Goal: Task Accomplishment & Management: Manage account settings

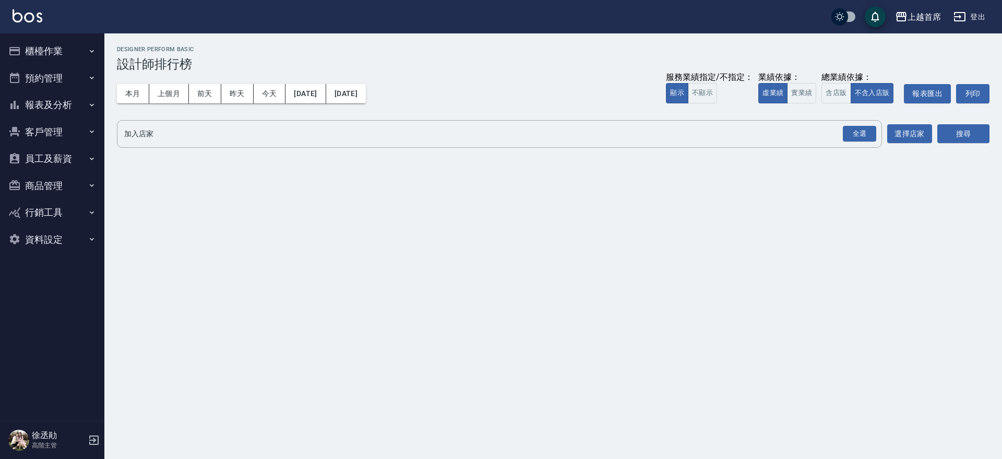
click at [51, 43] on button "櫃檯作業" at bounding box center [52, 51] width 96 height 27
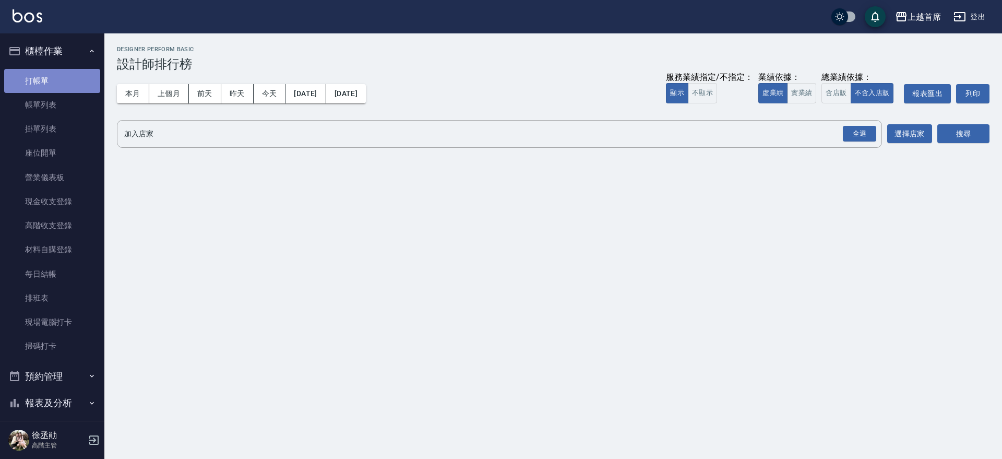
click at [67, 78] on link "打帳單" at bounding box center [52, 81] width 96 height 24
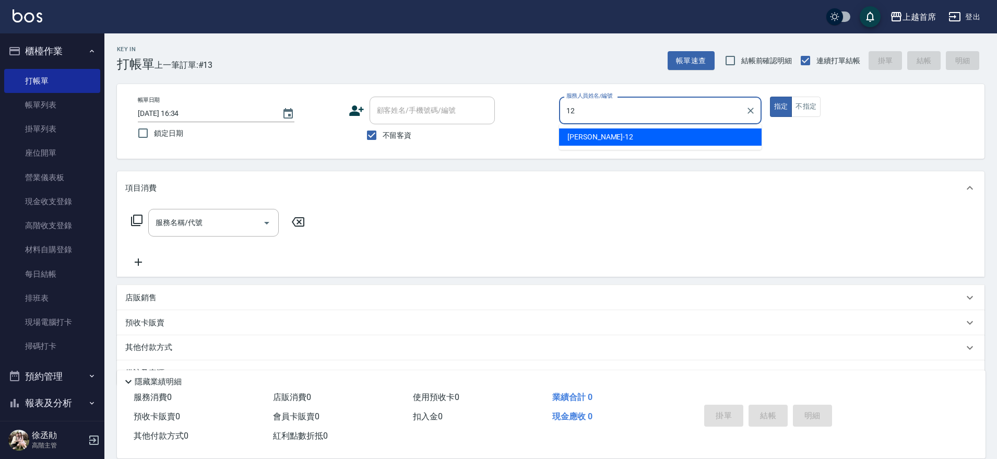
type input "[PERSON_NAME]-12"
type button "true"
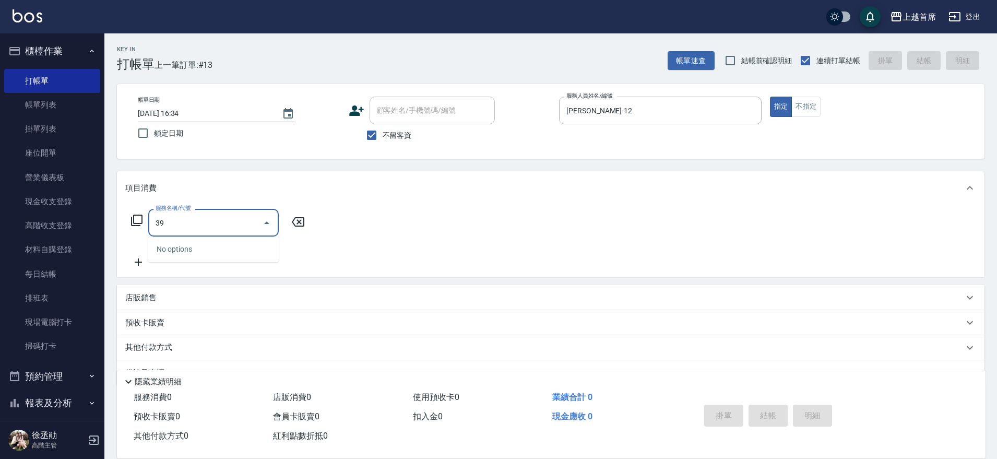
type input "3"
type input "海鹽洗髮(0399)"
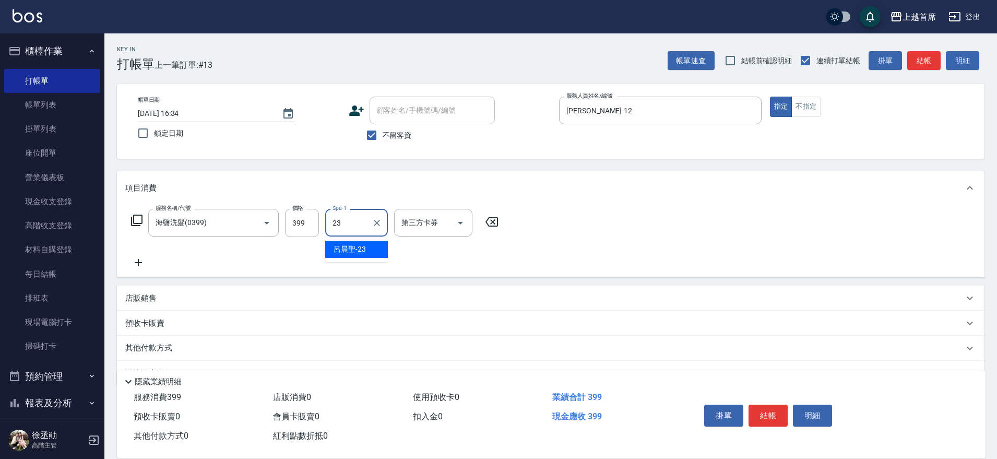
type input "[PERSON_NAME]-23"
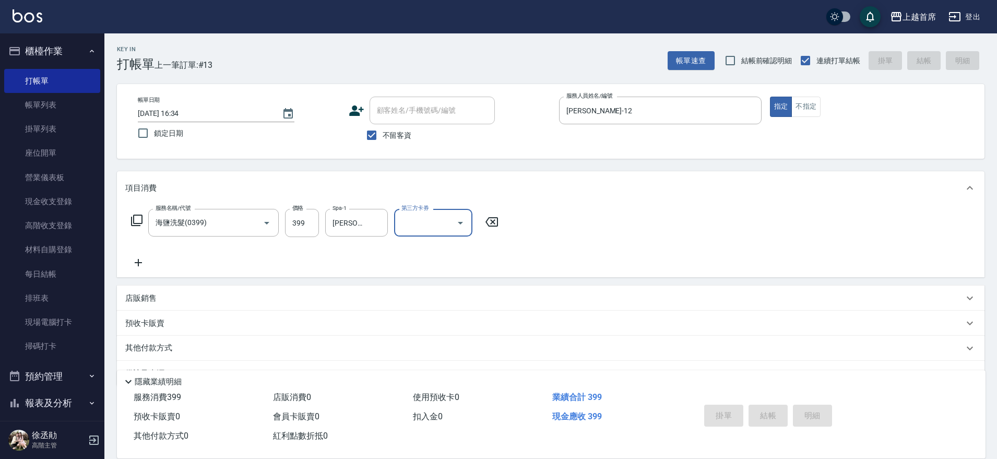
type input "[DATE] 16:35"
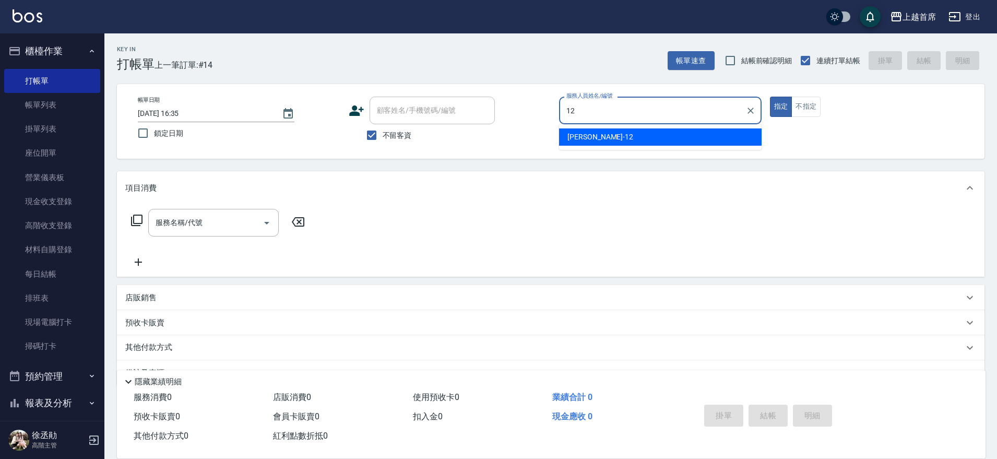
type input "[PERSON_NAME]-12"
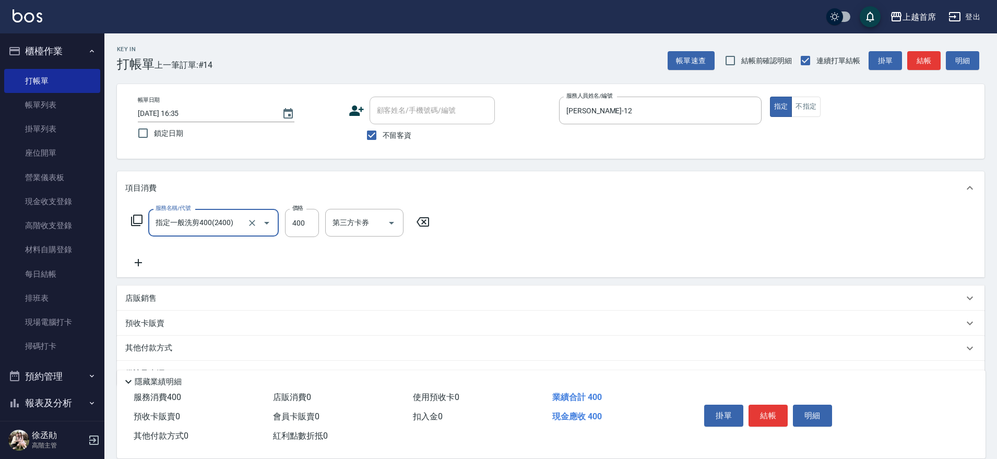
type input "指定一般洗剪400(2400)"
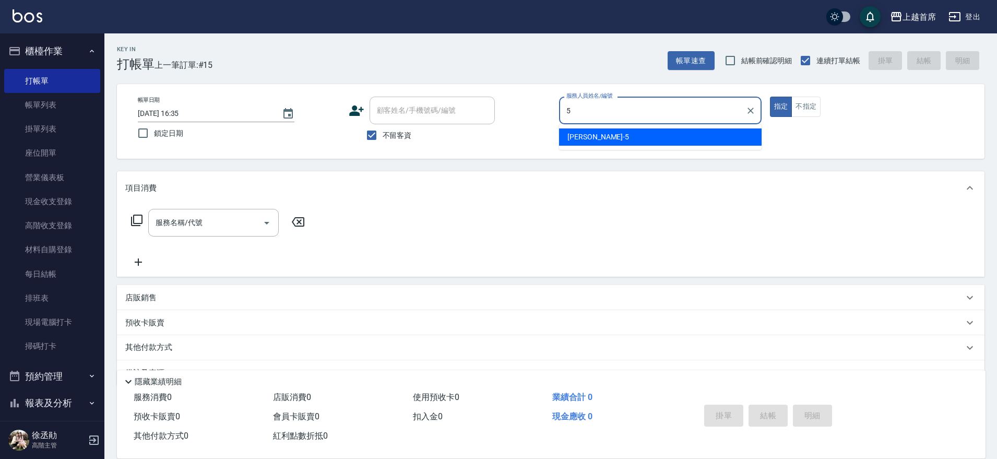
type input "[PERSON_NAME]-5"
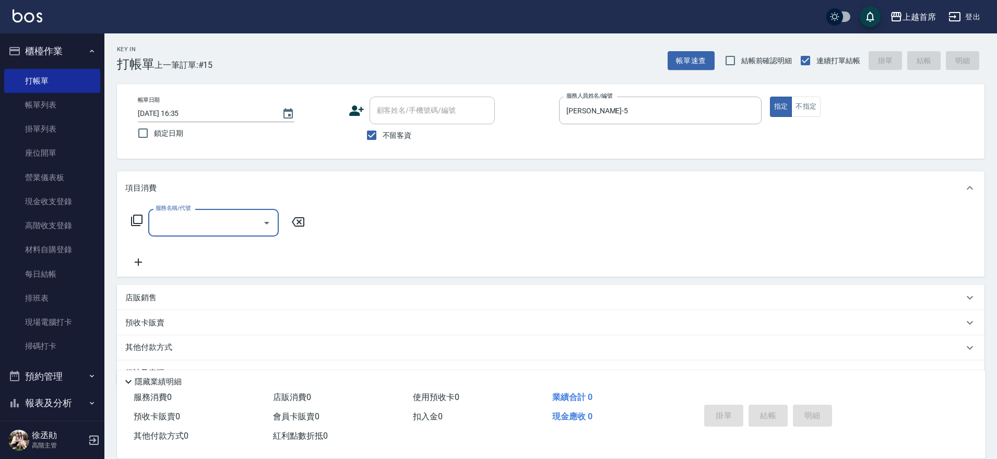
click at [138, 218] on icon at bounding box center [136, 220] width 13 height 13
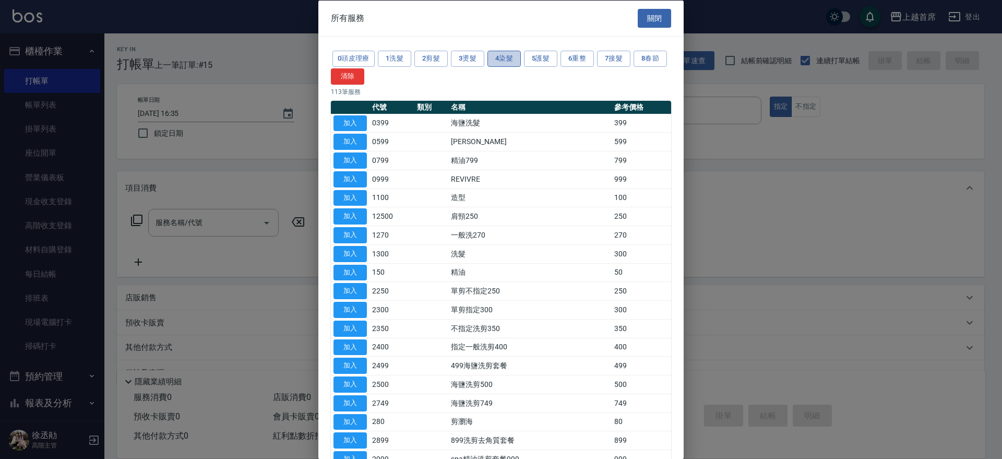
click at [512, 57] on button "4染髮" at bounding box center [503, 59] width 33 height 16
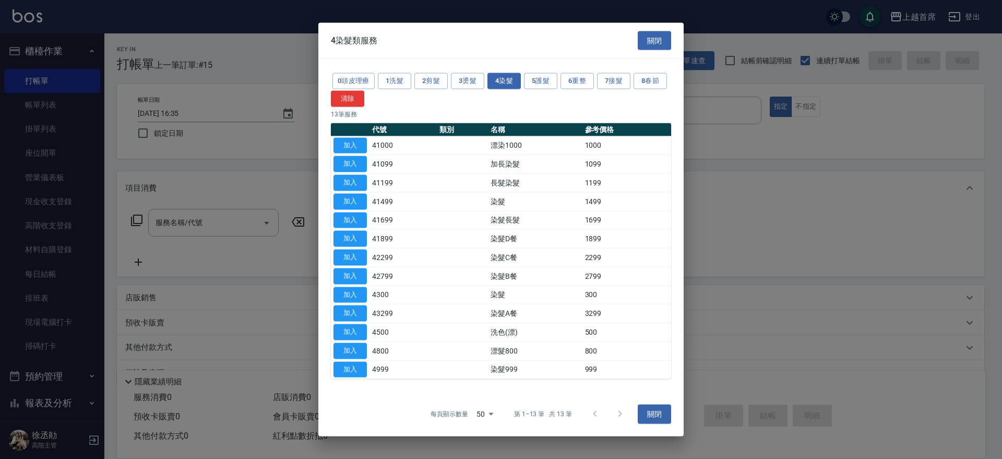
click at [204, 216] on div at bounding box center [501, 229] width 1002 height 459
click at [348, 199] on button "加入" at bounding box center [349, 201] width 33 height 16
type input "染髮(41499)"
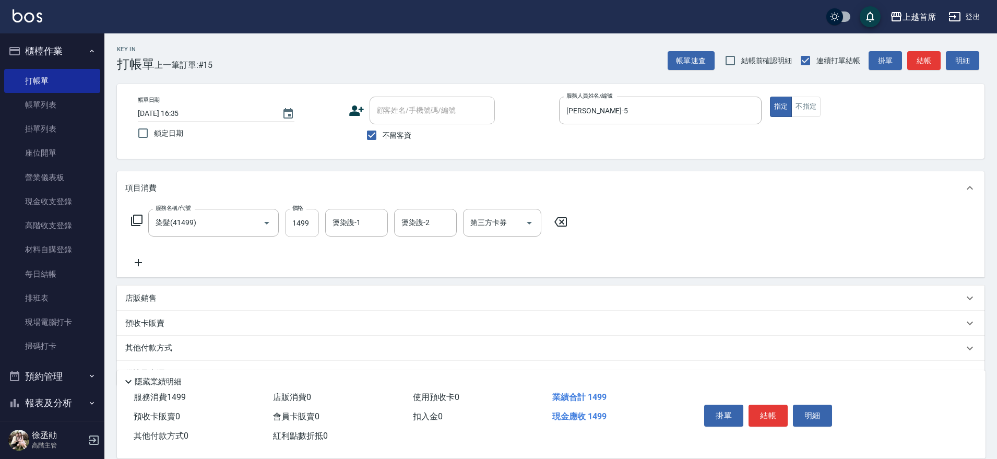
click at [305, 224] on input "1499" at bounding box center [302, 223] width 34 height 28
type input "1149"
type input "唐羽彤-39"
click at [249, 218] on icon "Clear" at bounding box center [252, 223] width 10 height 10
type input "染髮(41499)"
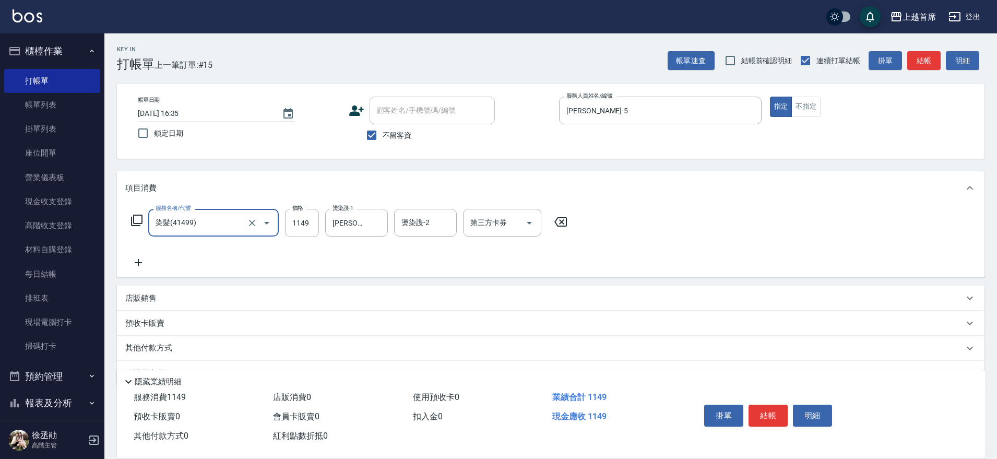
click at [131, 220] on icon at bounding box center [136, 219] width 11 height 11
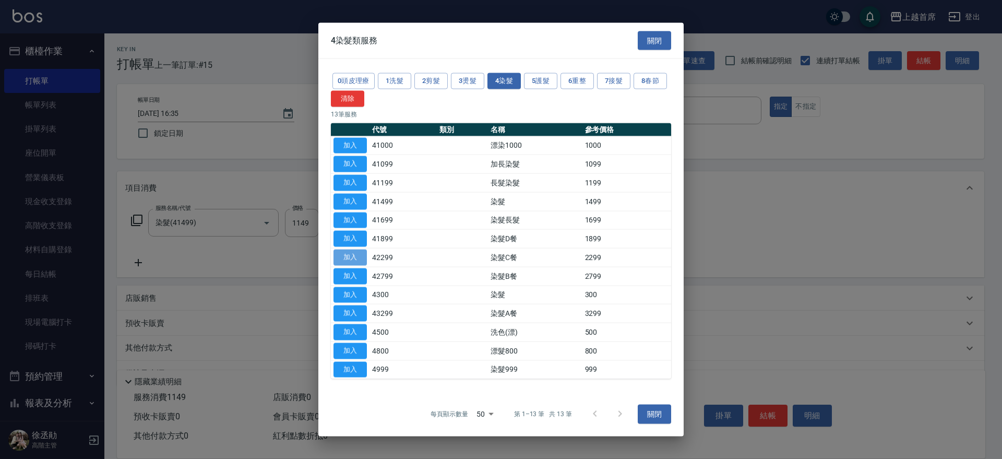
click at [347, 255] on button "加入" at bounding box center [349, 257] width 33 height 16
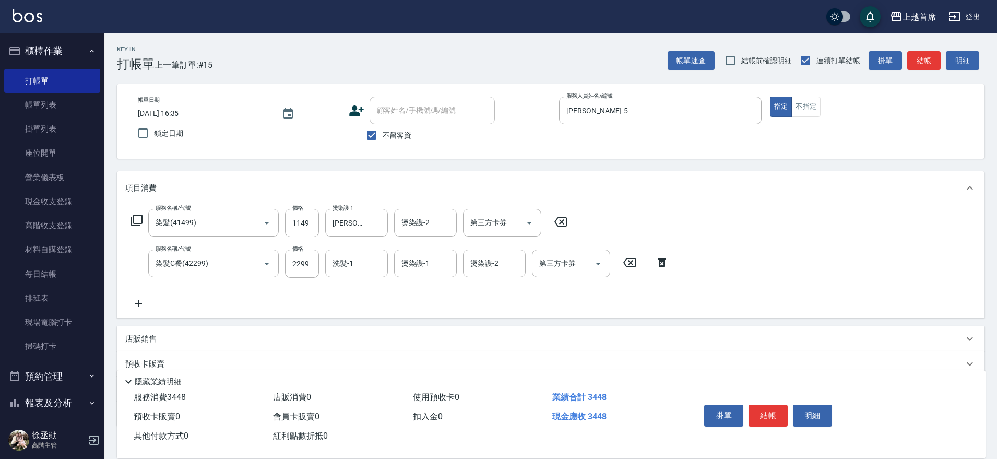
click at [562, 220] on icon at bounding box center [560, 222] width 26 height 13
click at [297, 262] on input "2299" at bounding box center [302, 263] width 34 height 28
type input "2149"
type input "唐羽彤-39"
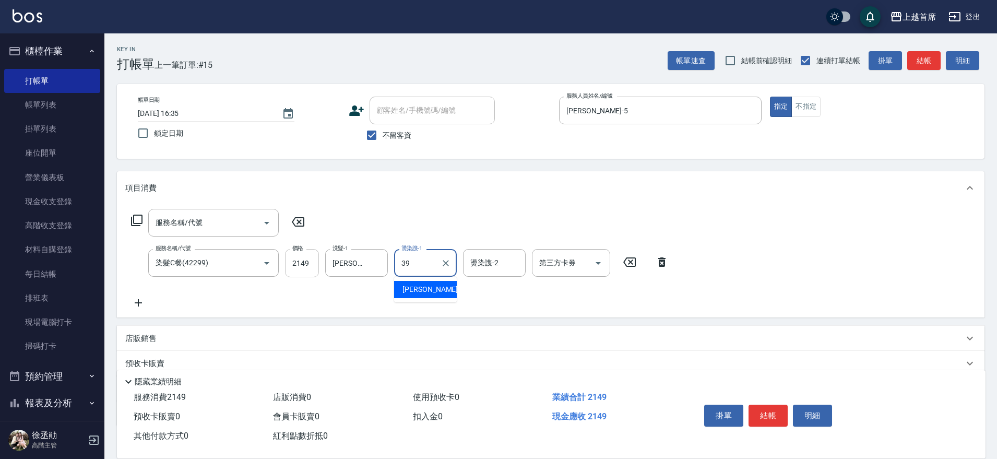
type input "唐羽彤-39"
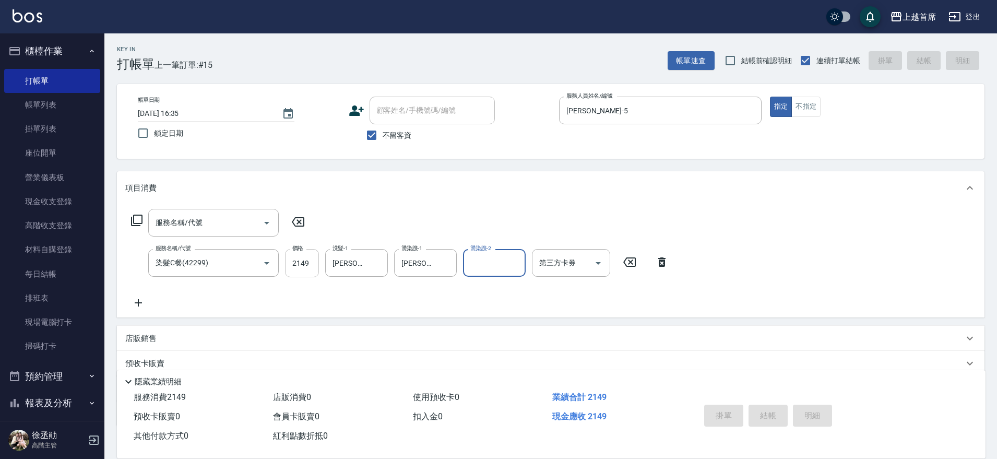
type input "2025/10/11 16:37"
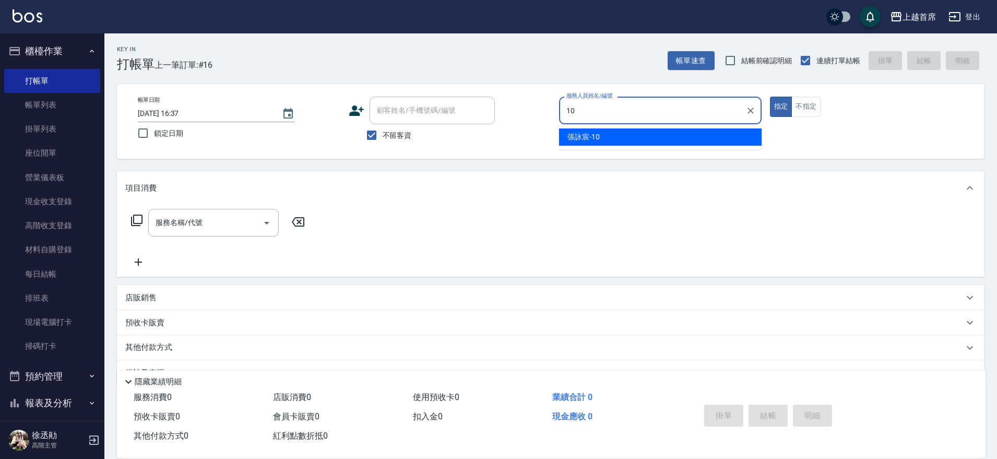
type input "張詠宸-10"
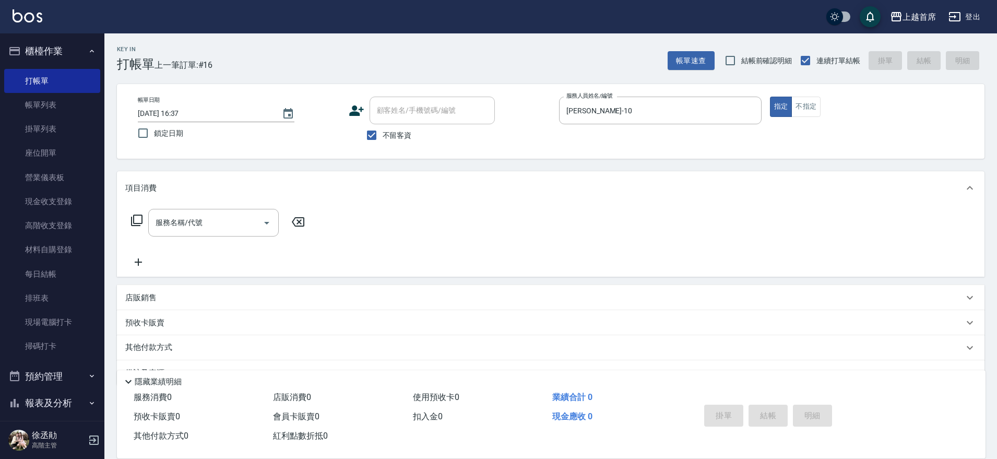
click at [136, 221] on icon at bounding box center [136, 220] width 13 height 13
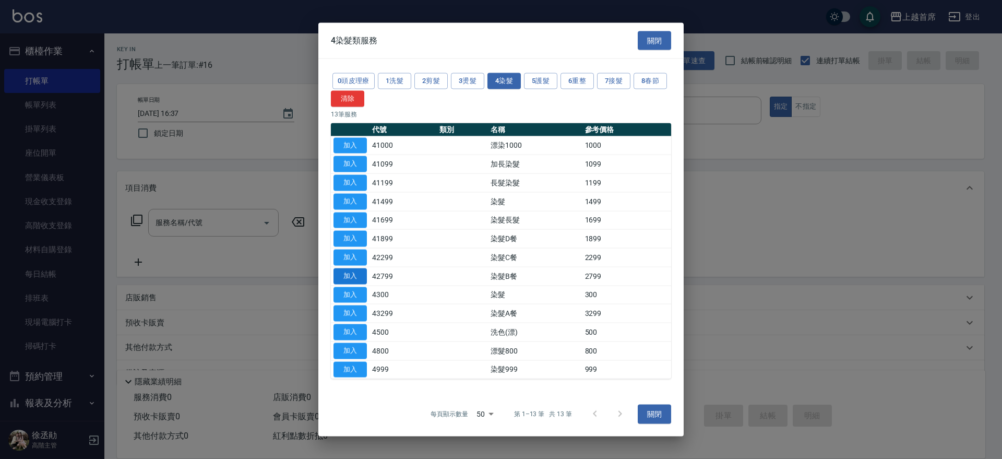
click at [350, 275] on button "加入" at bounding box center [349, 276] width 33 height 16
type input "染髮B餐(42799)"
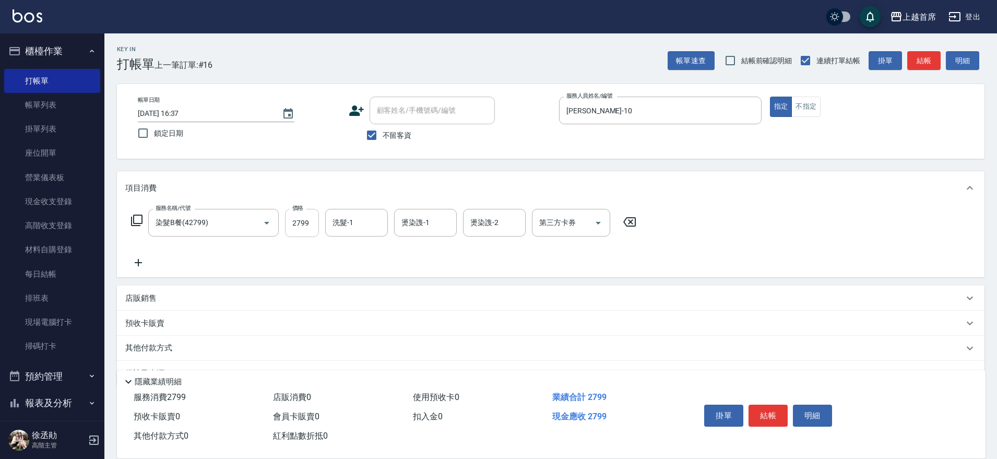
click at [304, 223] on input "2799" at bounding box center [302, 223] width 34 height 28
type input "2500"
type input "蔡宛孜-27"
type input "3"
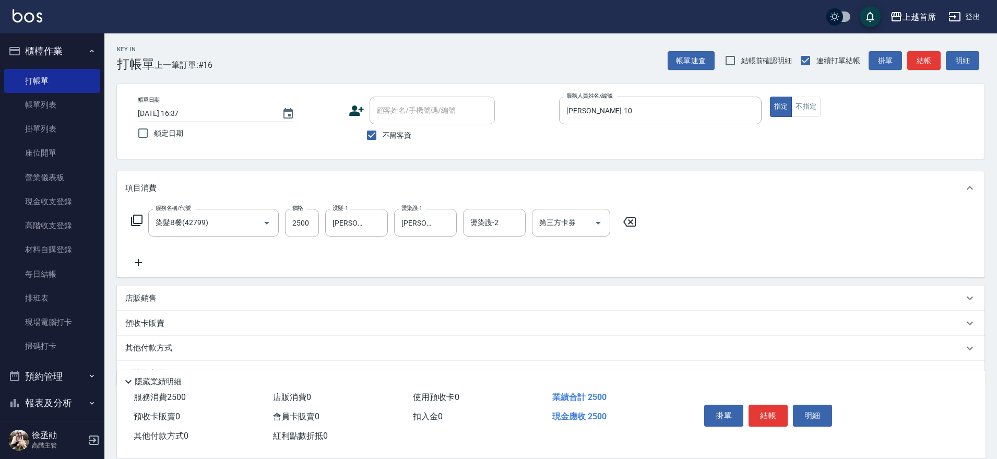
click at [820, 234] on div "服務名稱/代號 染髮B餐(42799) 服務名稱/代號 價格 2500 價格 洗髮-1 蔡宛孜-27 洗髮-1 燙染謢-1 蔡宛孜-27 燙染謢-1 燙染謢-…" at bounding box center [550, 241] width 867 height 73
click at [499, 223] on input "燙染謢-2" at bounding box center [494, 222] width 53 height 18
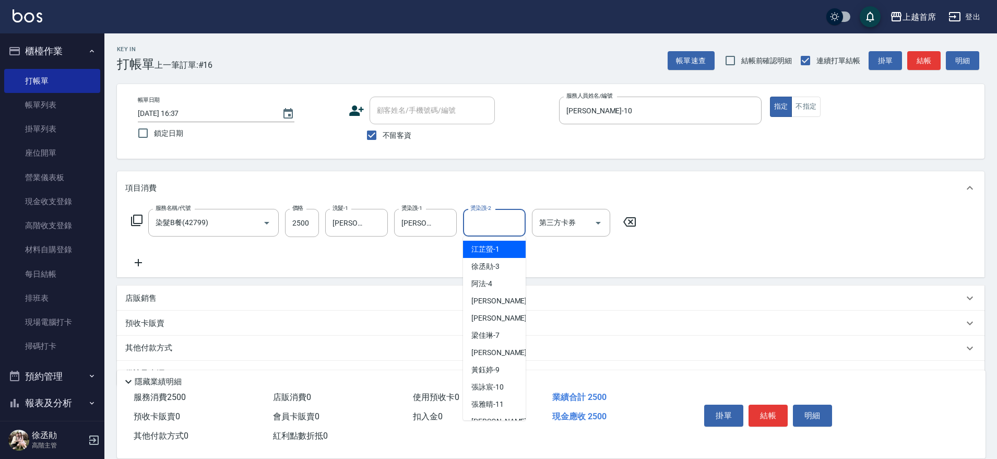
type input "0"
type input "張詠宸-10"
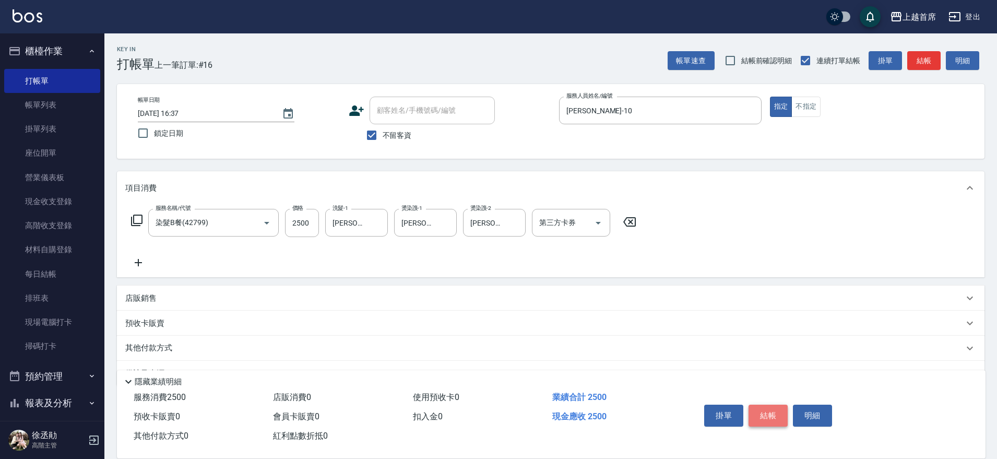
click at [776, 408] on button "結帳" at bounding box center [767, 415] width 39 height 22
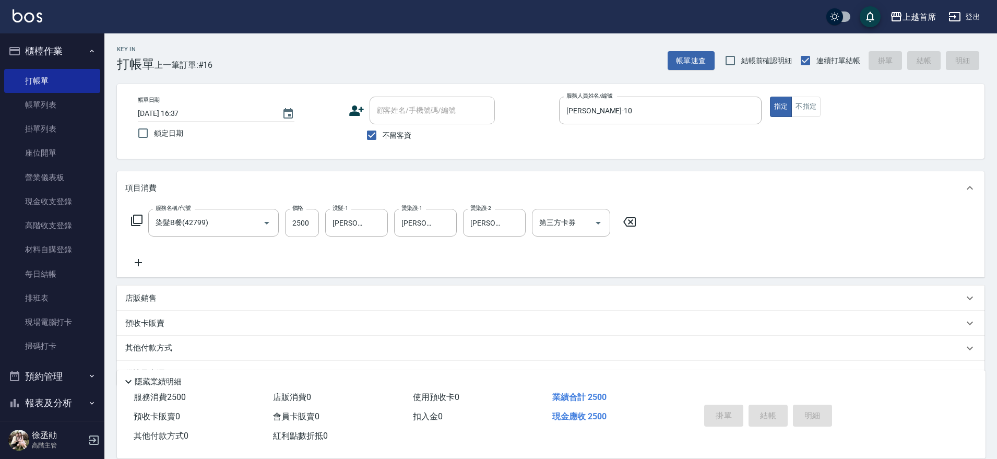
type input "2025/10/11 16:38"
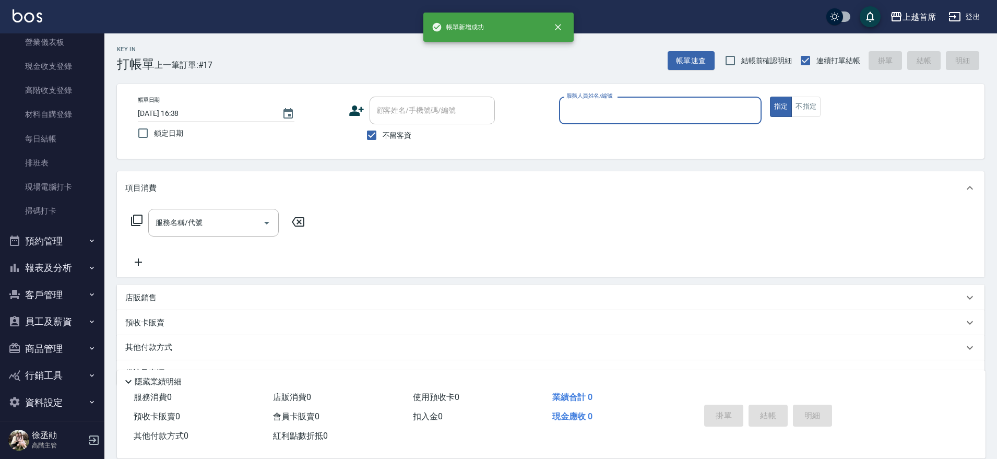
scroll to position [77, 0]
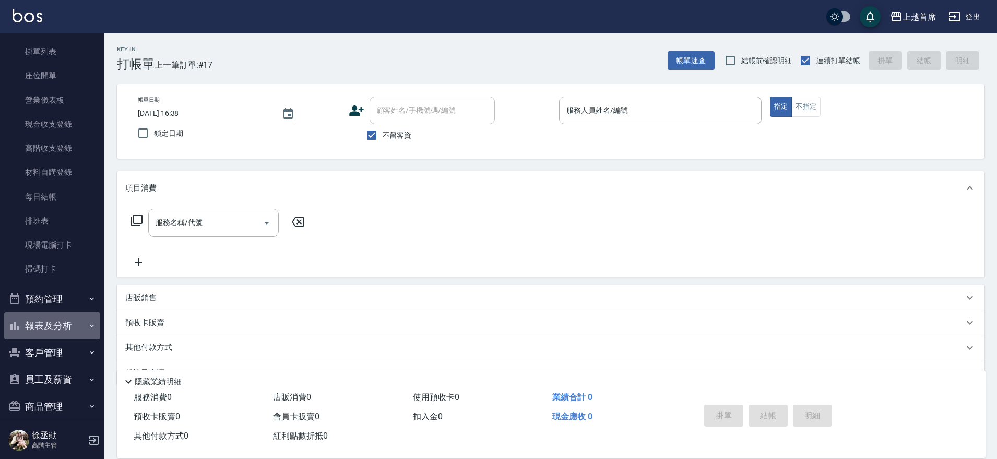
click at [65, 322] on button "報表及分析" at bounding box center [52, 325] width 96 height 27
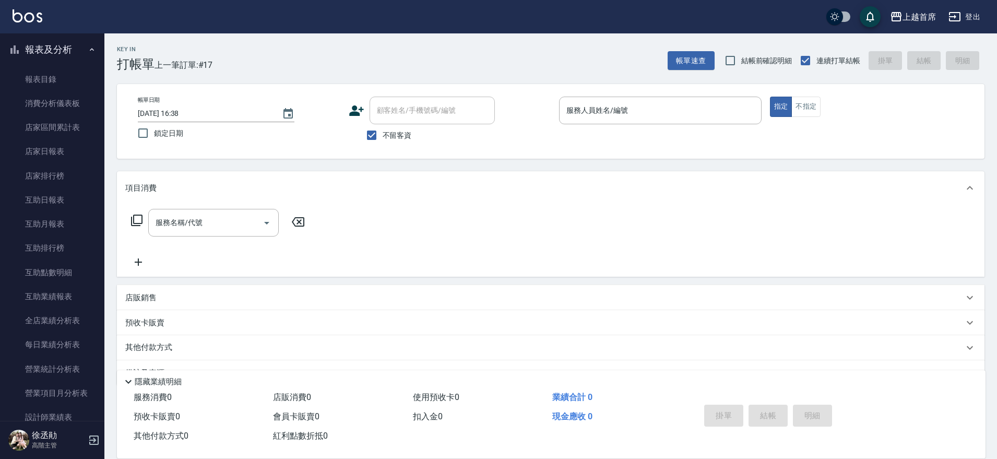
scroll to position [391, 0]
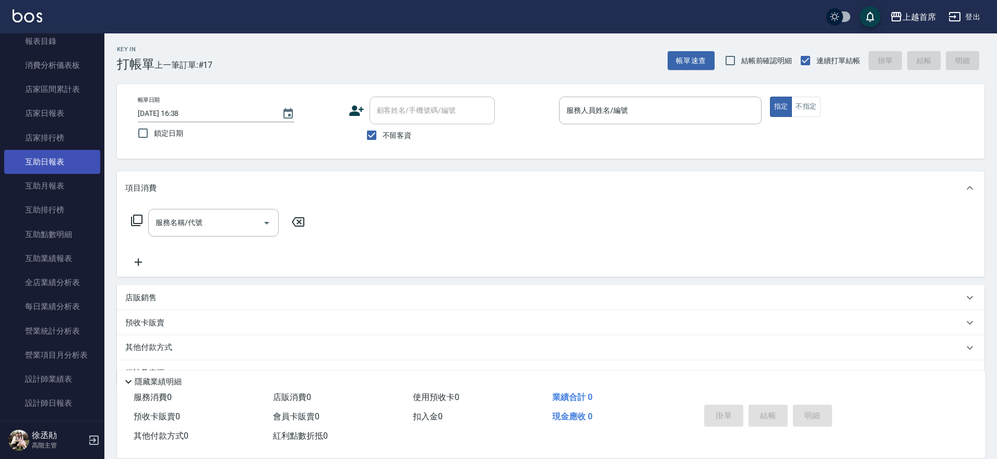
click at [58, 160] on link "互助日報表" at bounding box center [52, 162] width 96 height 24
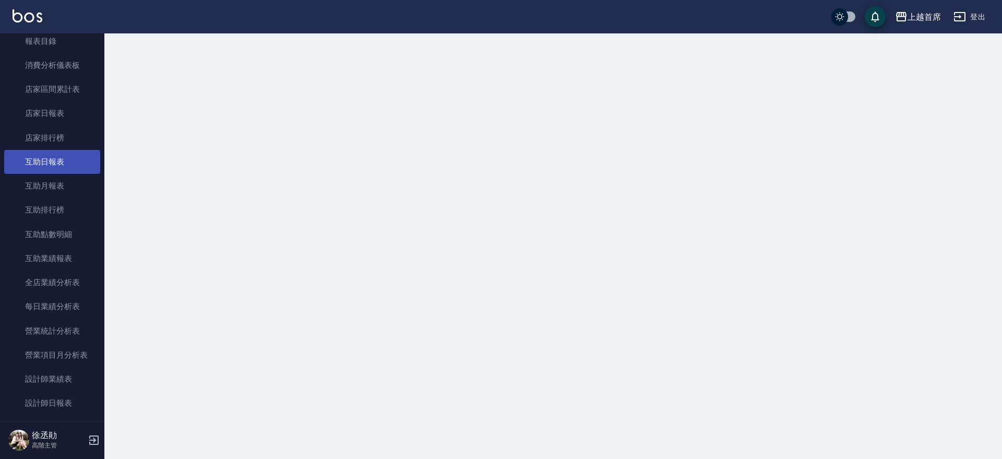
click at [58, 160] on link "互助日報表" at bounding box center [52, 162] width 96 height 24
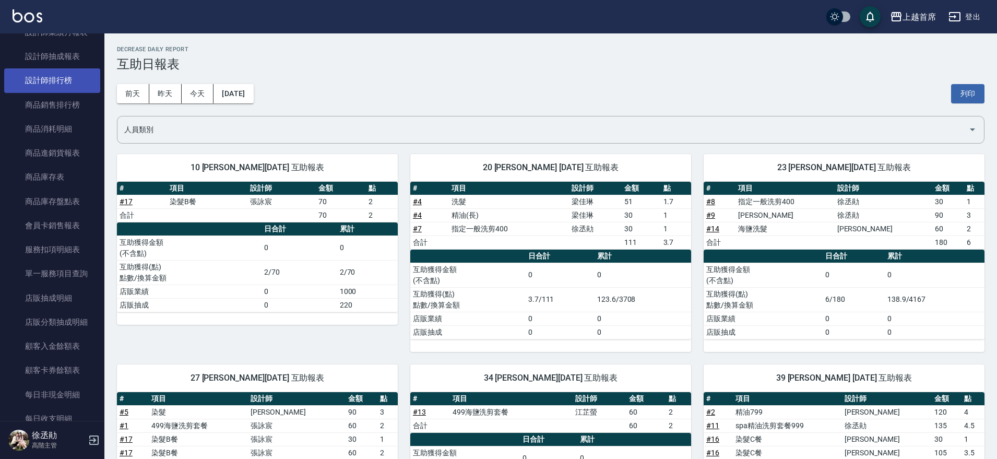
scroll to position [843, 0]
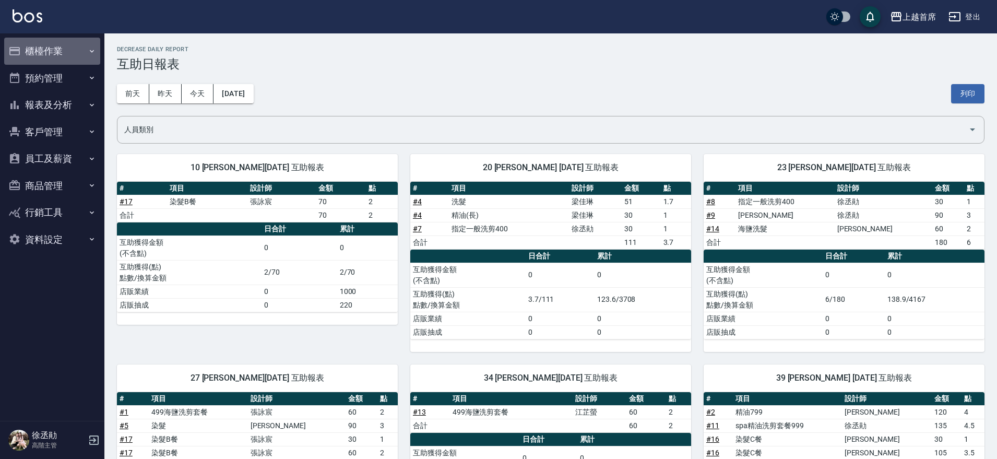
click at [52, 49] on button "櫃檯作業" at bounding box center [52, 51] width 96 height 27
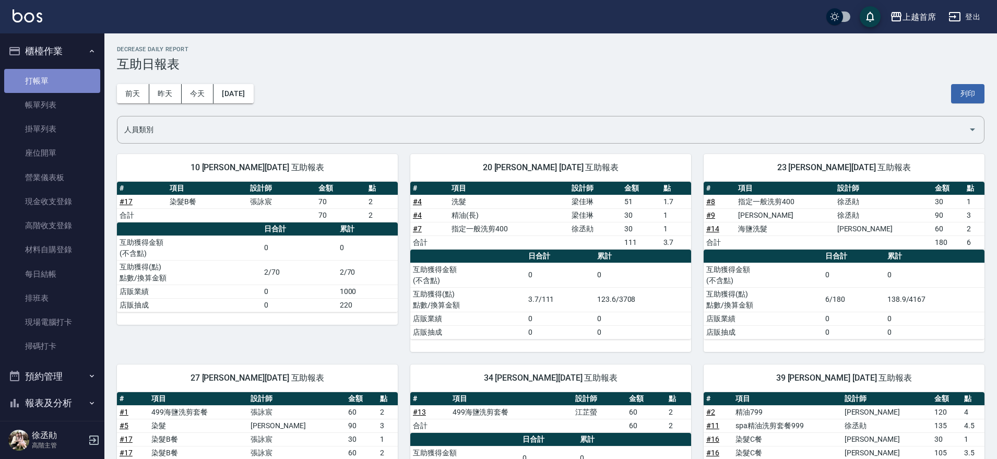
click at [53, 76] on link "打帳單" at bounding box center [52, 81] width 96 height 24
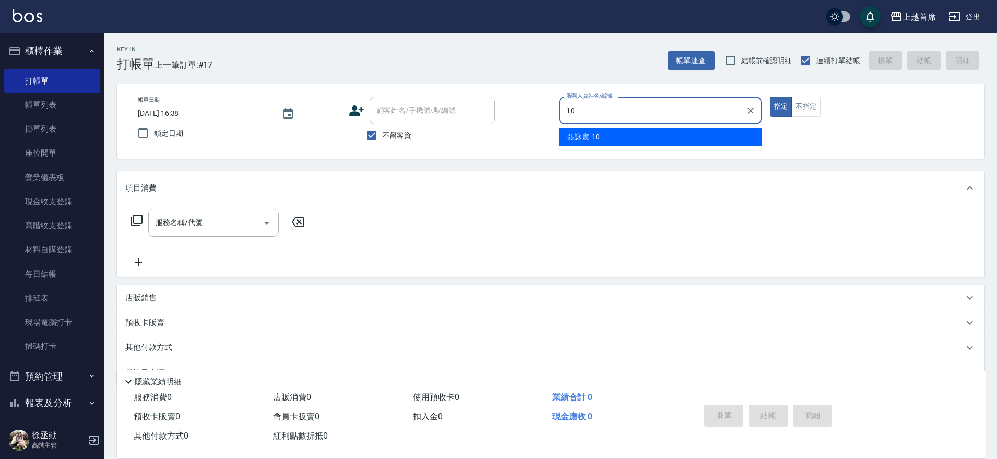
type input "[PERSON_NAME]-10"
type button "true"
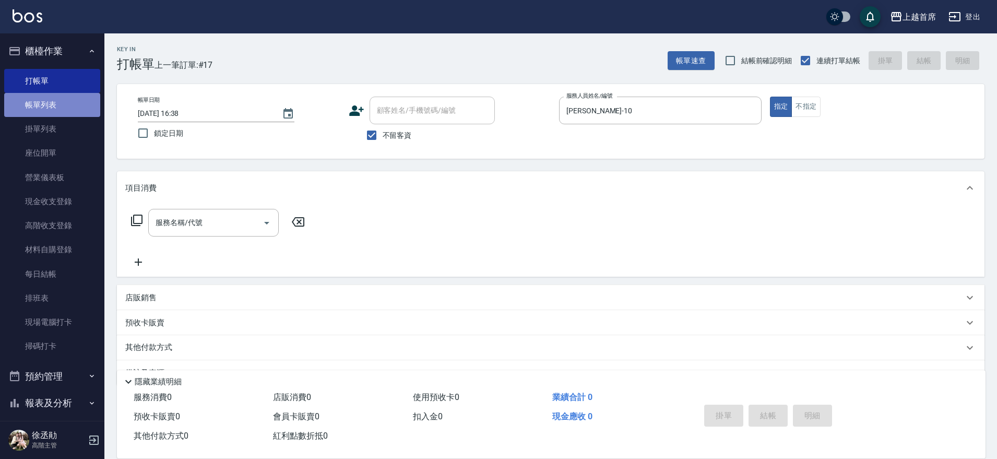
click at [60, 104] on link "帳單列表" at bounding box center [52, 105] width 96 height 24
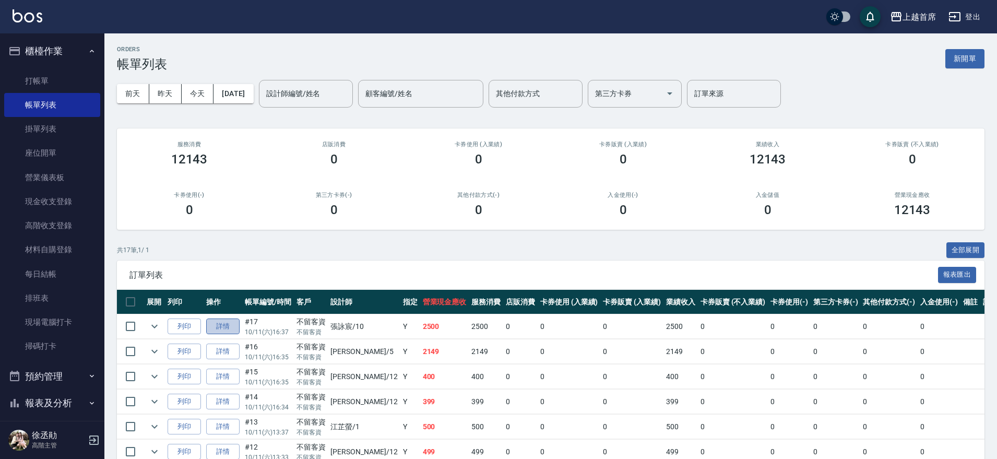
click at [226, 324] on link "詳情" at bounding box center [222, 326] width 33 height 16
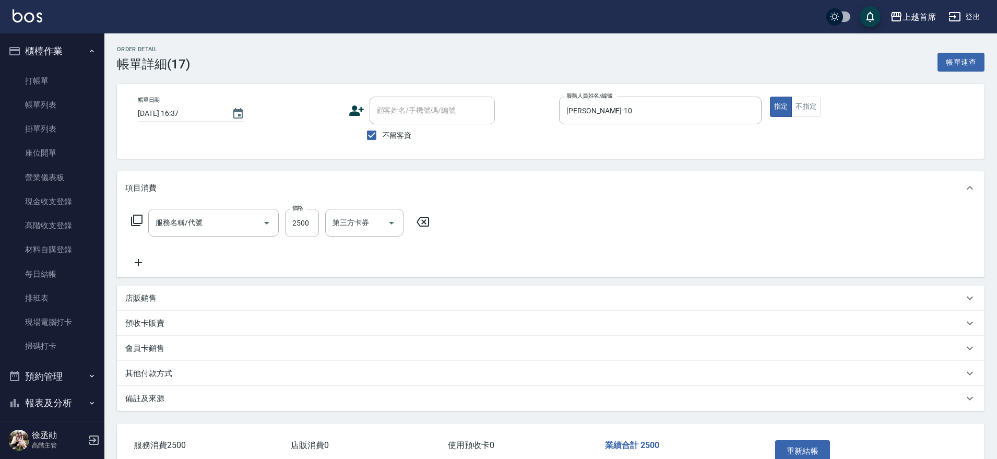
type input "[DATE] 16:37"
checkbox input "true"
type input "[PERSON_NAME]-10"
type input "染髮B餐(42799)"
click at [516, 219] on icon "Clear" at bounding box center [514, 223] width 10 height 10
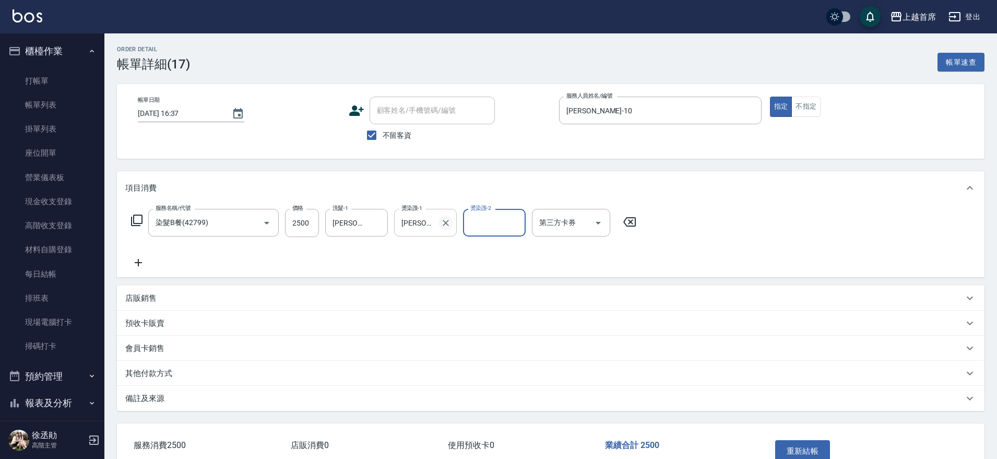
click at [446, 222] on icon "Clear" at bounding box center [446, 223] width 6 height 6
click at [303, 221] on input "2500" at bounding box center [302, 223] width 34 height 28
type input "2000"
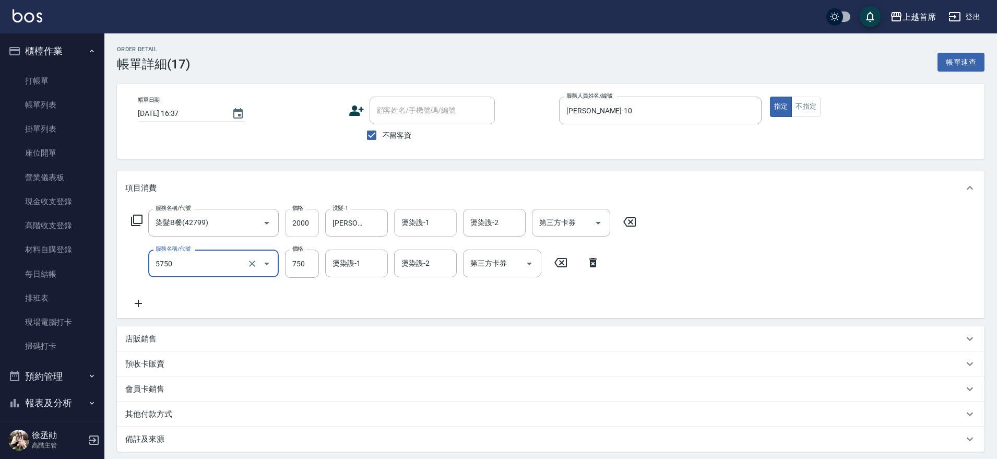
type input "乳清蛋白(5750)"
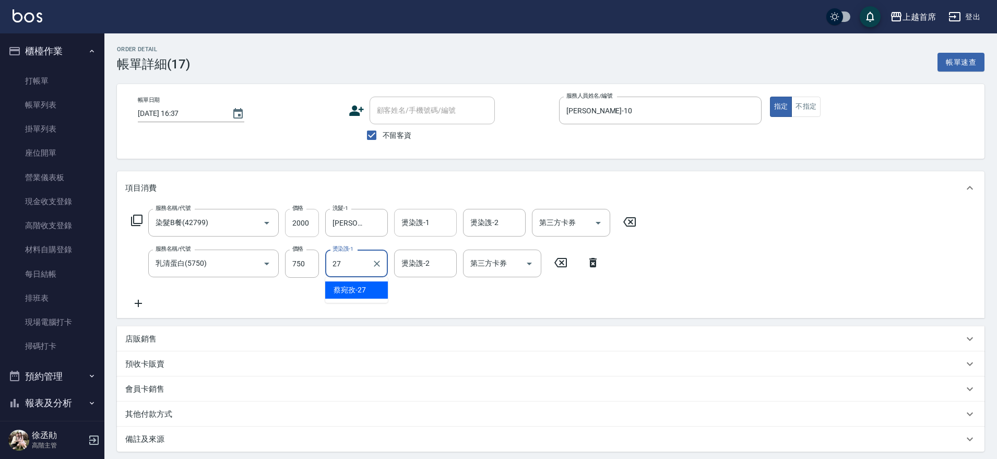
type input "[PERSON_NAME]-27"
click at [305, 260] on input "750" at bounding box center [302, 263] width 34 height 28
type input "500"
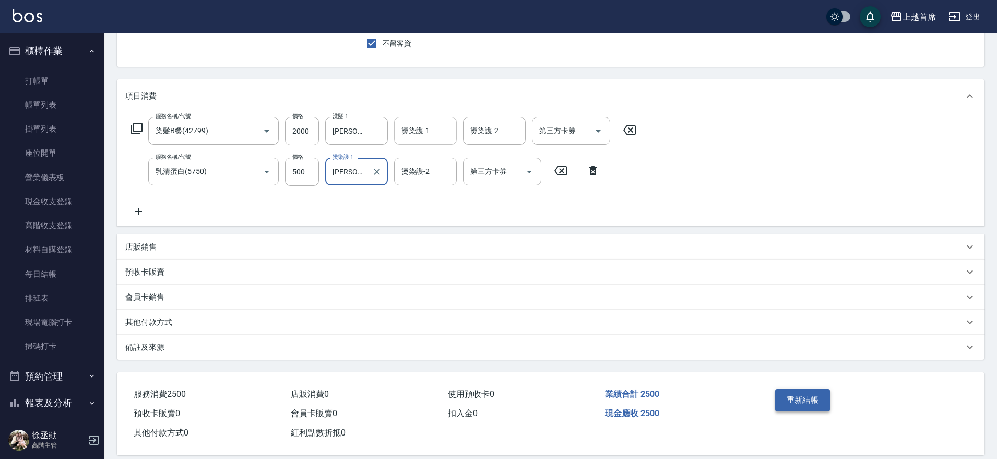
scroll to position [105, 0]
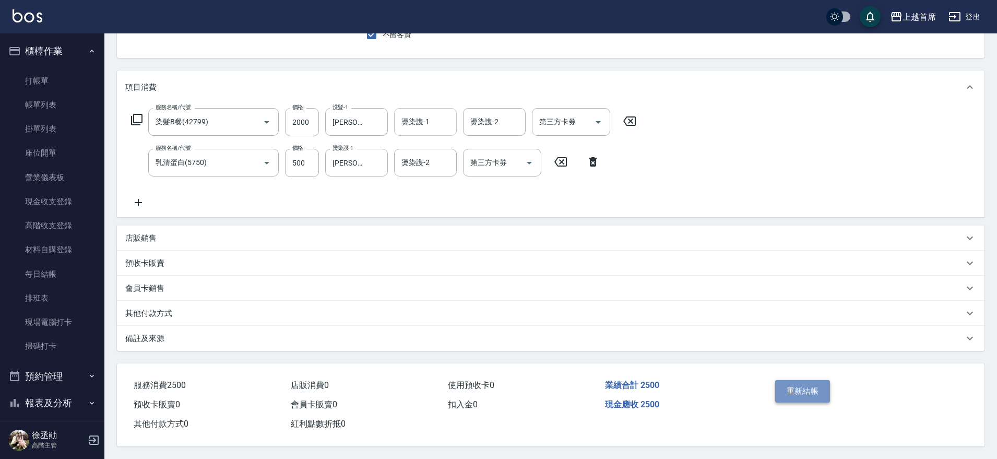
click at [809, 385] on button "重新結帳" at bounding box center [802, 391] width 55 height 22
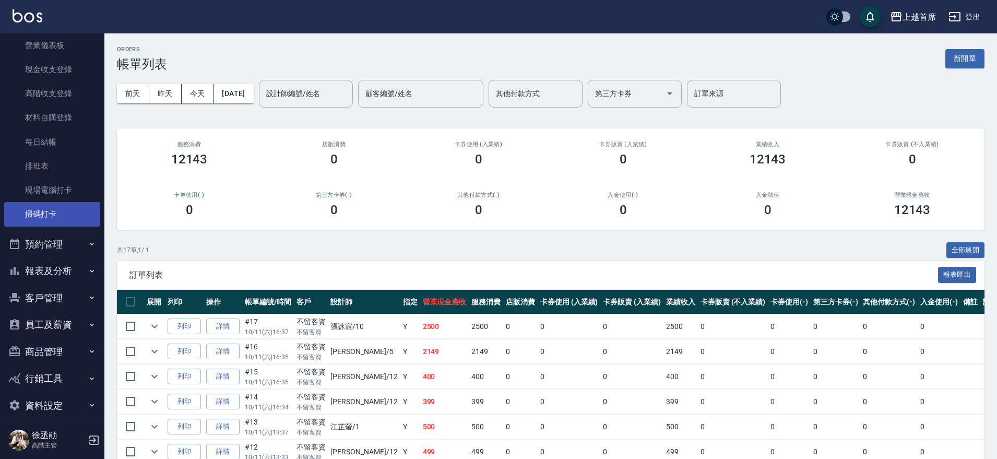
scroll to position [142, 0]
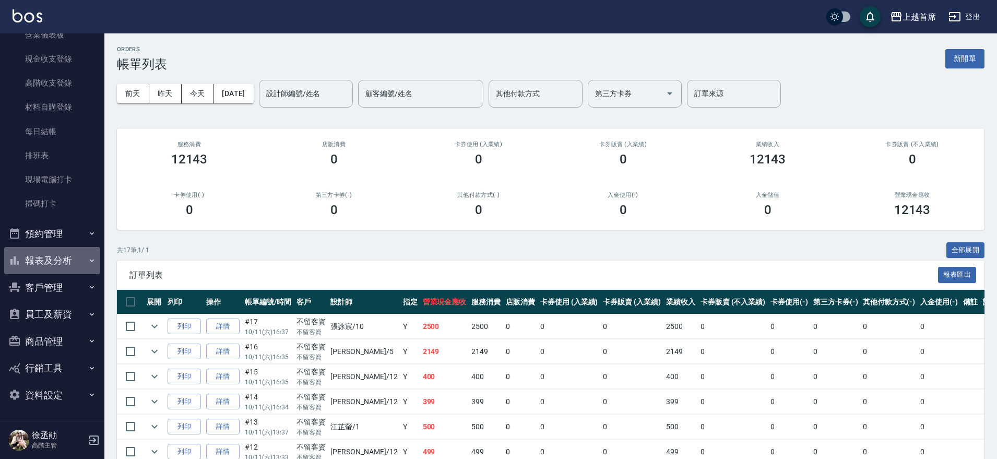
click at [61, 256] on button "報表及分析" at bounding box center [52, 260] width 96 height 27
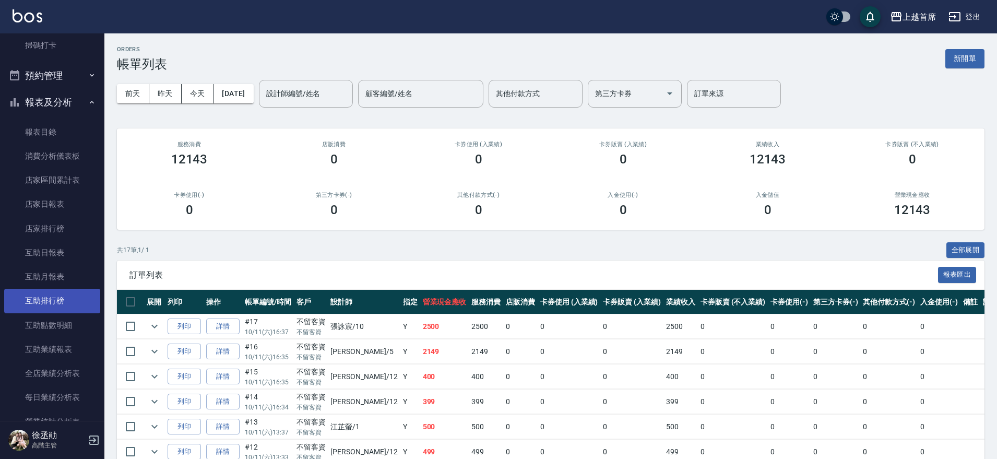
scroll to position [457, 0]
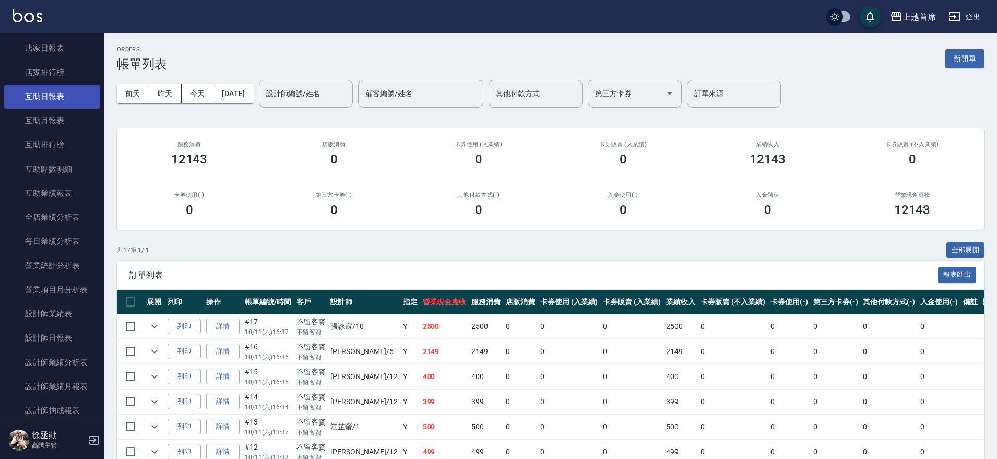
click at [56, 103] on link "互助日報表" at bounding box center [52, 97] width 96 height 24
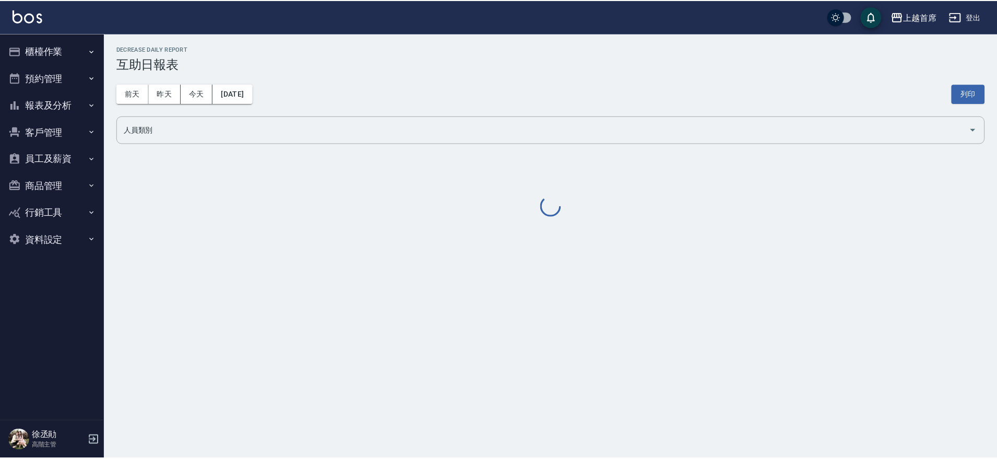
scroll to position [66, 0]
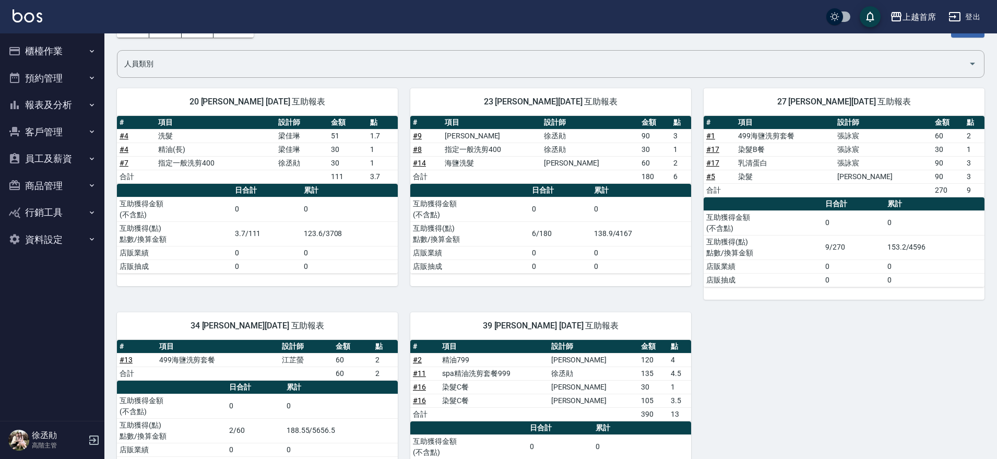
click at [53, 46] on button "櫃檯作業" at bounding box center [52, 51] width 96 height 27
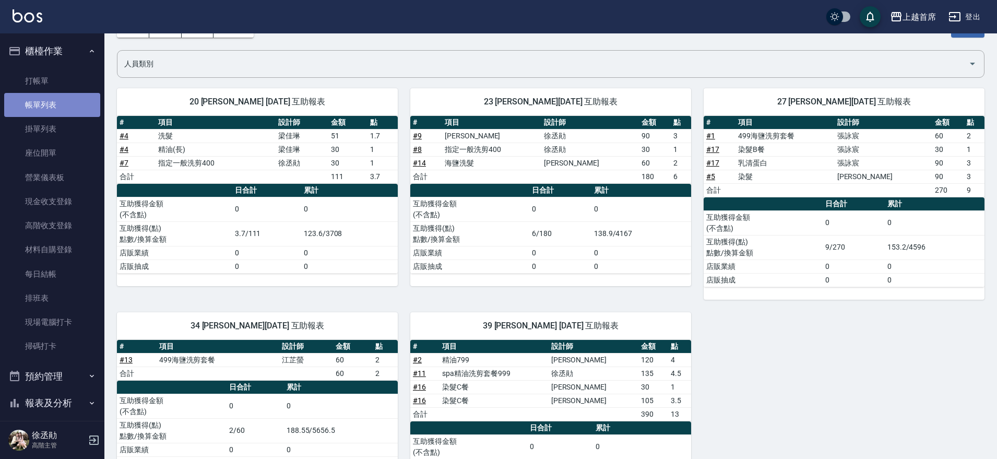
click at [57, 106] on link "帳單列表" at bounding box center [52, 105] width 96 height 24
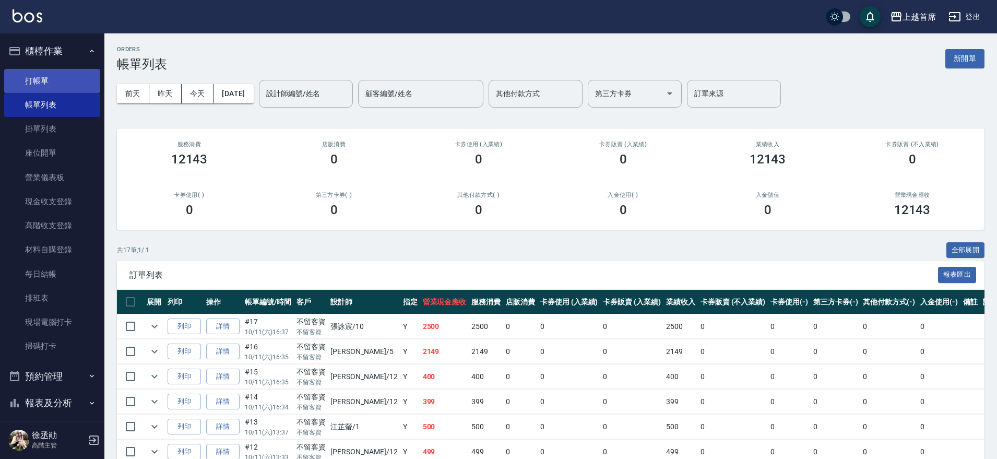
click at [70, 83] on link "打帳單" at bounding box center [52, 81] width 96 height 24
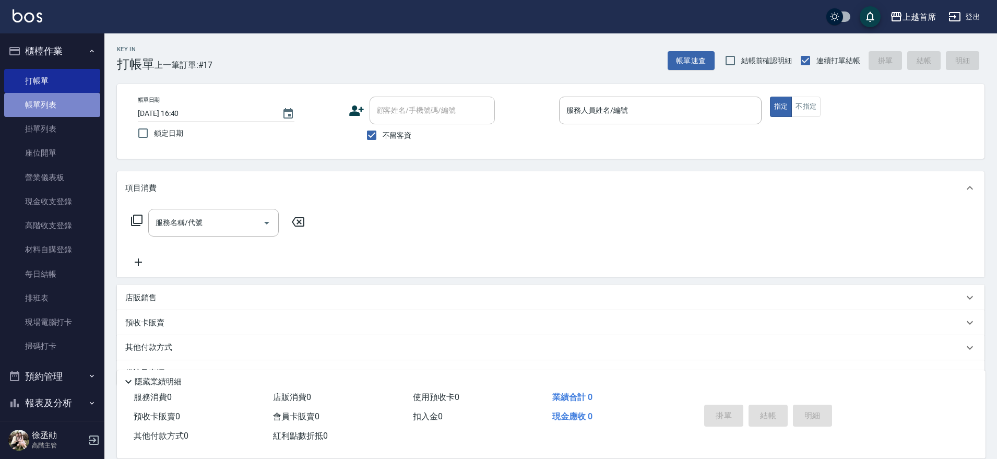
click at [58, 101] on link "帳單列表" at bounding box center [52, 105] width 96 height 24
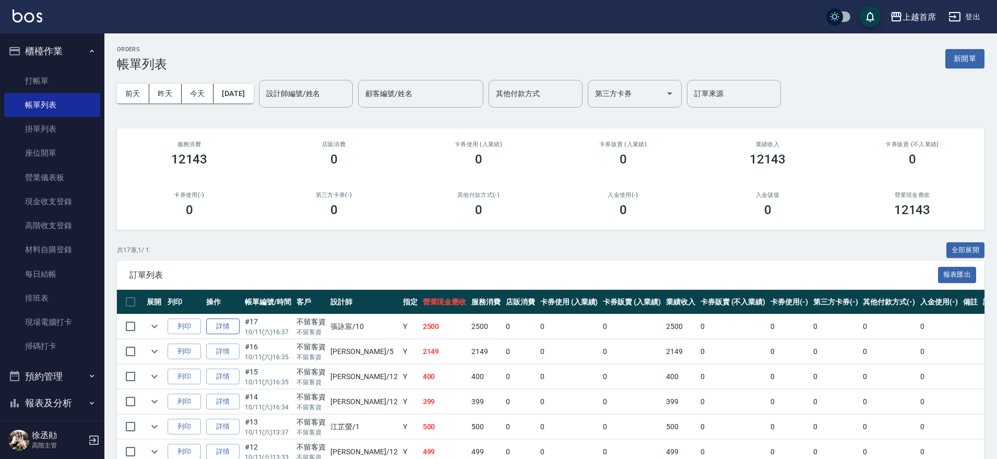
click at [232, 320] on link "詳情" at bounding box center [222, 326] width 33 height 16
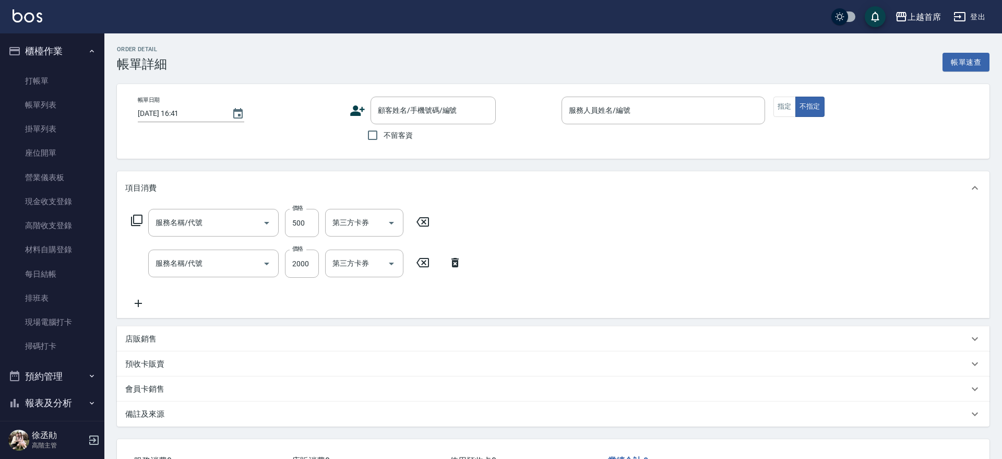
type input "[DATE] 16:37"
checkbox input "true"
type input "[PERSON_NAME]-10"
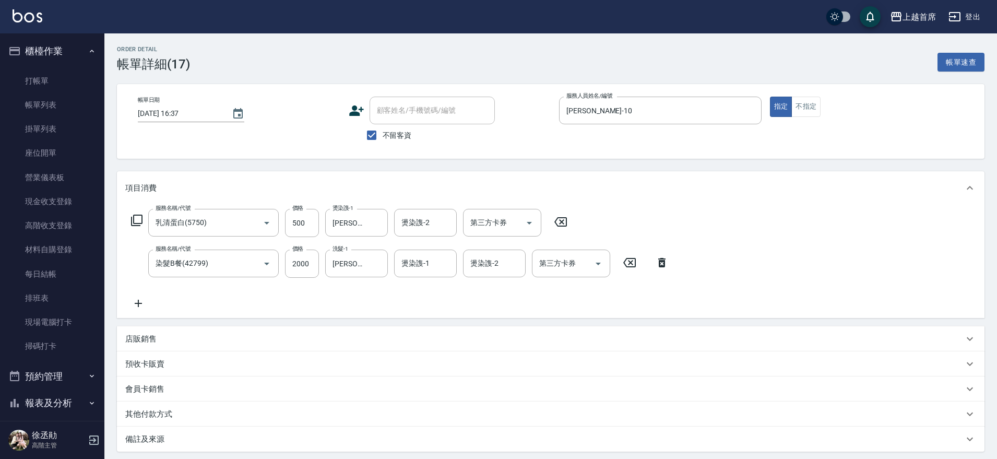
type input "乳清蛋白(5750)"
type input "染髮B餐(42799)"
click at [564, 217] on icon at bounding box center [560, 221] width 13 height 9
click at [131, 219] on div "服務名稱/代號 服務名稱/代號 第三方卡券 第三方卡券" at bounding box center [260, 223] width 270 height 28
click at [138, 217] on icon at bounding box center [136, 220] width 13 height 13
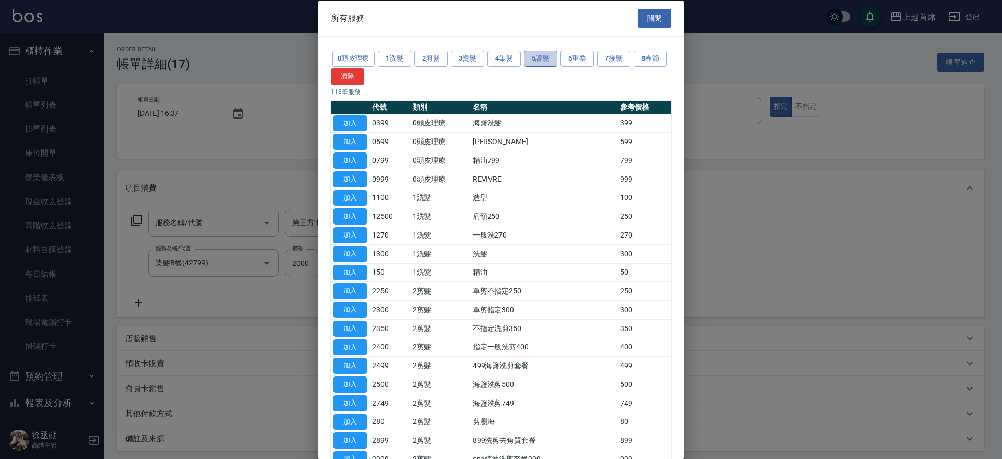
click at [541, 58] on button "5護髮" at bounding box center [540, 59] width 33 height 16
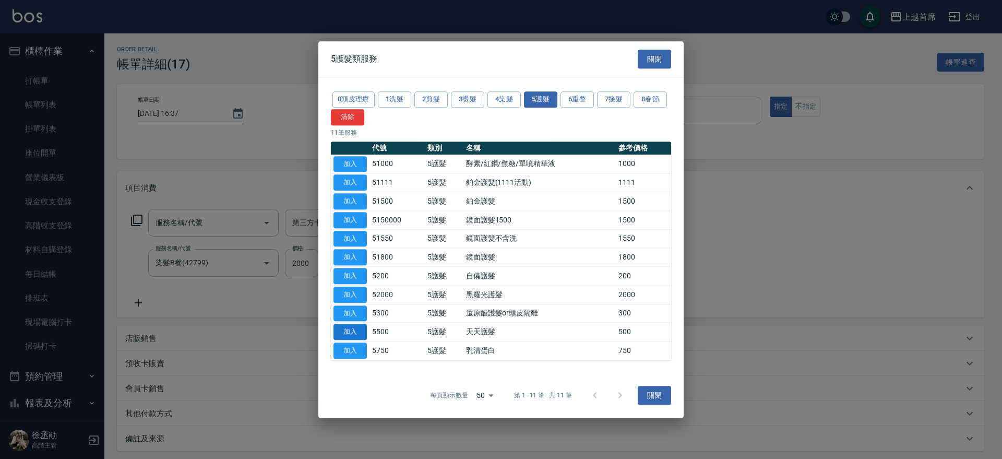
click at [347, 328] on button "加入" at bounding box center [349, 332] width 33 height 16
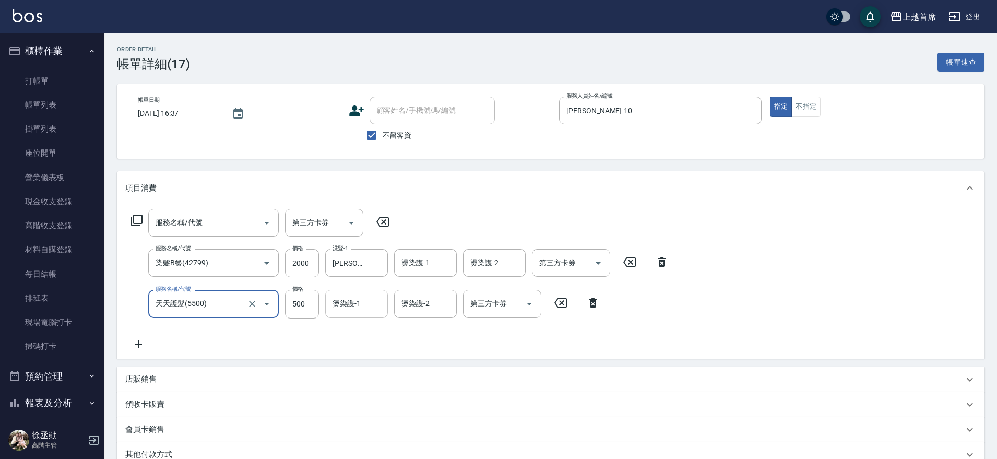
click at [352, 308] on input "燙染謢-1" at bounding box center [356, 303] width 53 height 18
type input "7"
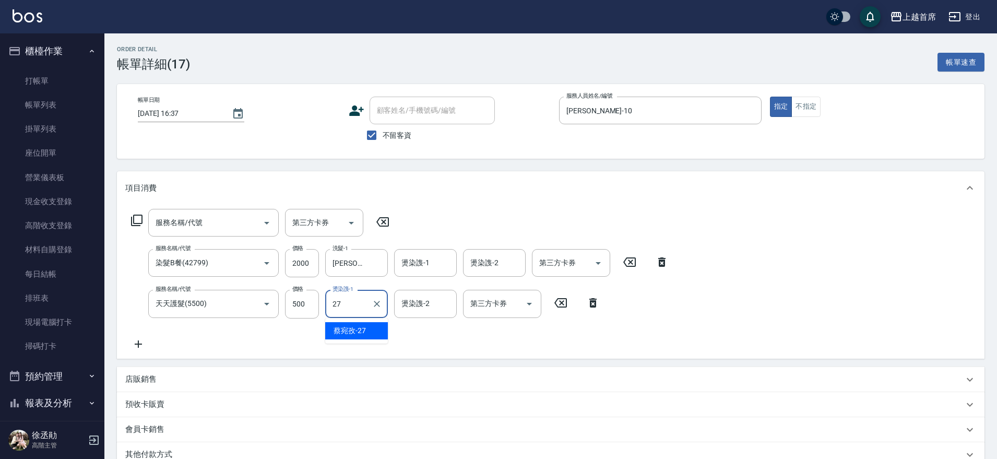
type input "[PERSON_NAME]-27"
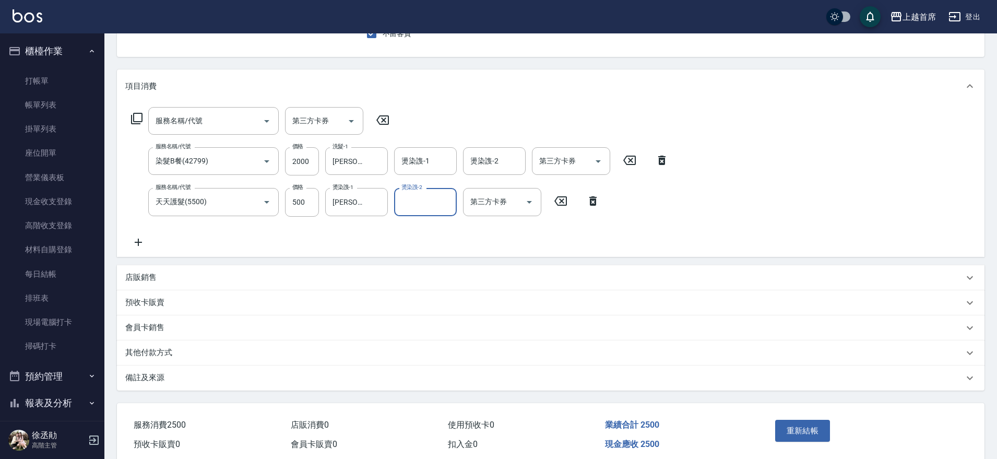
scroll to position [130, 0]
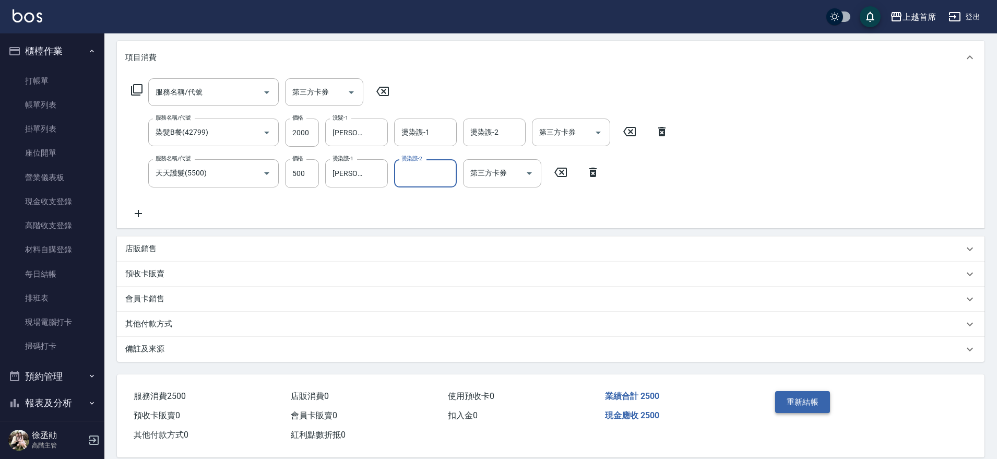
click at [800, 399] on button "重新結帳" at bounding box center [802, 402] width 55 height 22
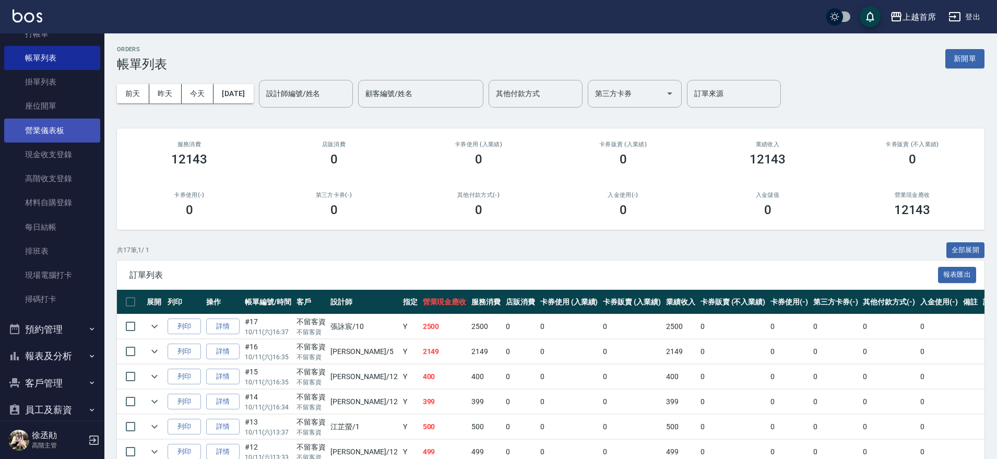
scroll to position [142, 0]
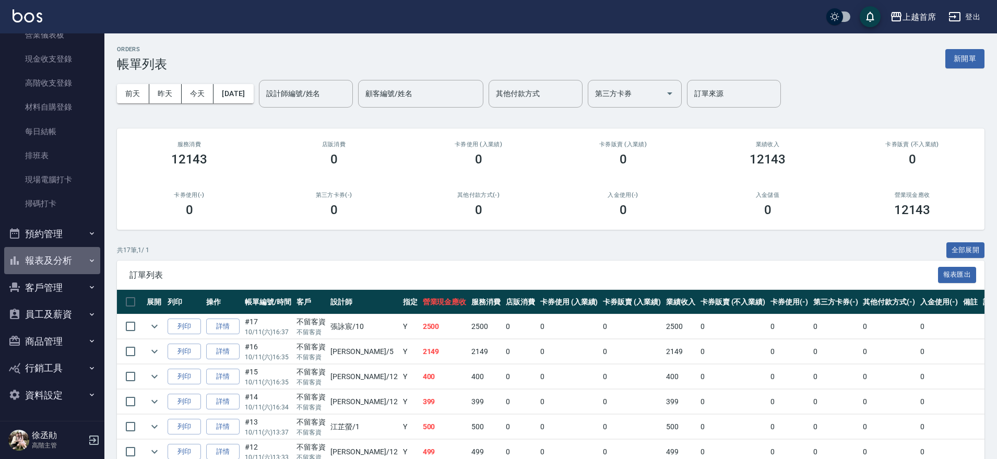
click at [75, 260] on button "報表及分析" at bounding box center [52, 260] width 96 height 27
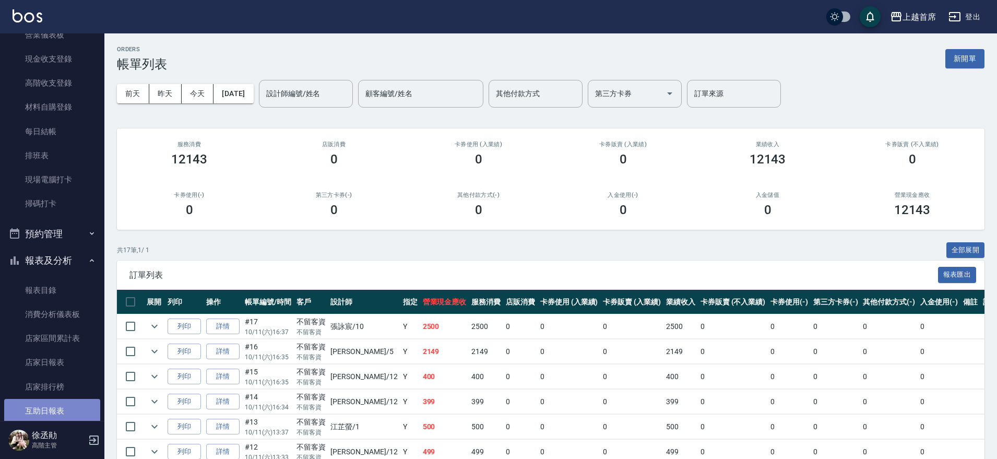
click at [58, 404] on link "互助日報表" at bounding box center [52, 411] width 96 height 24
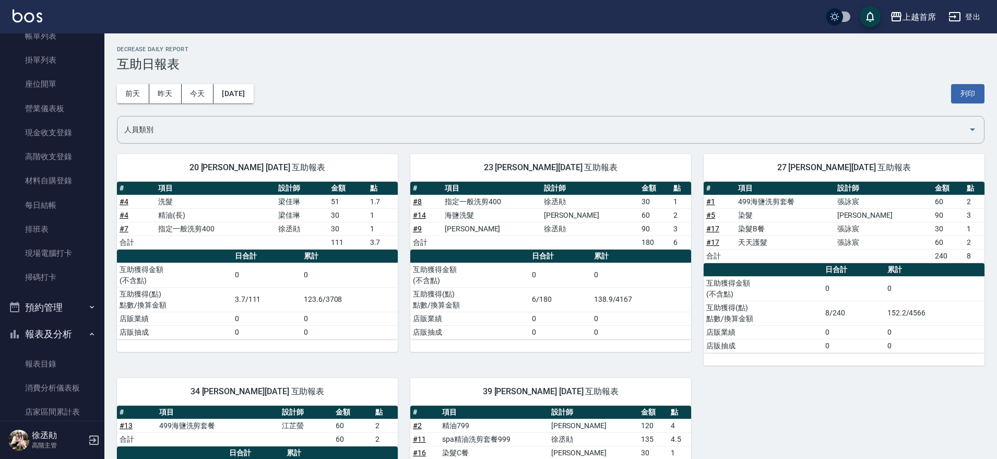
scroll to position [130, 0]
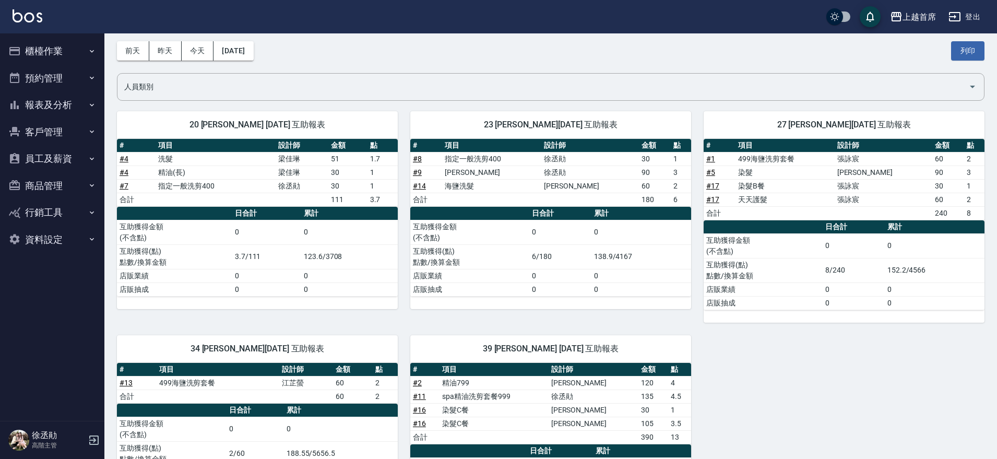
scroll to position [65, 0]
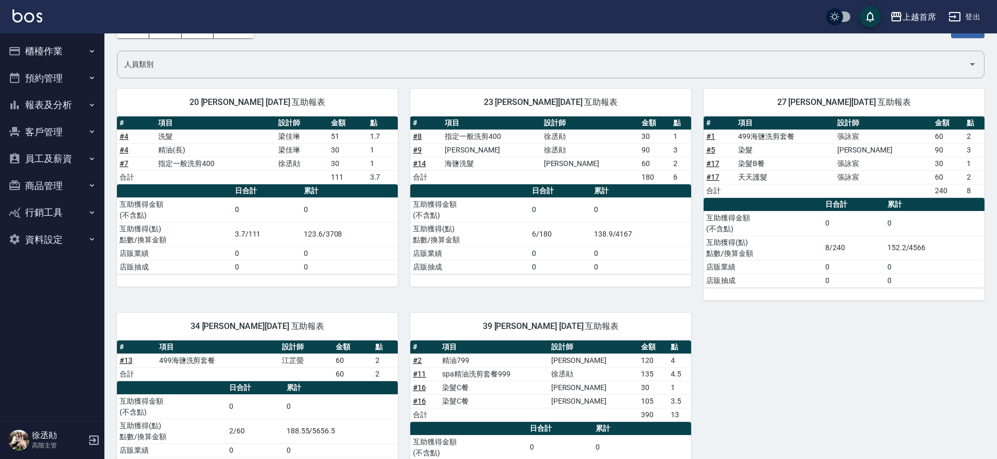
click at [50, 51] on button "櫃檯作業" at bounding box center [52, 51] width 96 height 27
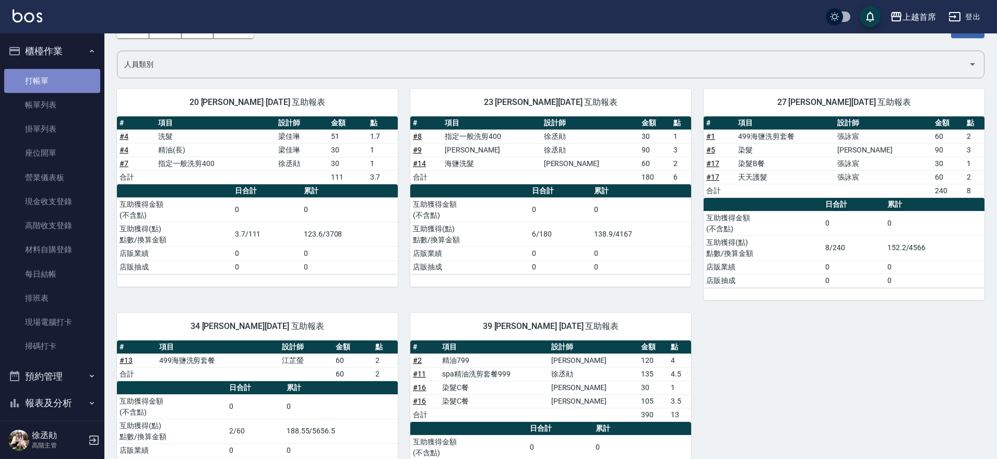
click at [52, 84] on link "打帳單" at bounding box center [52, 81] width 96 height 24
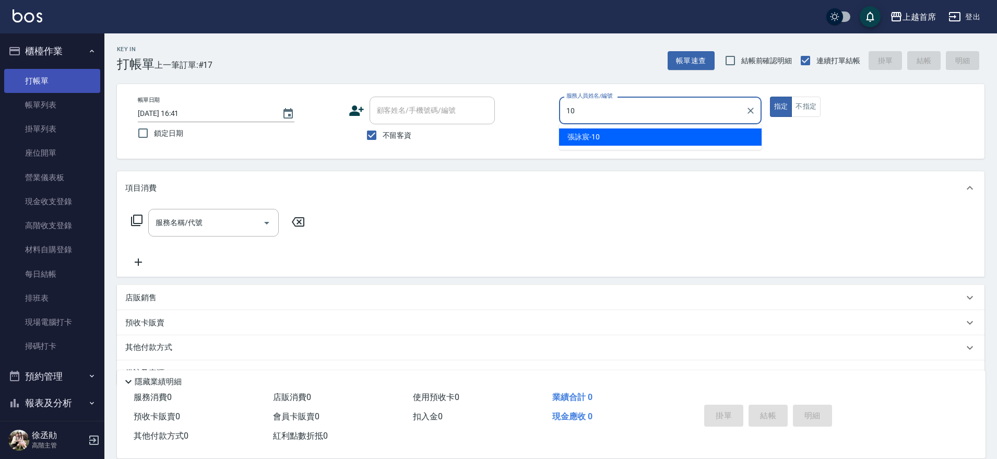
type input "[PERSON_NAME]-10"
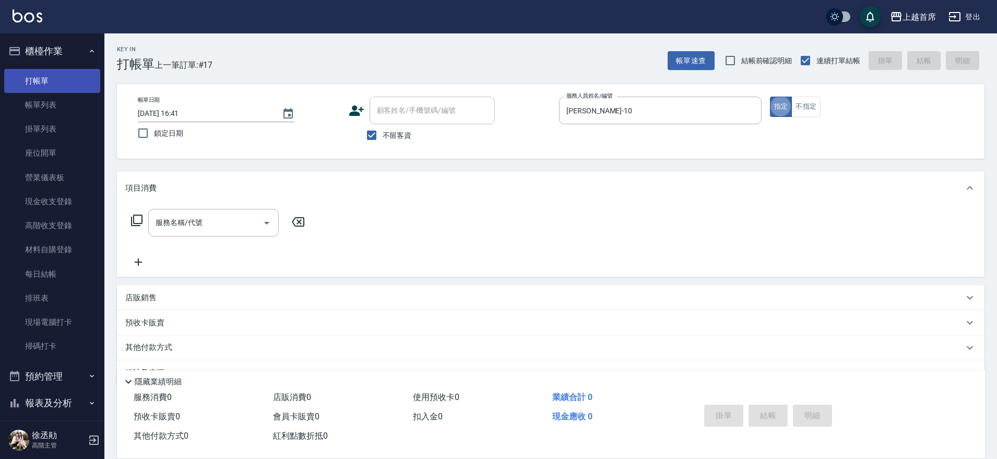
type button "true"
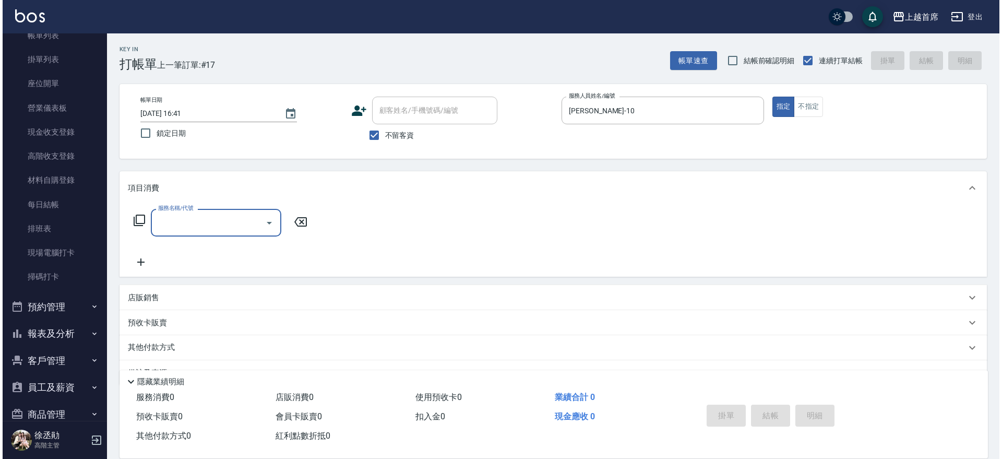
scroll to position [65, 0]
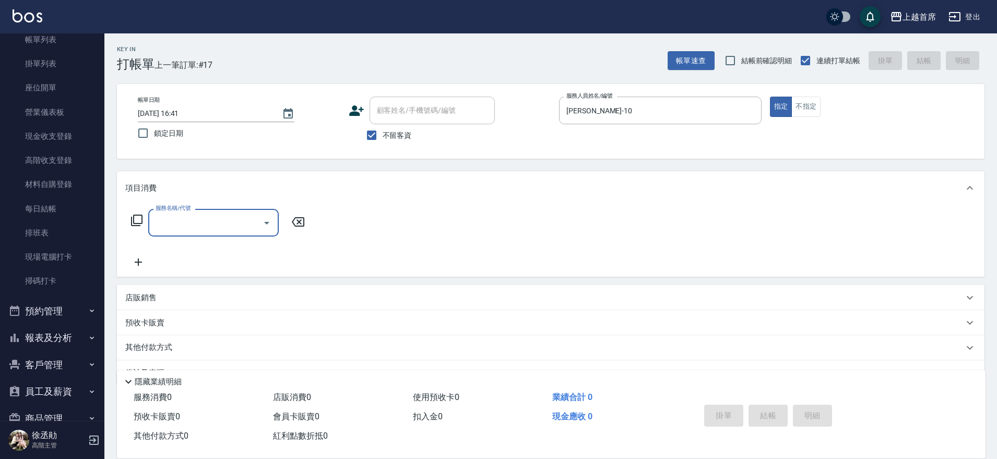
click at [139, 213] on div "服務名稱/代號 服務名稱/代號" at bounding box center [218, 223] width 186 height 28
click at [139, 221] on icon at bounding box center [136, 220] width 13 height 13
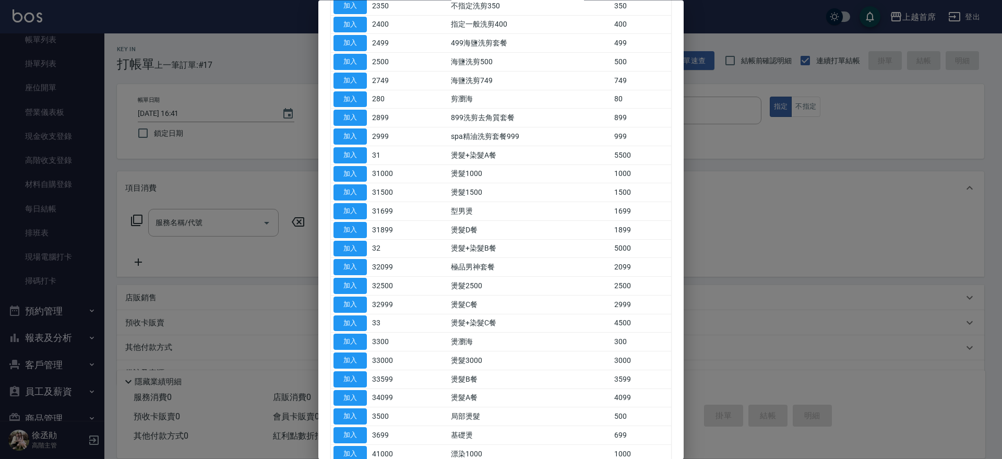
scroll to position [257, 0]
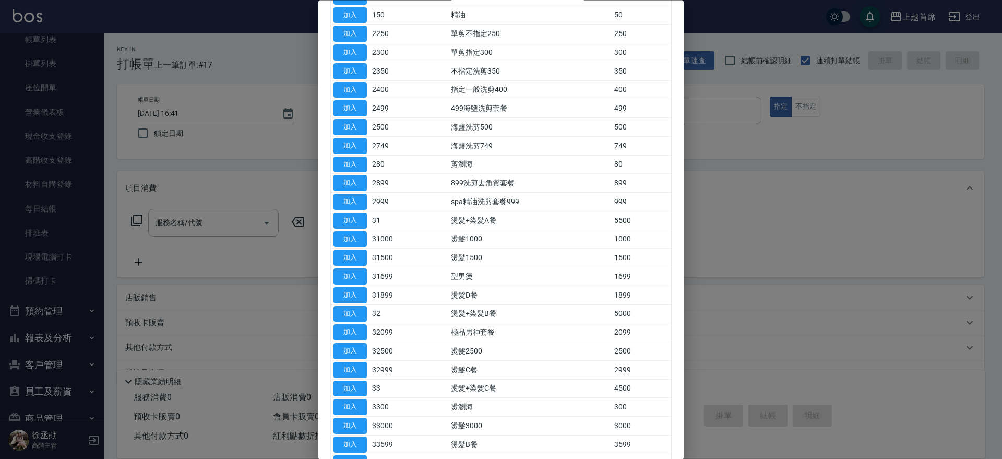
click at [813, 278] on div at bounding box center [501, 229] width 1002 height 459
drag, startPoint x: 781, startPoint y: 254, endPoint x: 766, endPoint y: 223, distance: 34.1
click at [778, 245] on div at bounding box center [501, 229] width 1002 height 459
drag, startPoint x: 766, startPoint y: 223, endPoint x: 735, endPoint y: 214, distance: 32.0
click at [762, 215] on div at bounding box center [501, 229] width 1002 height 459
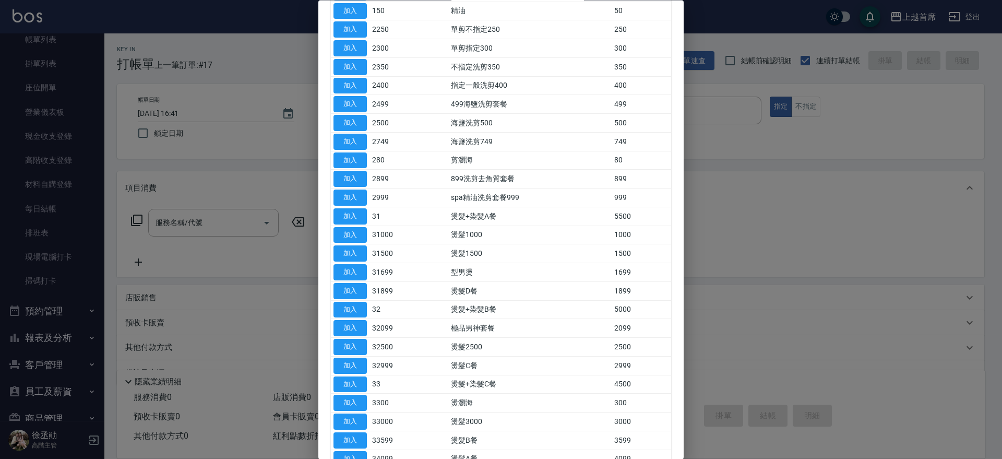
scroll to position [583, 0]
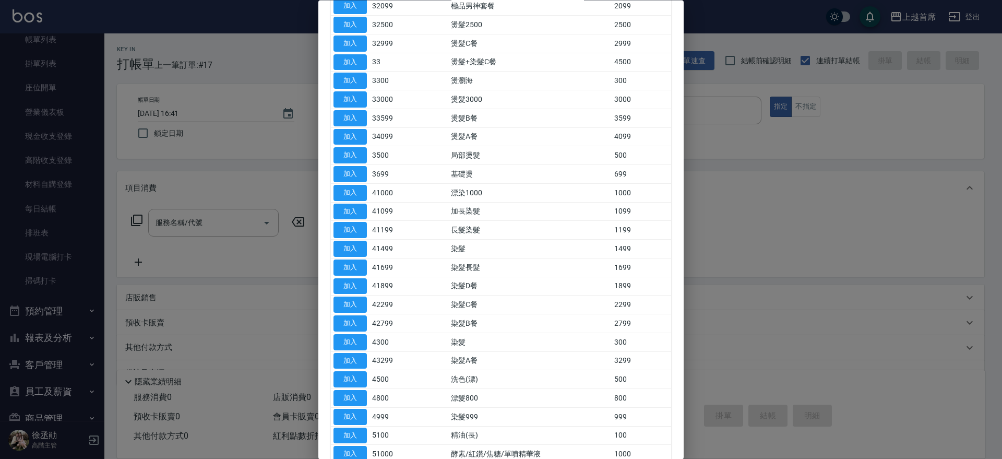
click at [756, 191] on div at bounding box center [501, 229] width 1002 height 459
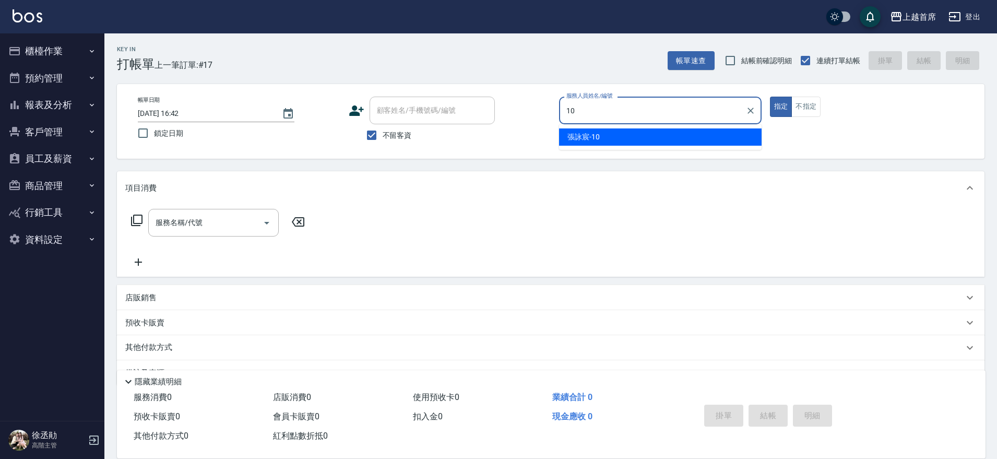
type input "[PERSON_NAME]-10"
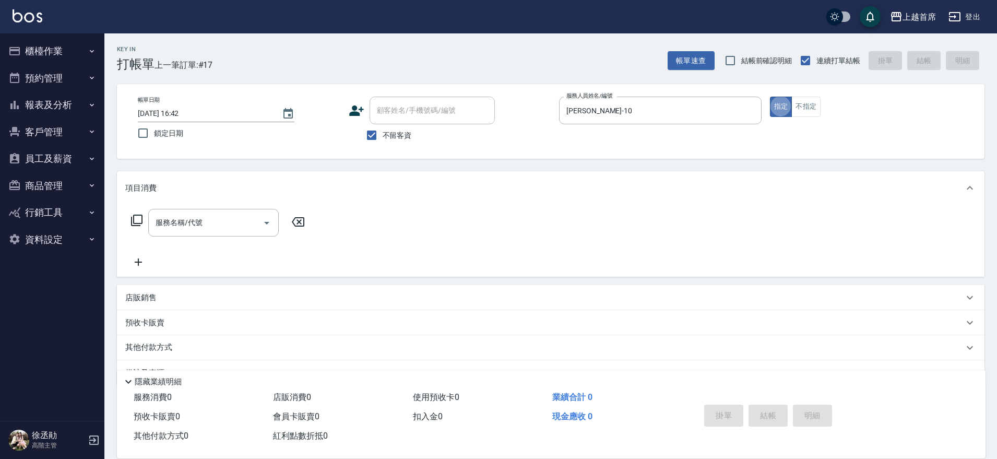
type button "true"
click at [136, 217] on icon at bounding box center [136, 220] width 13 height 13
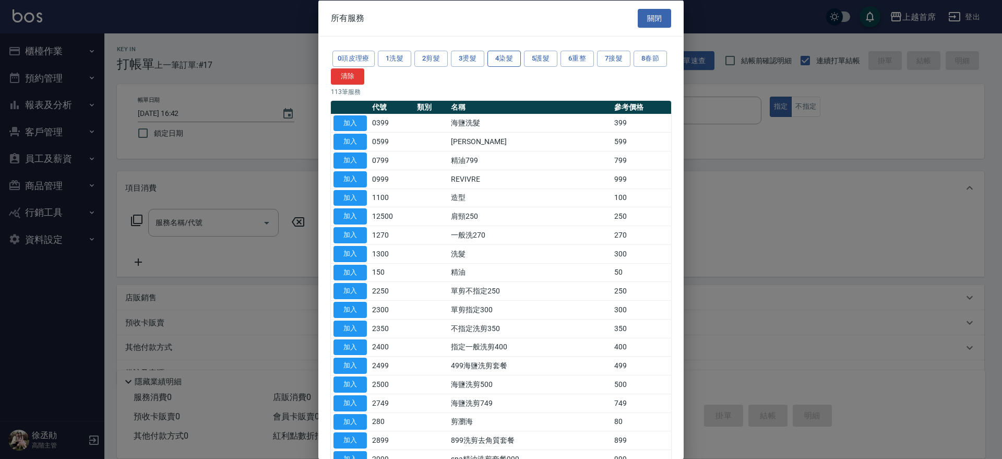
click at [492, 56] on button "4染髮" at bounding box center [503, 59] width 33 height 16
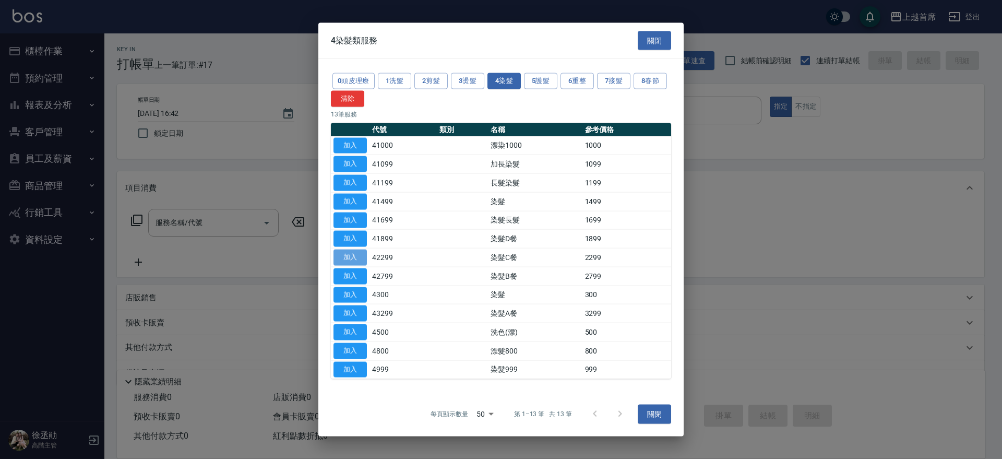
click at [355, 256] on button "加入" at bounding box center [349, 257] width 33 height 16
type input "染髮C餐(42299)"
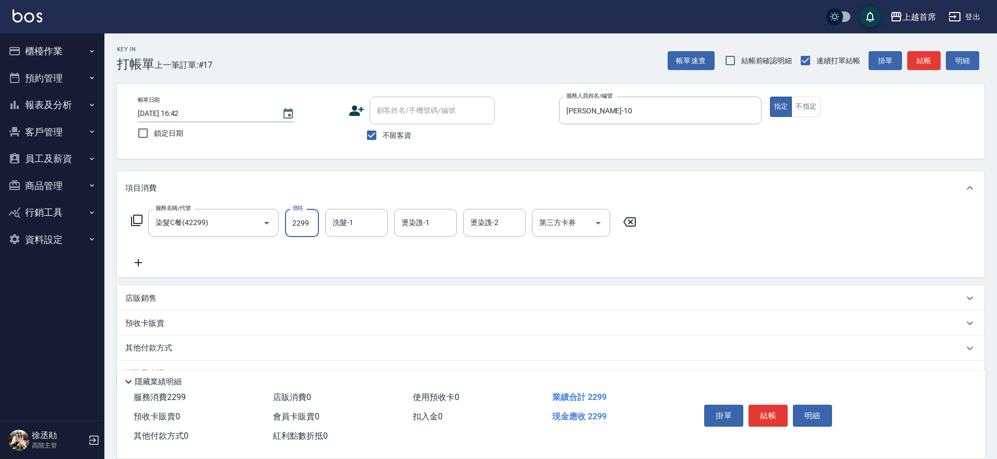
click at [294, 221] on input "2299" at bounding box center [302, 223] width 34 height 28
type input "2100"
type input "蔡宛孜-27"
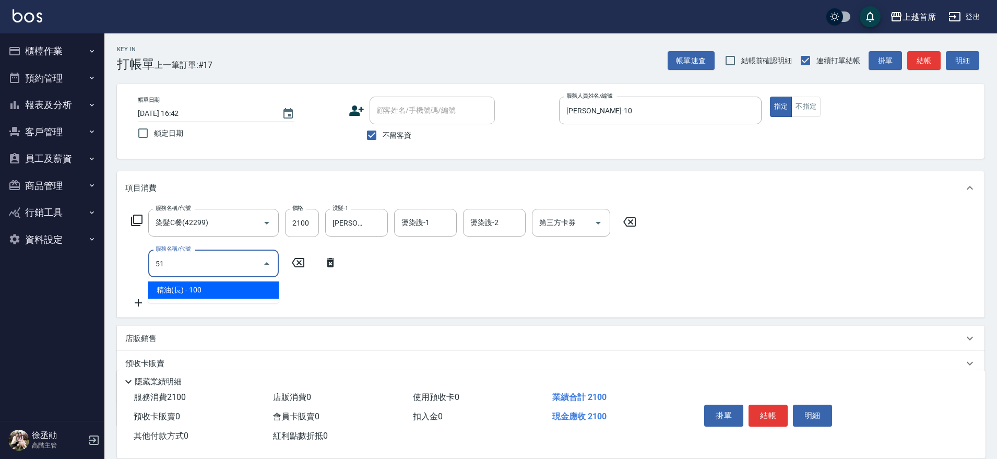
type input "5"
type input "乳清蛋白(5750)"
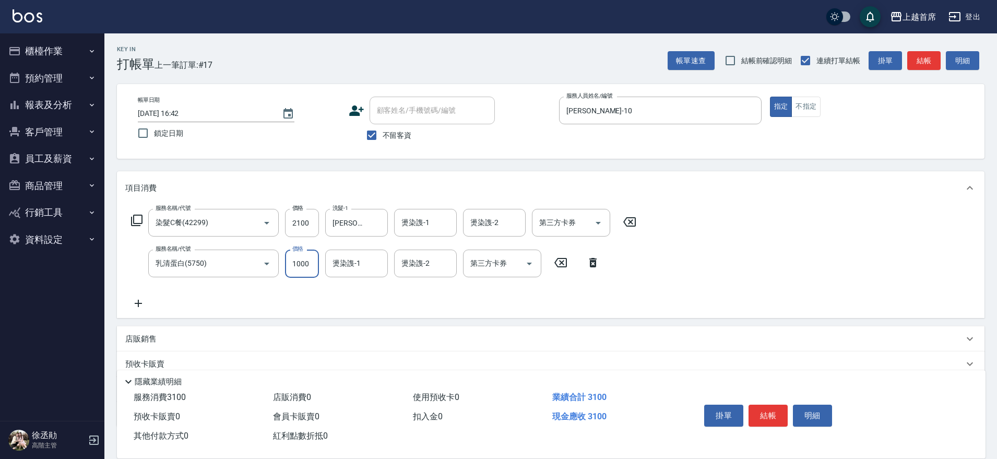
type input "1000"
type input "蔡宛孜-27"
click at [757, 411] on button "結帳" at bounding box center [767, 415] width 39 height 22
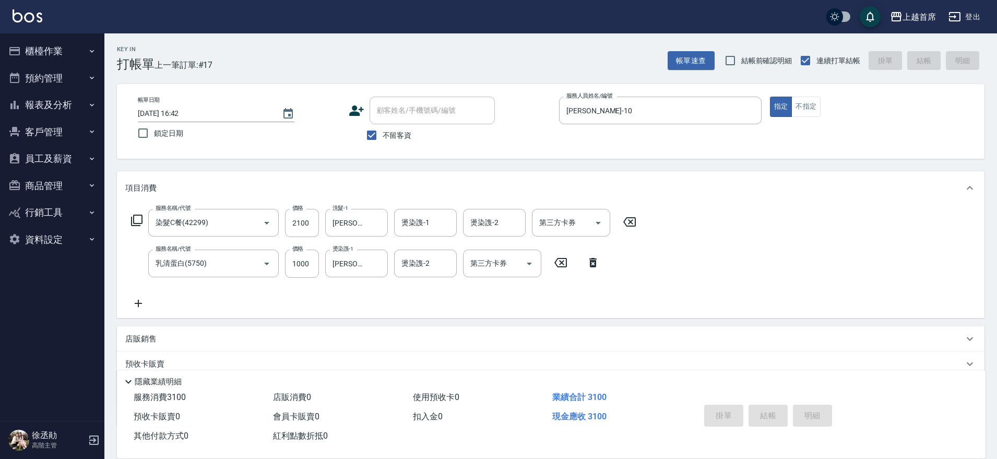
type input "2025/10/11 16:43"
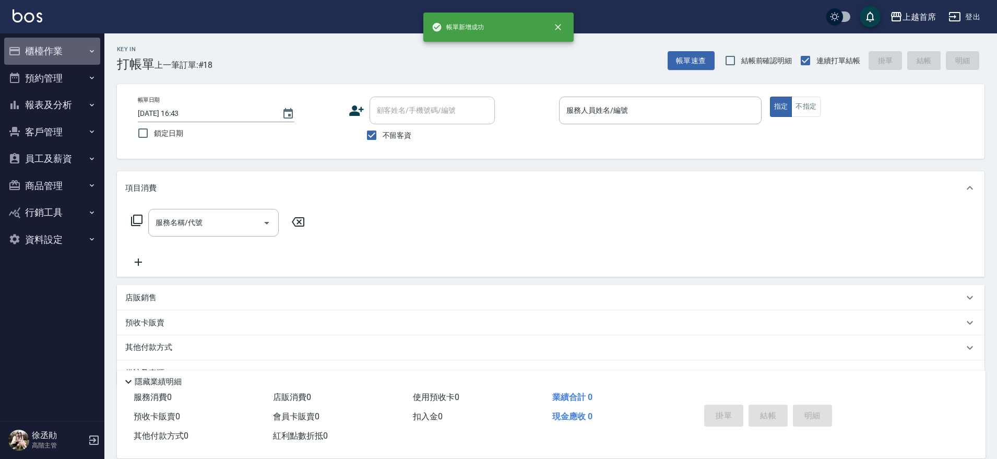
click at [44, 44] on button "櫃檯作業" at bounding box center [52, 51] width 96 height 27
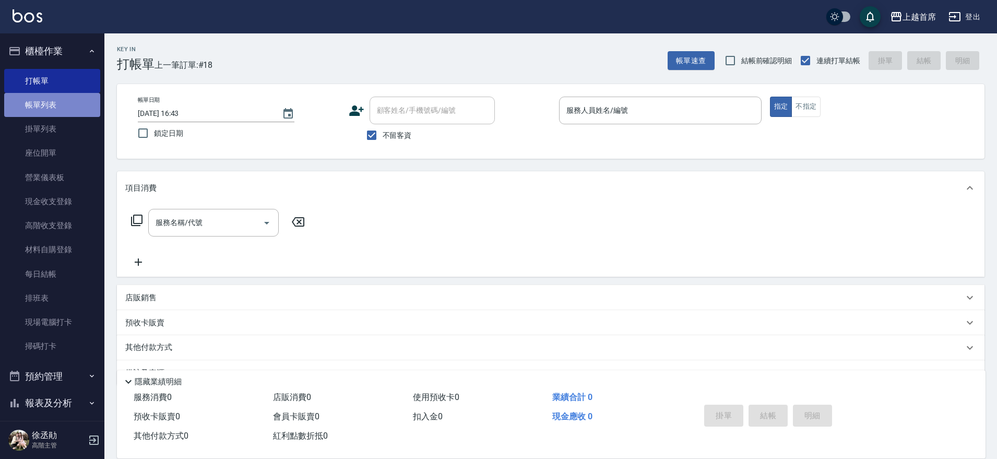
click at [65, 100] on link "帳單列表" at bounding box center [52, 105] width 96 height 24
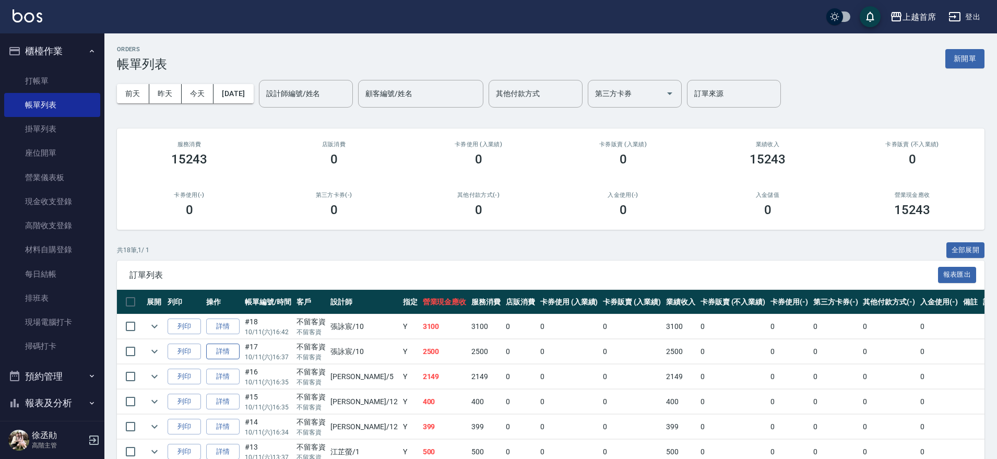
click at [228, 353] on link "詳情" at bounding box center [222, 351] width 33 height 16
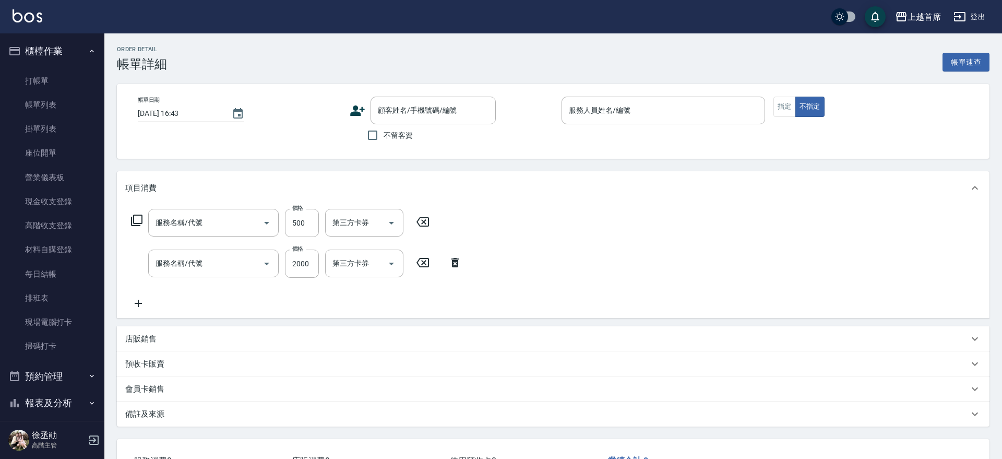
type input "2025/10/11 16:37"
checkbox input "true"
type input "張詠宸-10"
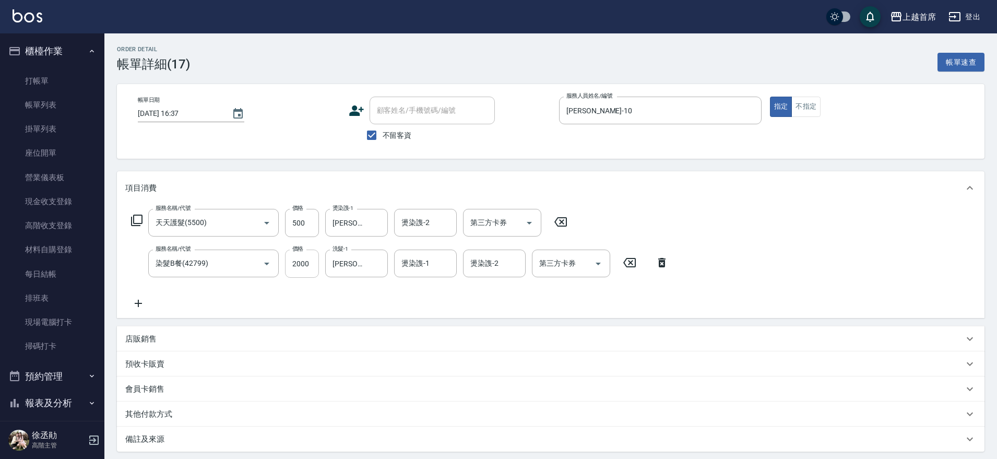
type input "天天護髮(5500)"
type input "染髮B餐(42799)"
click at [248, 222] on icon "Clear" at bounding box center [252, 223] width 10 height 10
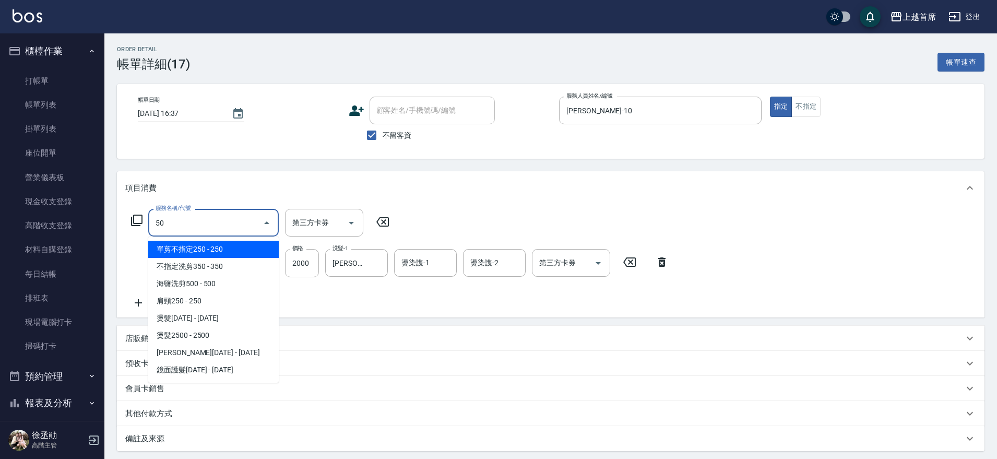
type input "5"
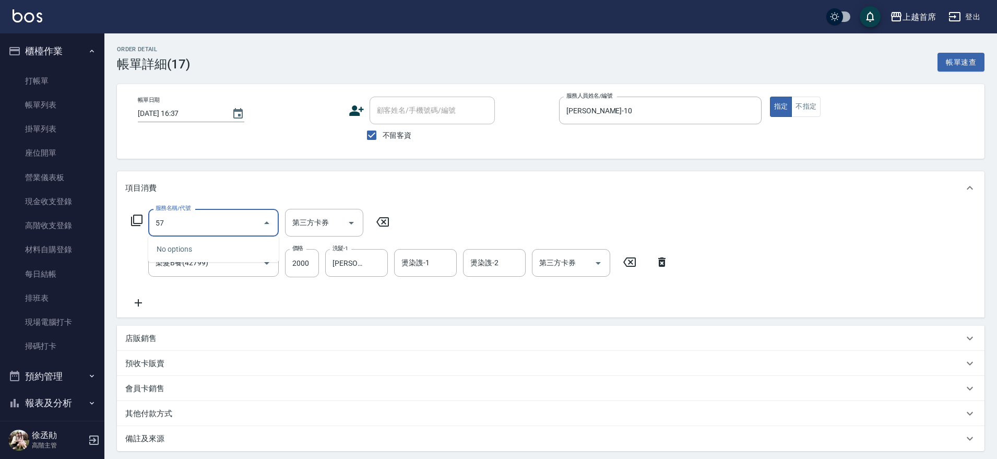
type input "5"
type input "7"
type input "造型(750)"
click at [247, 218] on icon "Clear" at bounding box center [252, 223] width 10 height 10
type input "乳清蛋白(5750)"
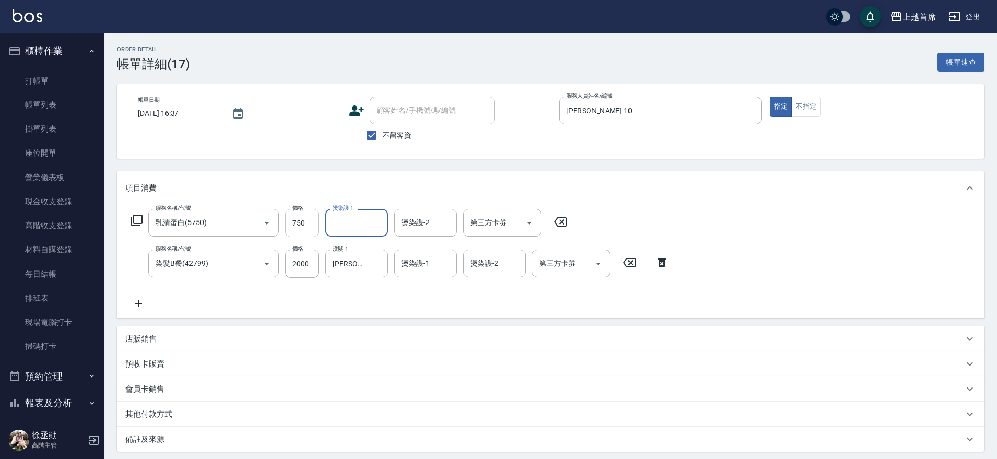
click at [305, 224] on input "750" at bounding box center [302, 223] width 34 height 28
type input "500"
type input "蔡宛孜-27"
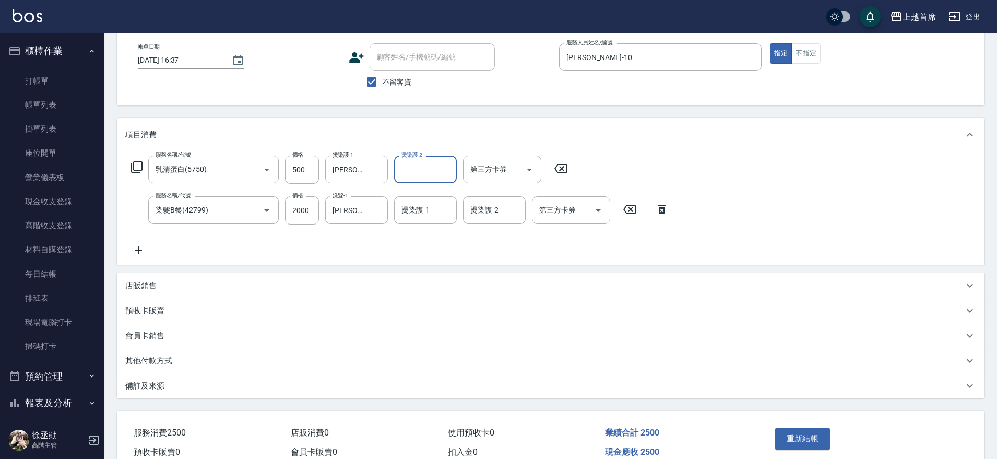
scroll to position [105, 0]
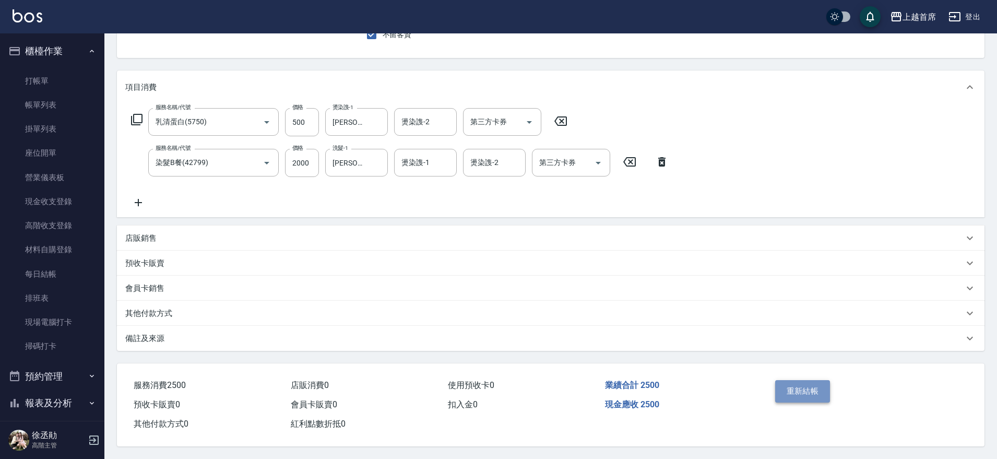
click at [804, 385] on button "重新結帳" at bounding box center [802, 391] width 55 height 22
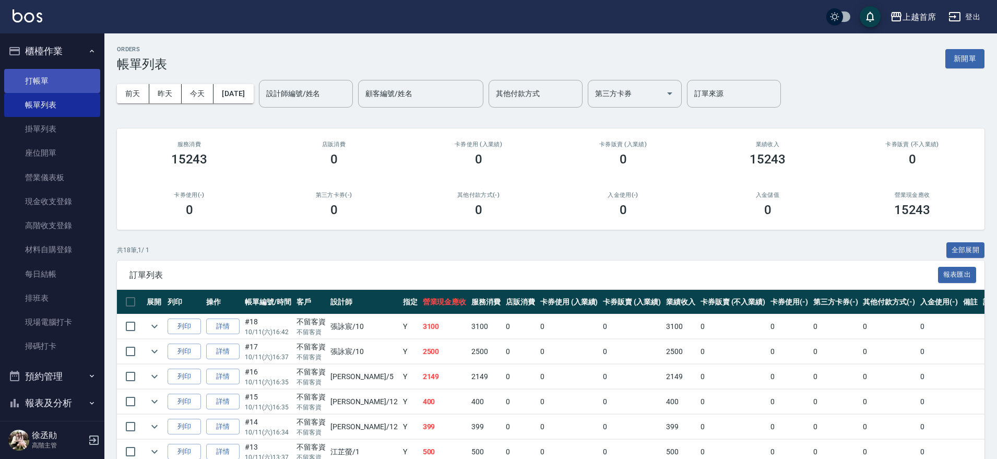
click at [81, 78] on link "打帳單" at bounding box center [52, 81] width 96 height 24
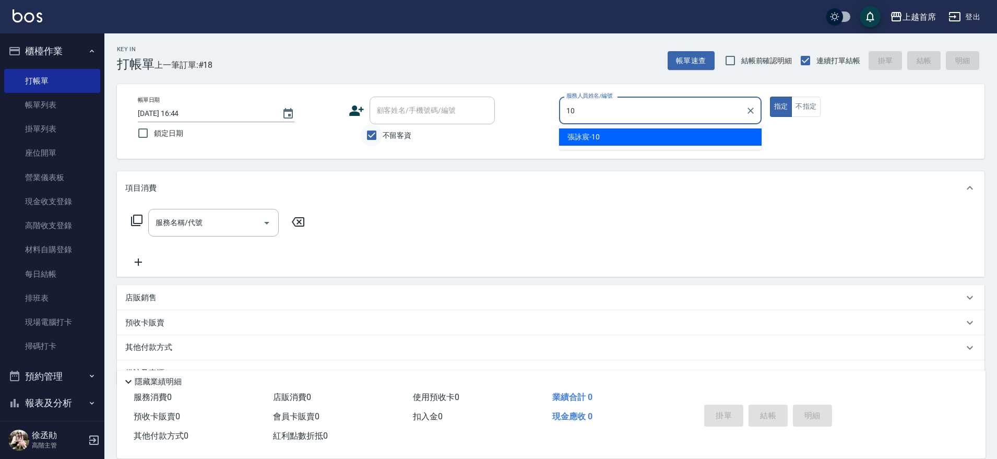
type input "張詠宸-10"
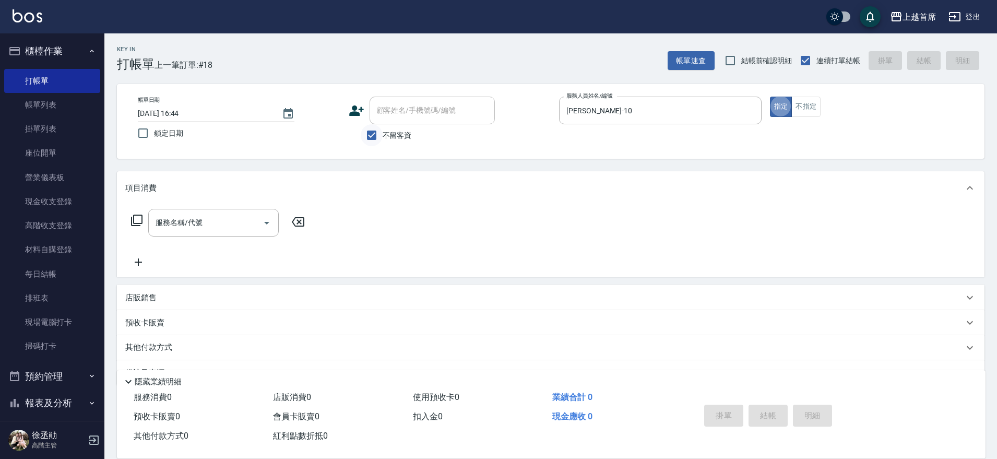
type button "true"
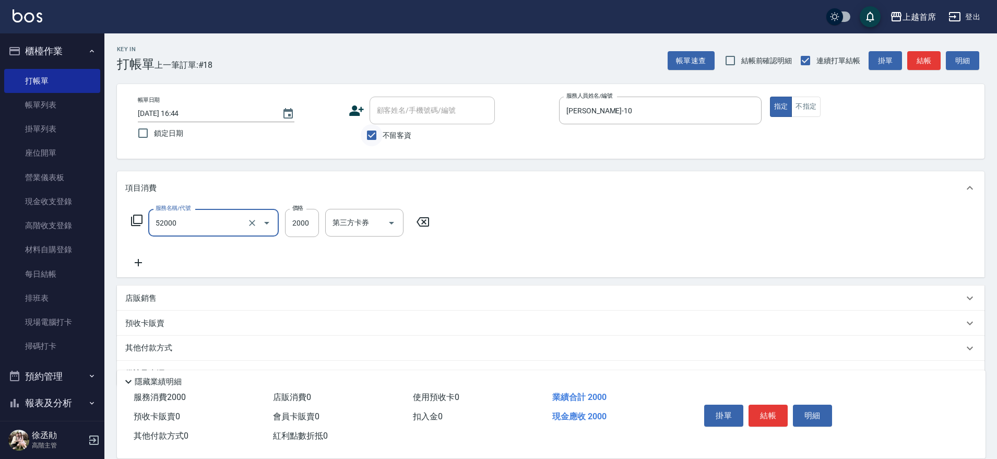
type input "黑耀光護髮(52000)"
click at [252, 219] on icon "Clear" at bounding box center [252, 223] width 10 height 10
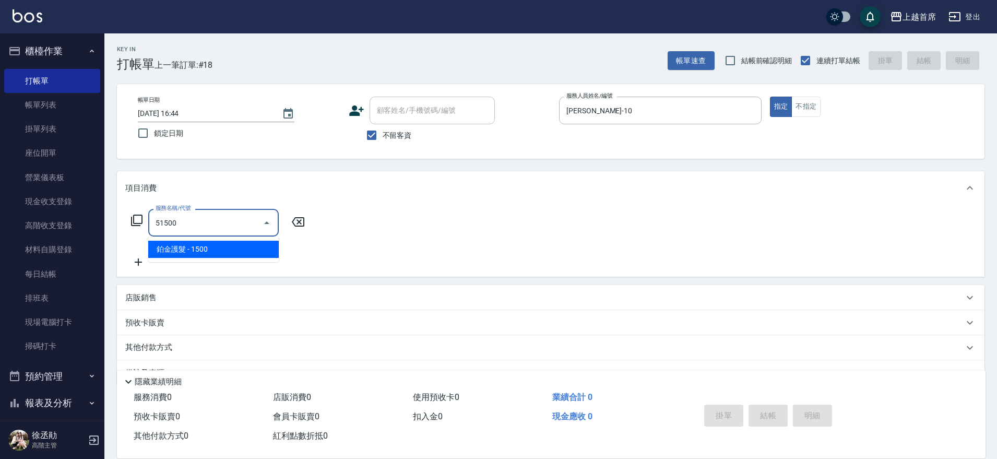
type input "鉑金護髮(51500)"
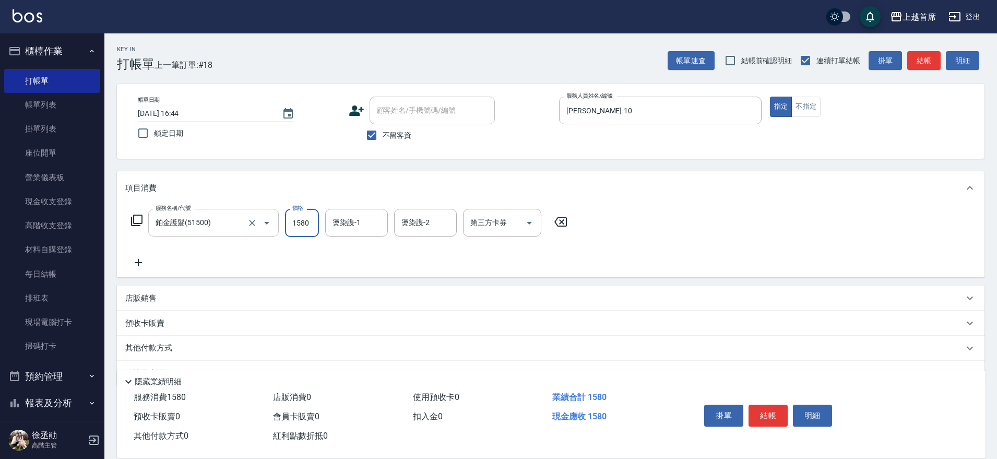
type input "1580"
type input "蔡宛孜-27"
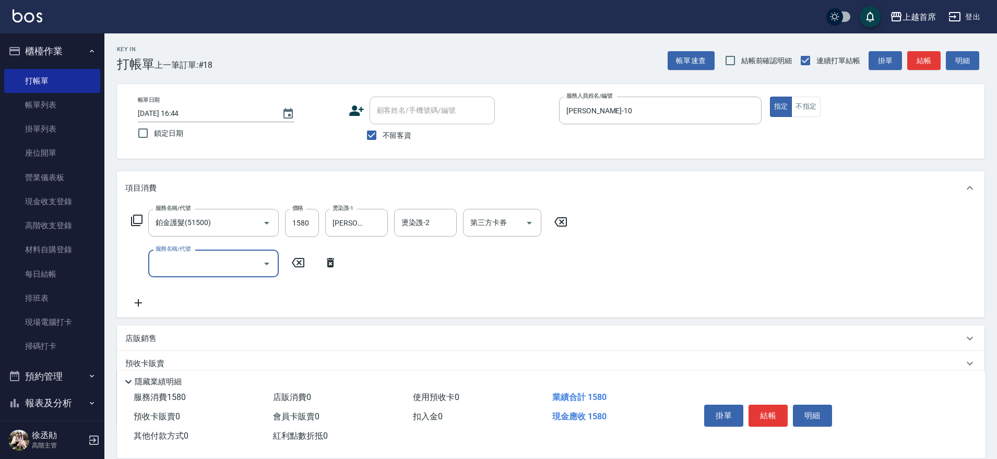
click at [135, 222] on icon at bounding box center [136, 220] width 13 height 13
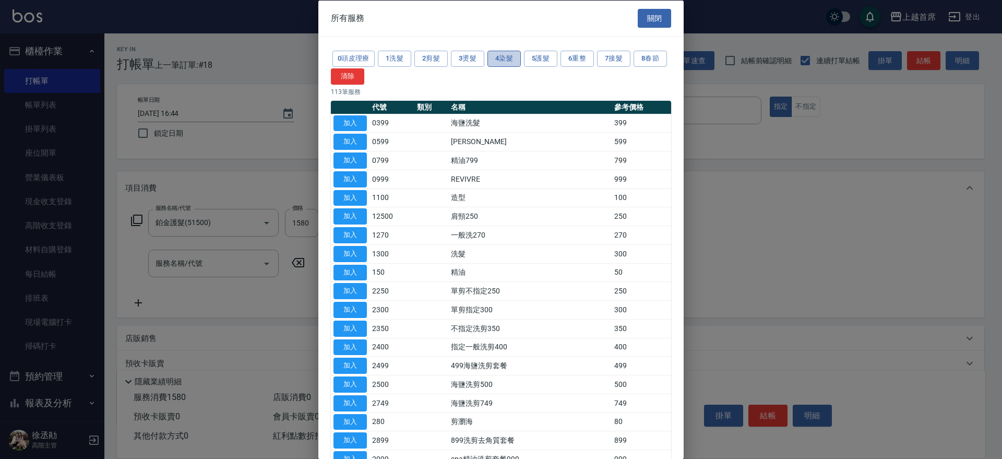
click at [491, 54] on button "4染髮" at bounding box center [503, 59] width 33 height 16
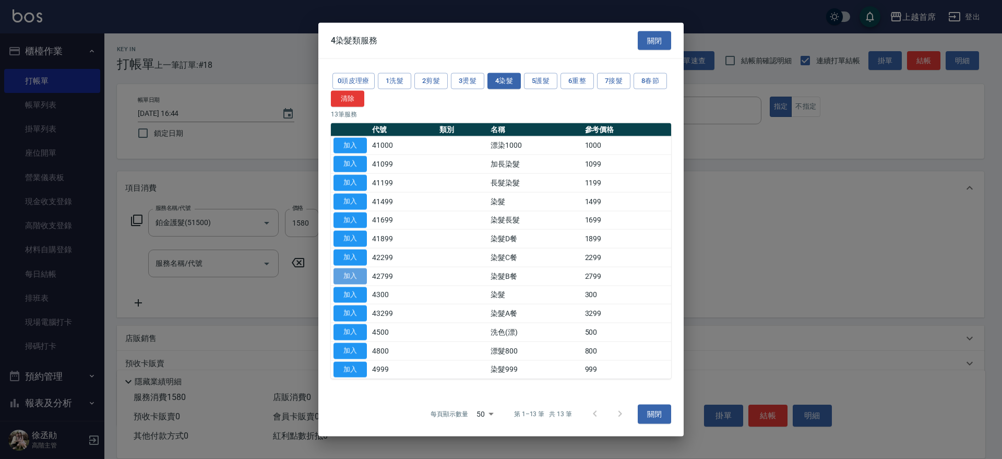
click at [356, 269] on button "加入" at bounding box center [349, 276] width 33 height 16
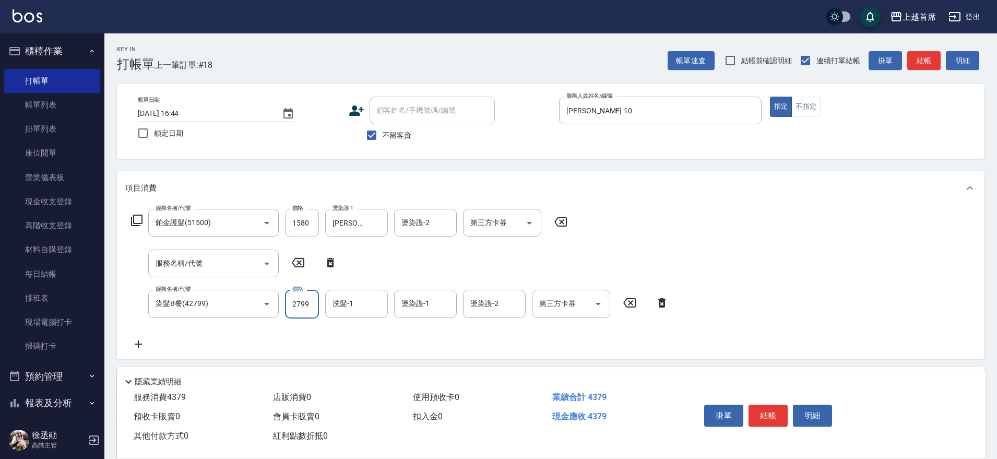
click at [306, 304] on input "2799" at bounding box center [302, 304] width 34 height 28
type input "3100"
type input "蔡宛孜-27"
type input "張詠宸-10"
type input "蔡宛孜-27"
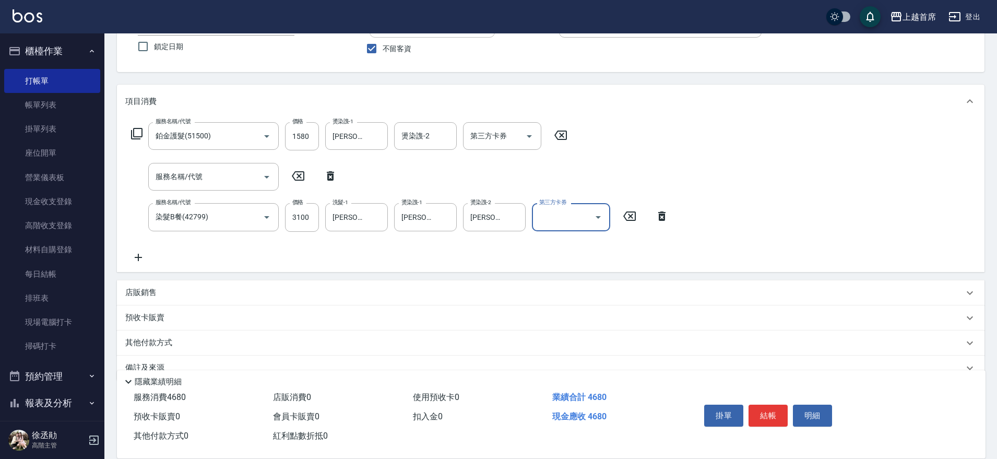
scroll to position [109, 0]
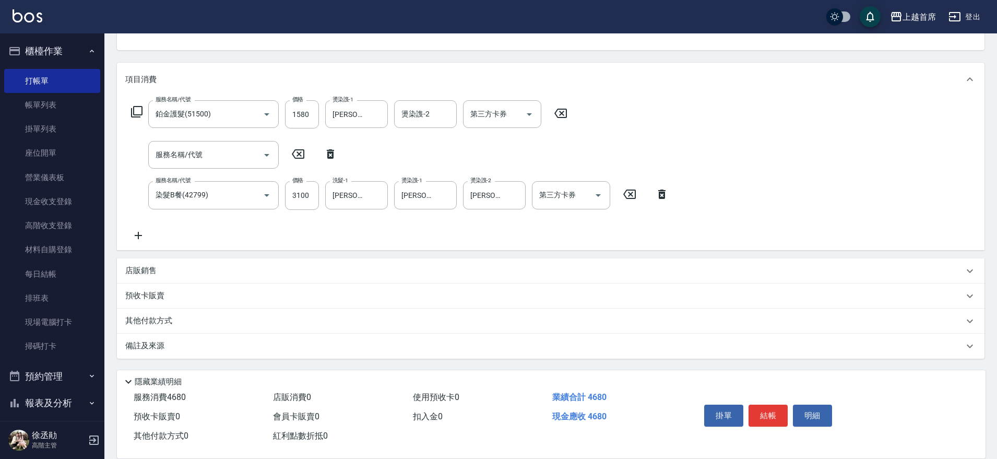
click at [158, 319] on p "其他付款方式" at bounding box center [151, 320] width 52 height 11
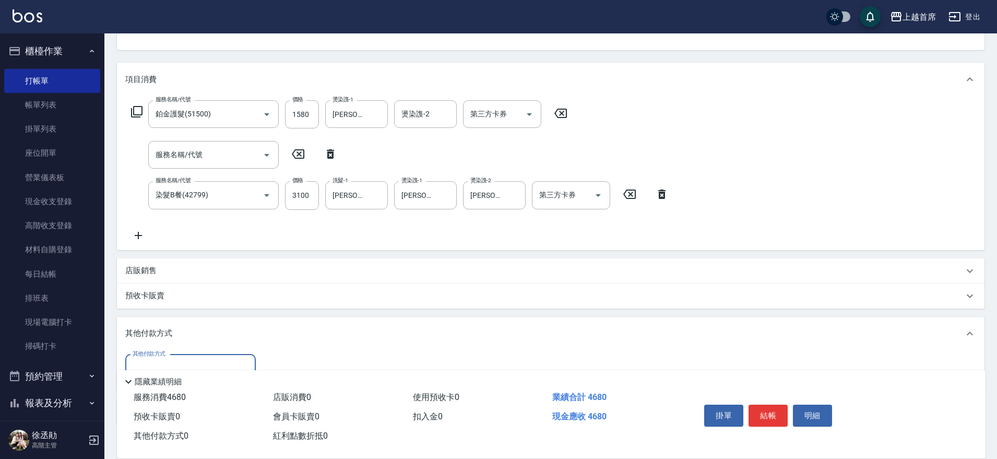
scroll to position [174, 0]
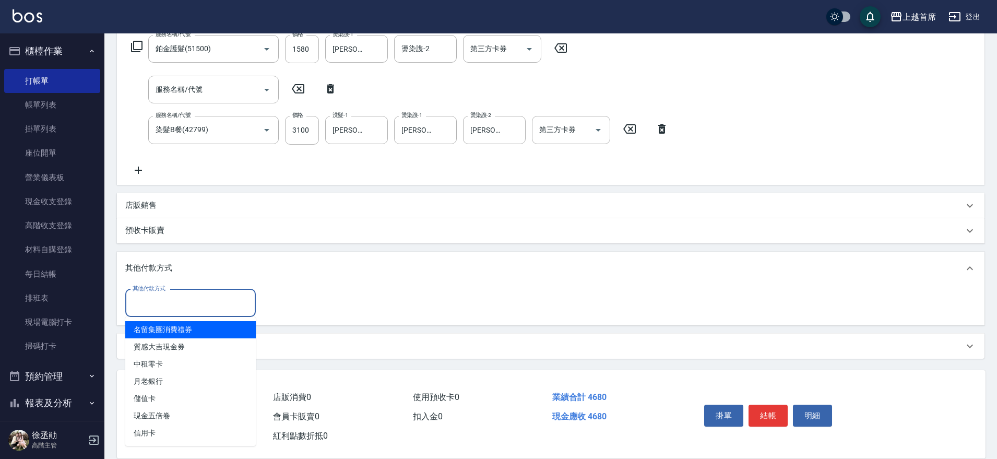
click at [220, 305] on input "其他付款方式" at bounding box center [190, 303] width 121 height 18
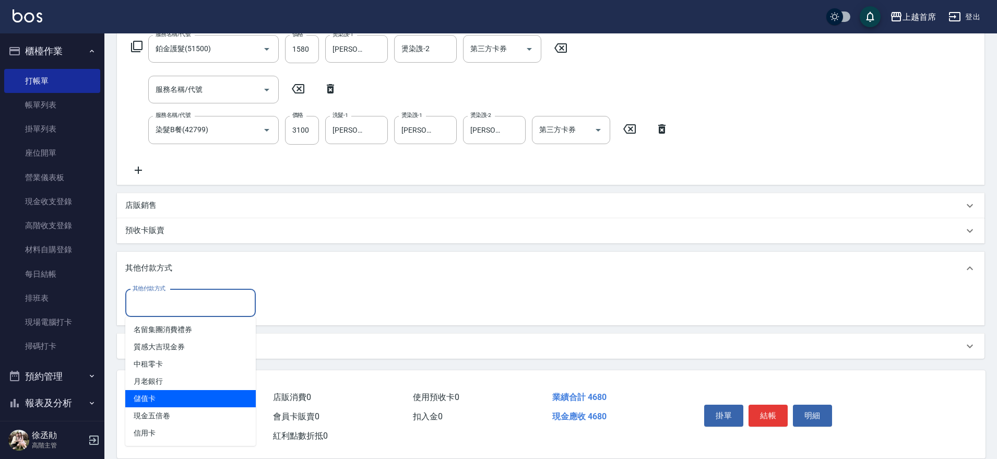
click at [224, 401] on span "儲值卡" at bounding box center [190, 398] width 130 height 17
type input "儲值卡"
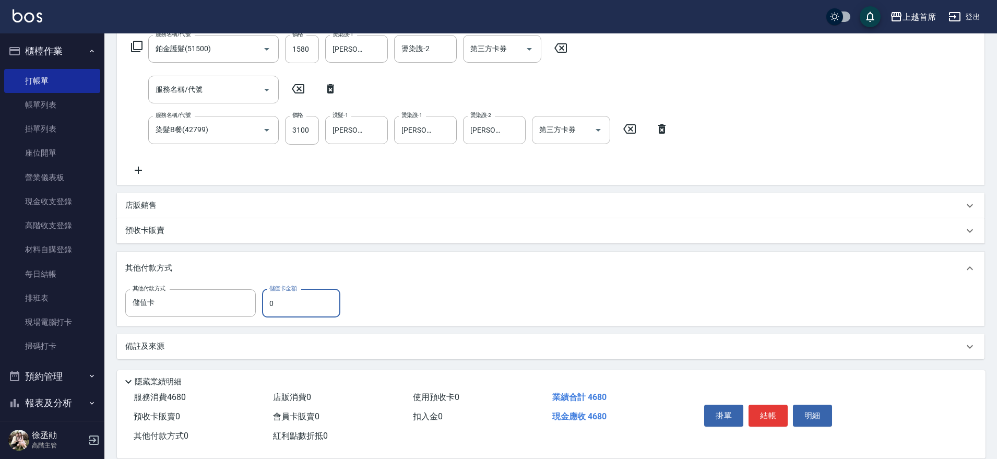
drag, startPoint x: 271, startPoint y: 302, endPoint x: 261, endPoint y: 301, distance: 9.9
click at [261, 301] on div "其他付款方式 儲值卡 其他付款方式 儲值卡金額 0 儲值卡金額" at bounding box center [235, 303] width 221 height 28
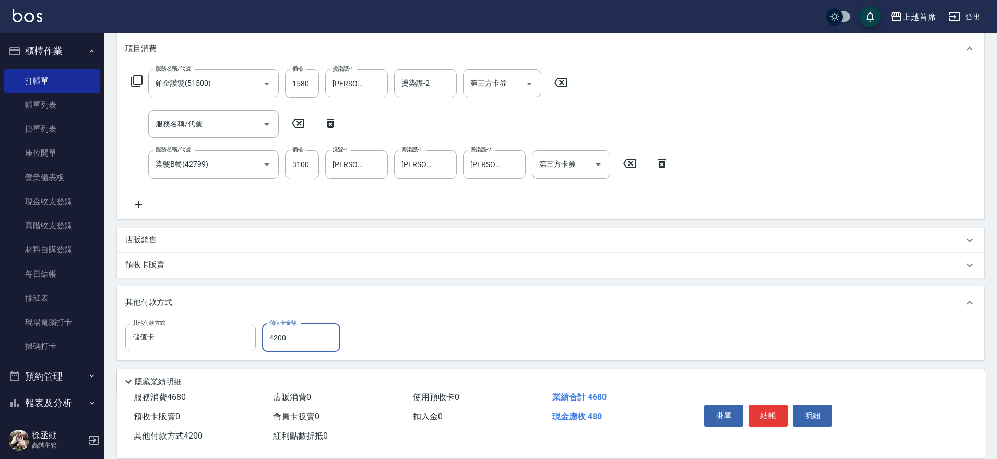
scroll to position [109, 0]
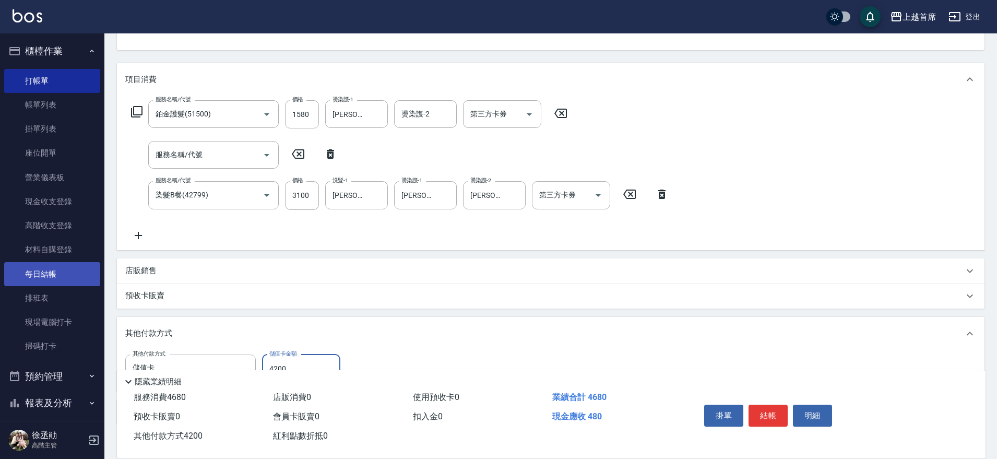
type input "4200"
click at [311, 195] on input "3100" at bounding box center [302, 195] width 34 height 28
type input "3"
type input "0"
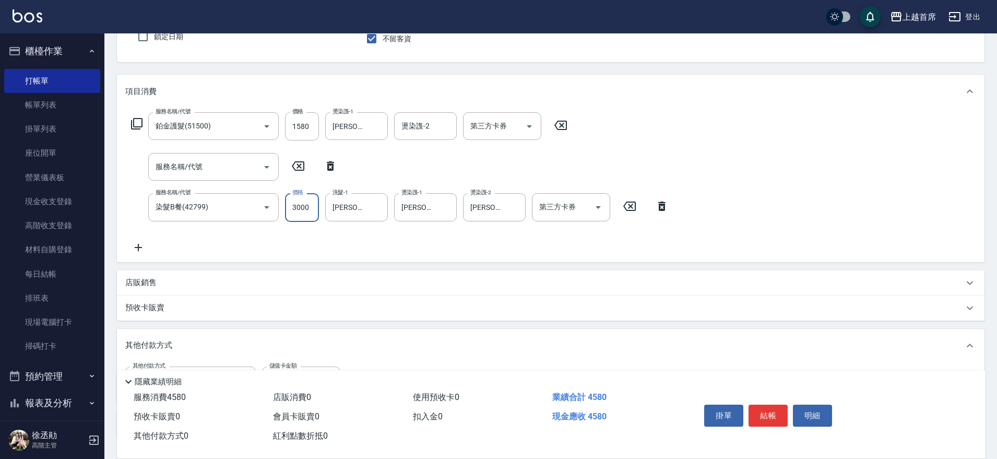
scroll to position [174, 0]
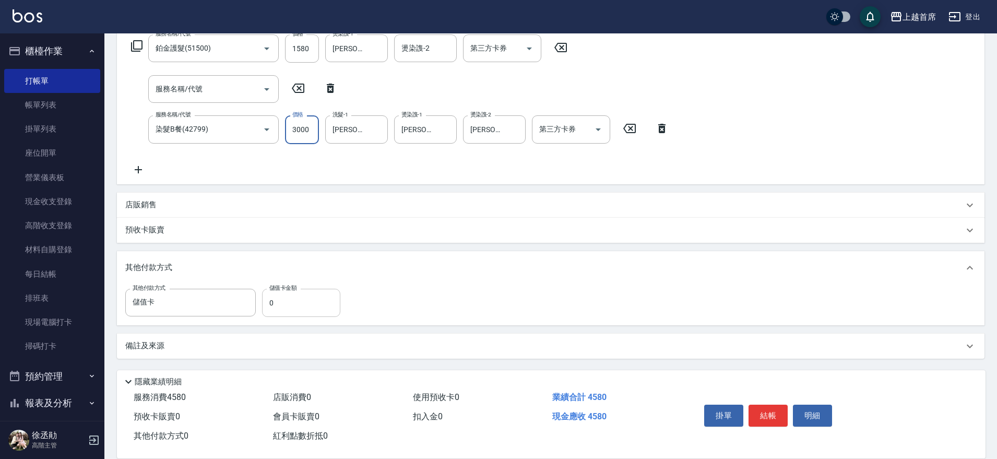
type input "3000"
drag, startPoint x: 275, startPoint y: 296, endPoint x: 270, endPoint y: 300, distance: 6.0
click at [270, 300] on input "0" at bounding box center [301, 303] width 78 height 28
type input "4200"
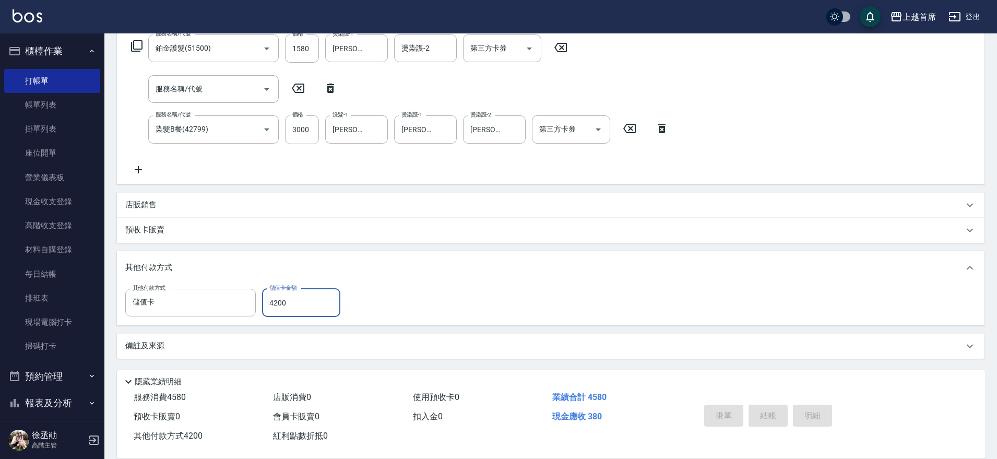
type input "2025/10/11 16:52"
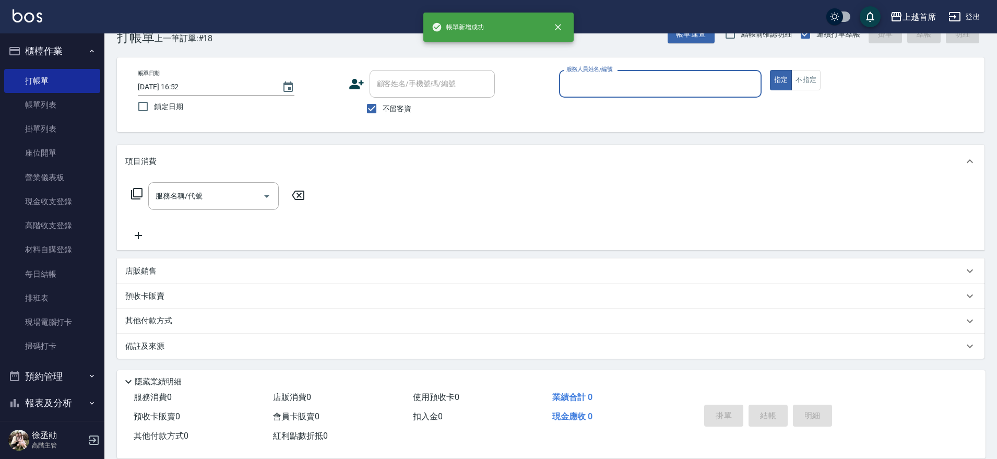
scroll to position [27, 0]
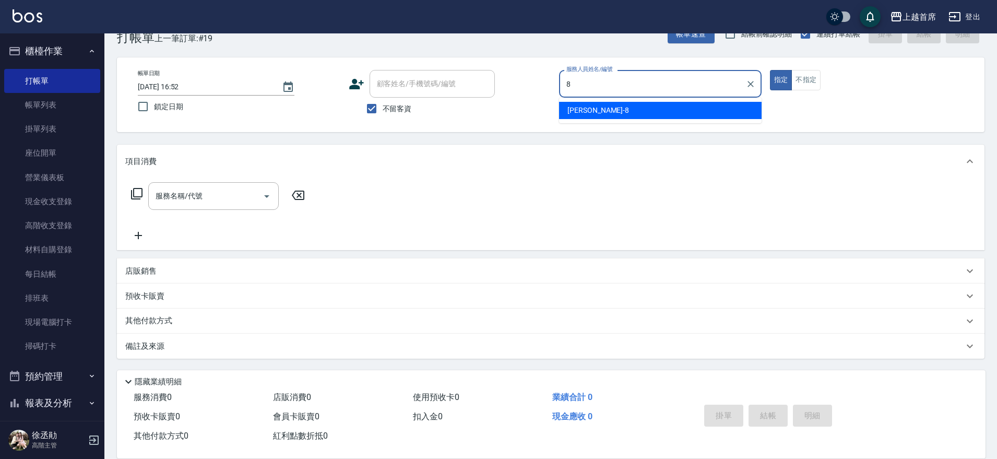
type input "謝凉好-8"
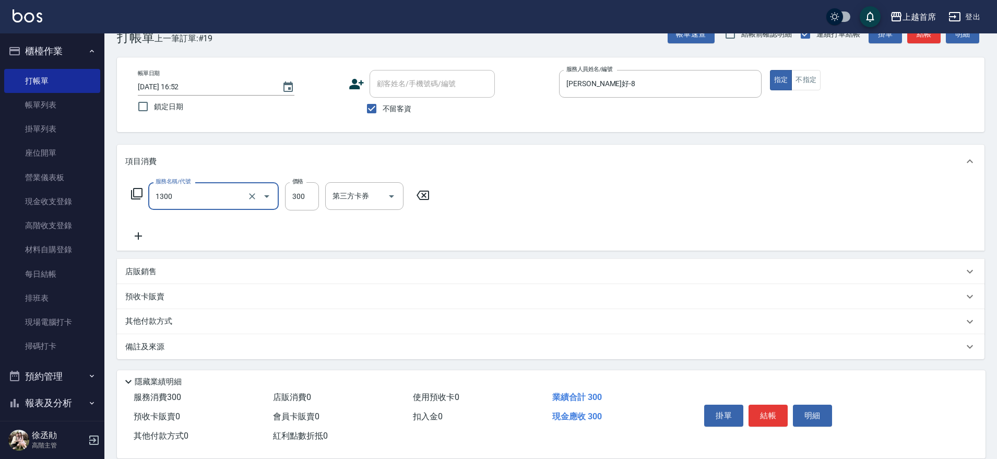
type input "洗髮(1300)"
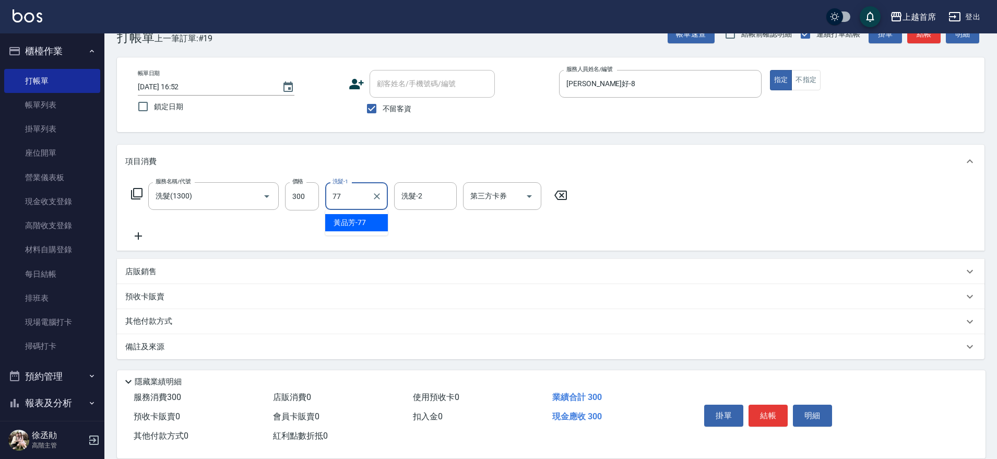
type input "黃品芳-77"
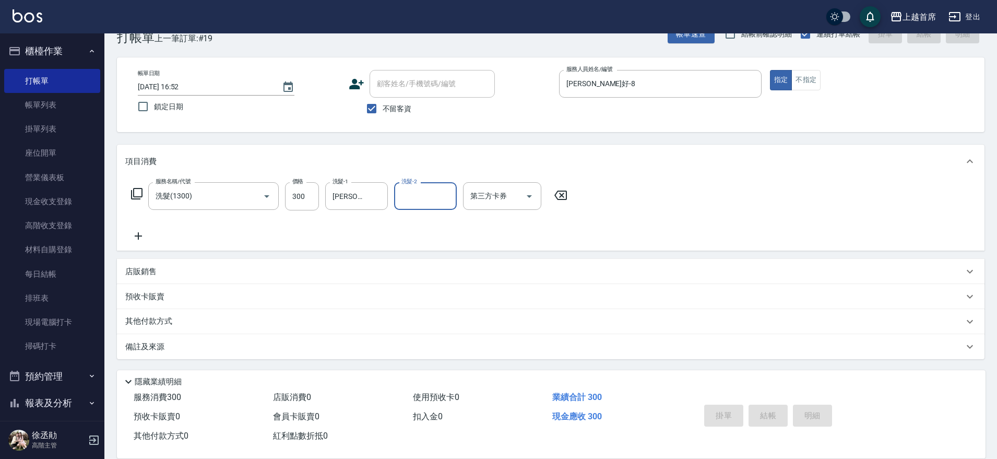
type input "2025/10/11 16:53"
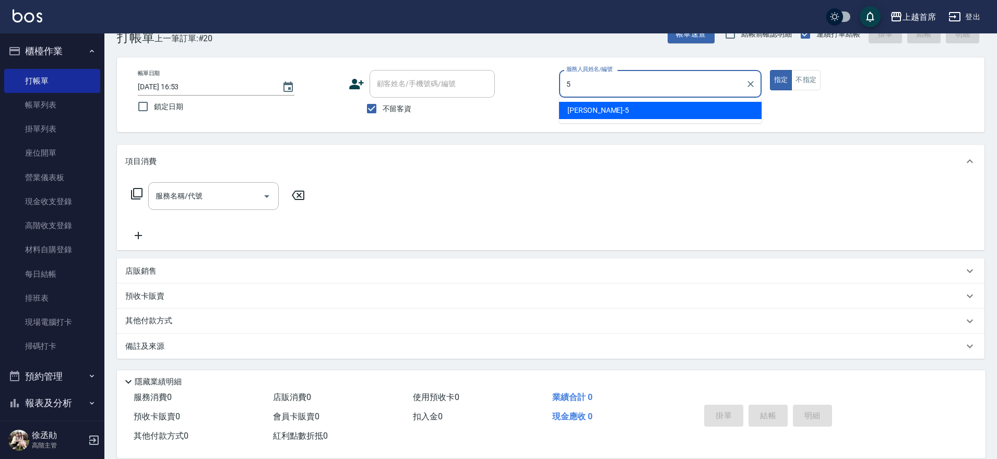
type input "Molly莫莉-5"
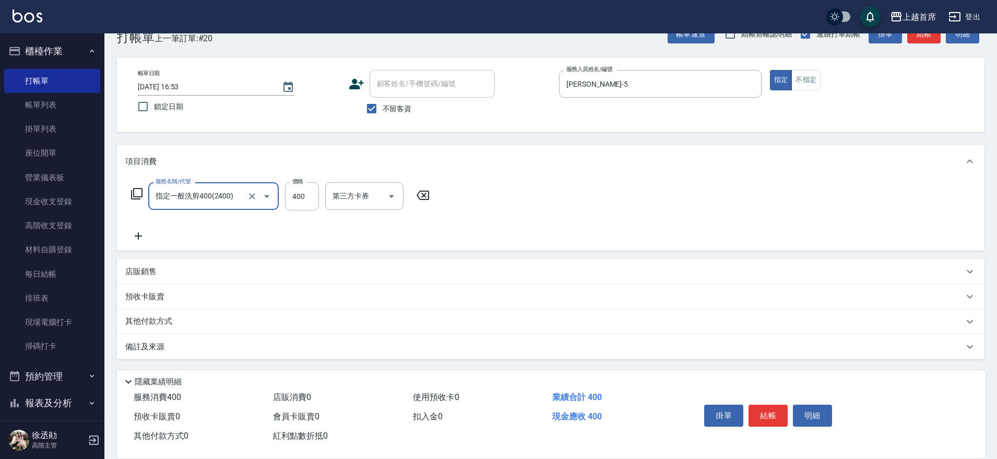
type input "指定一般洗剪400(2400)"
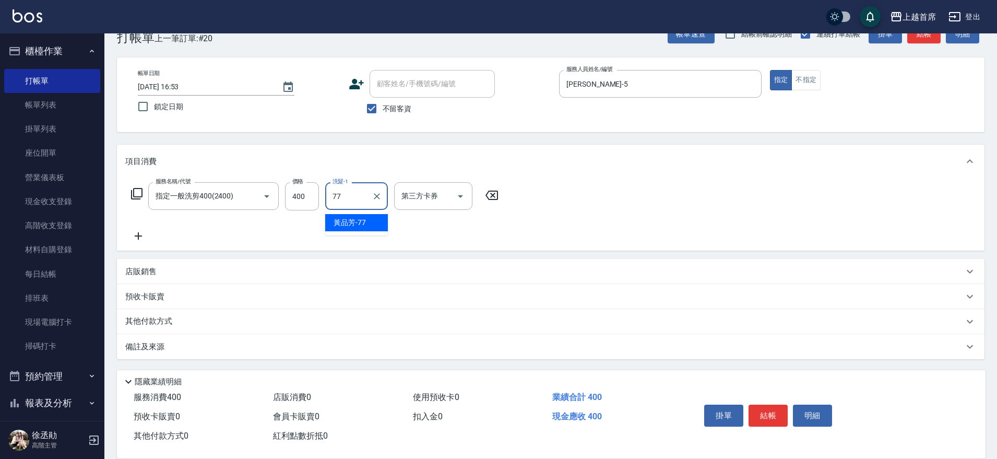
type input "黃品芳-77"
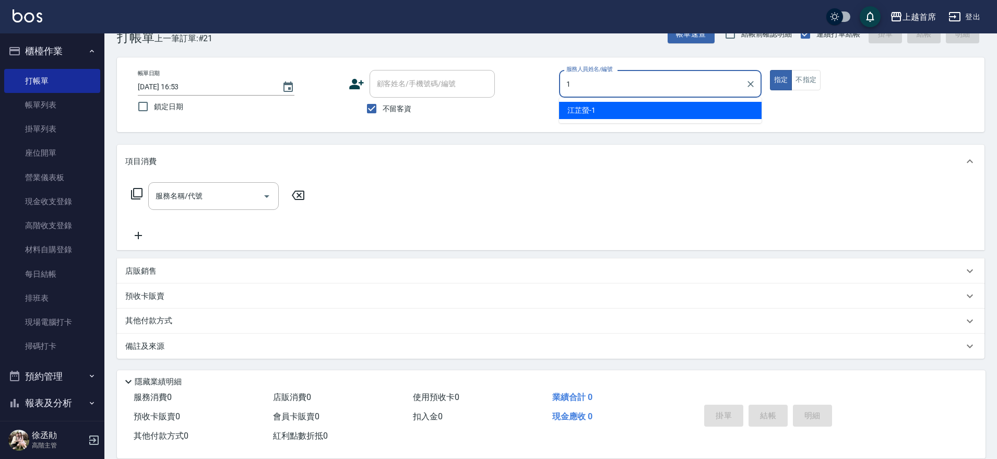
type input "江芷螢-1"
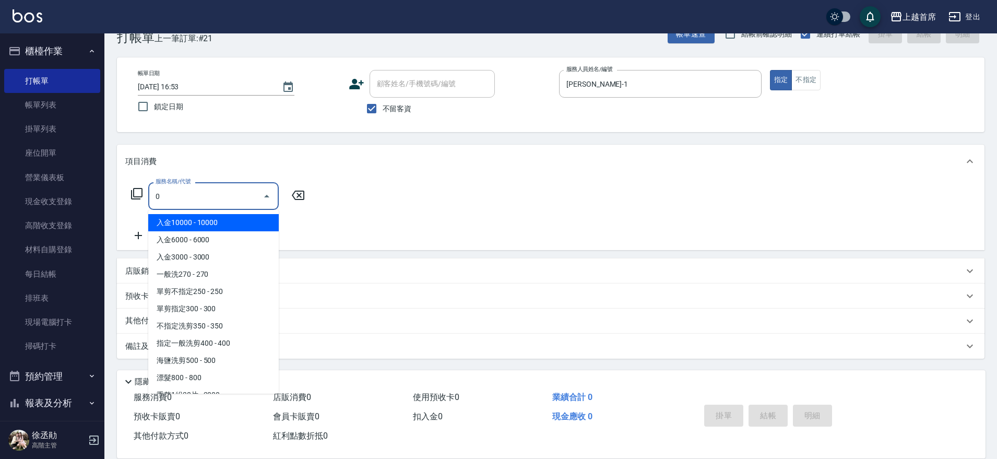
type input "0"
click at [136, 198] on icon at bounding box center [136, 193] width 13 height 13
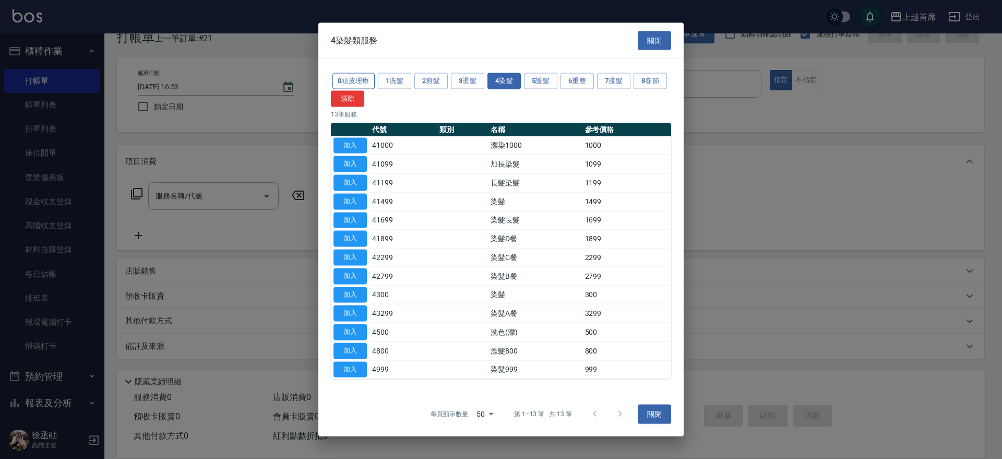
click at [369, 76] on button "0頭皮理療" at bounding box center [353, 81] width 42 height 16
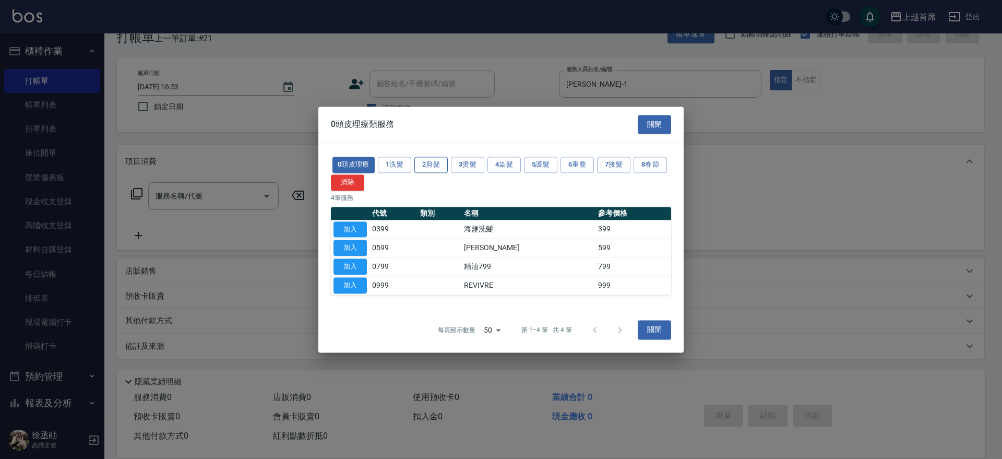
click at [439, 165] on button "2剪髮" at bounding box center [430, 165] width 33 height 16
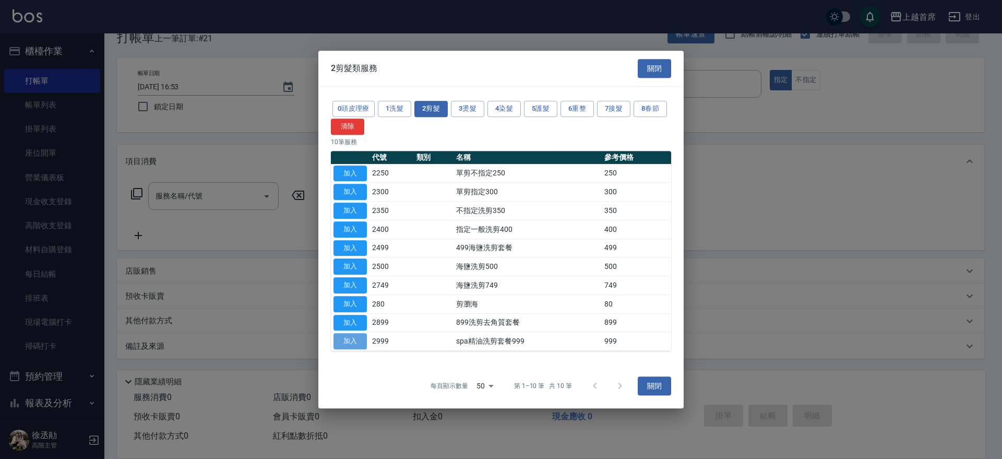
click at [346, 341] on button "加入" at bounding box center [349, 341] width 33 height 16
type input "spa精油洗剪套餐999(2999)"
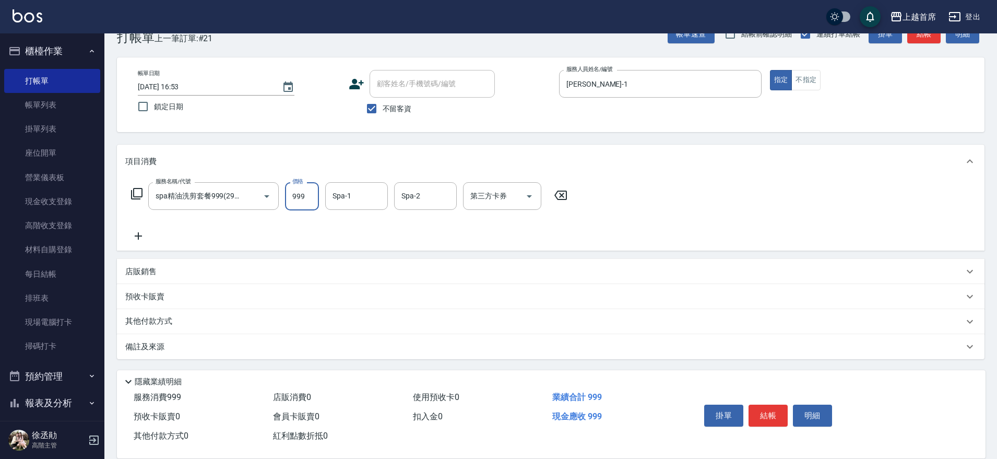
click at [312, 198] on input "999" at bounding box center [302, 196] width 34 height 28
click at [253, 194] on icon "Clear" at bounding box center [252, 196] width 10 height 10
type input "18"
type input "spa精油洗剪套餐999(2999)"
click at [140, 194] on icon at bounding box center [136, 193] width 13 height 13
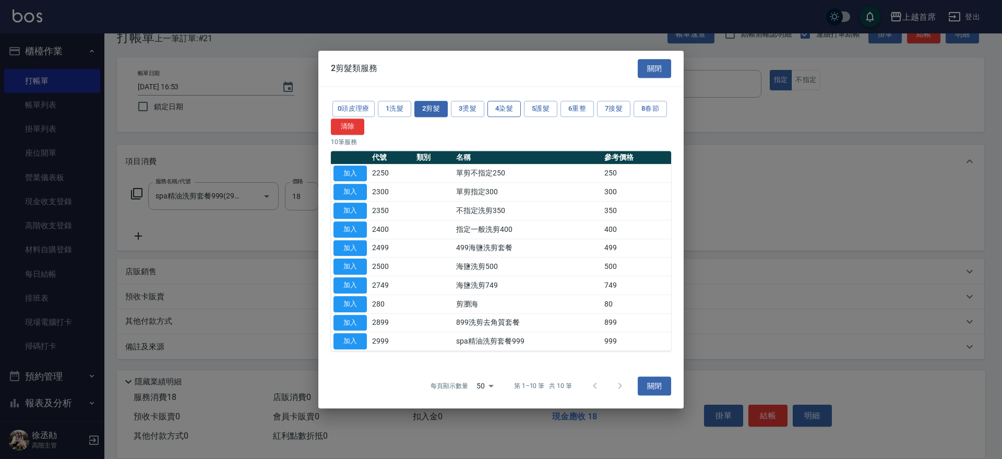
click at [510, 110] on button "4染髮" at bounding box center [503, 109] width 33 height 16
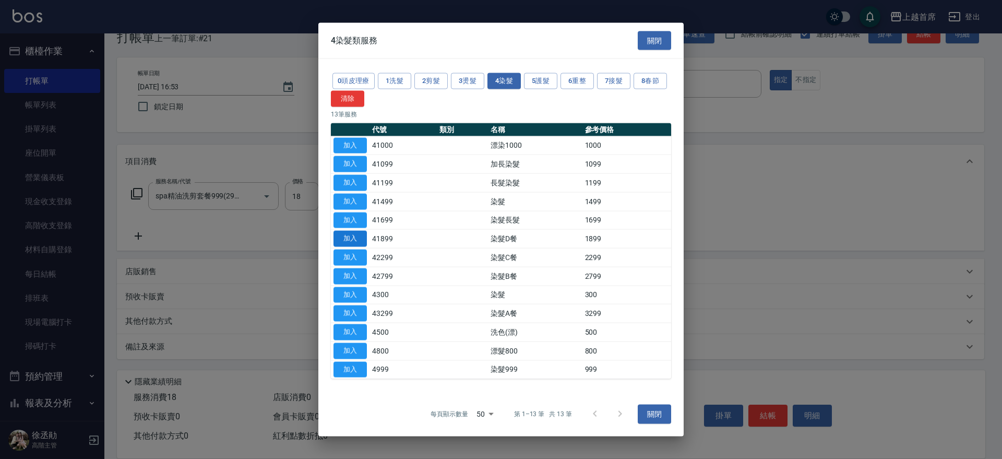
click at [359, 239] on button "加入" at bounding box center [349, 239] width 33 height 16
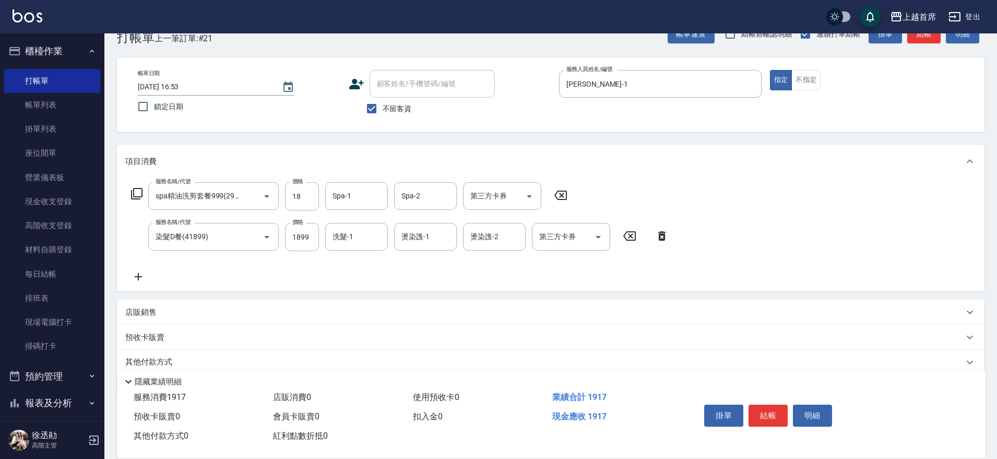
click at [558, 195] on icon at bounding box center [560, 195] width 26 height 13
click at [341, 233] on input "洗髮-1" at bounding box center [356, 236] width 53 height 18
type input "4"
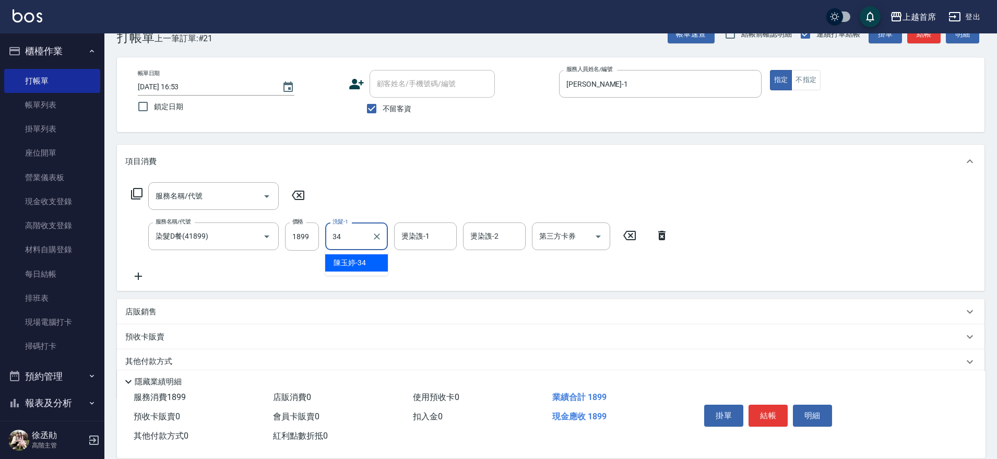
type input "陳玉婷-34"
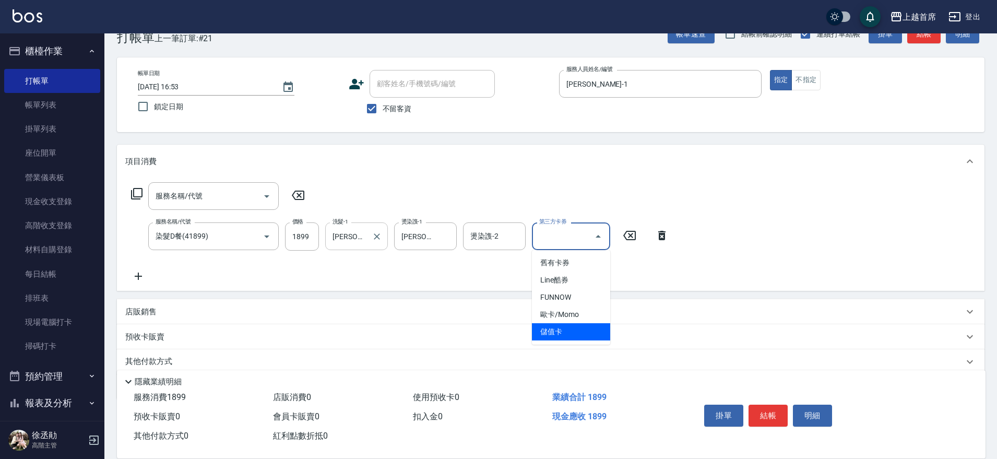
type input "儲值卡"
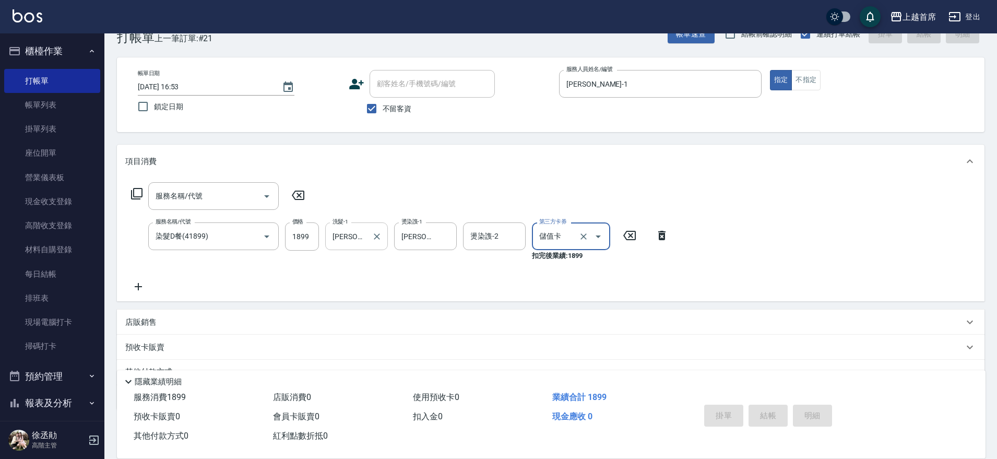
type input "2025/10/11 16:55"
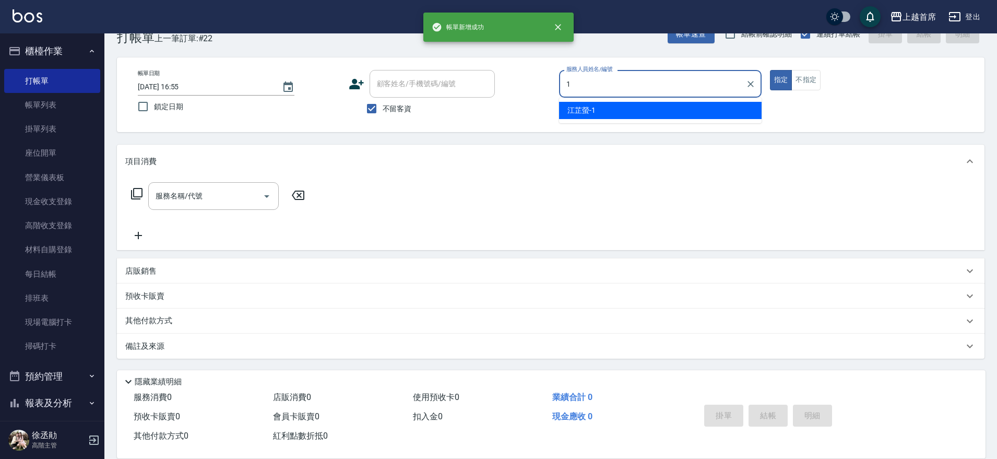
type input "江芷螢-1"
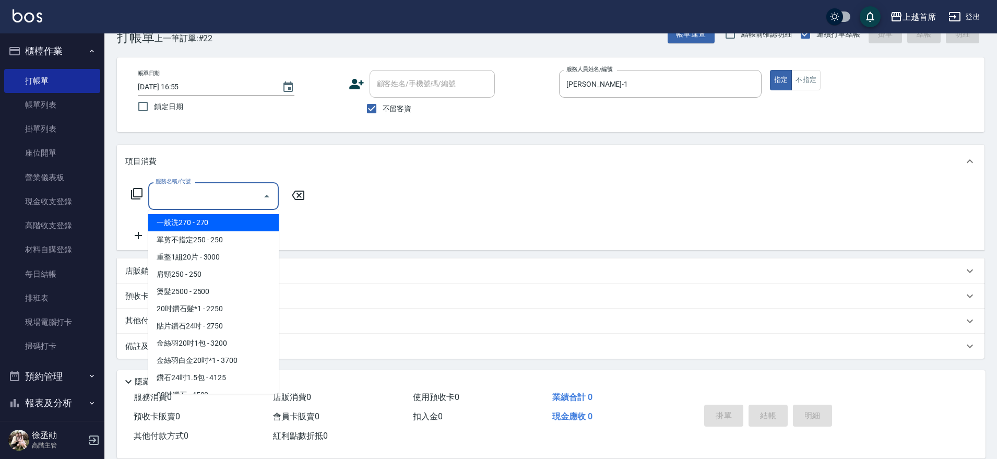
type input "2"
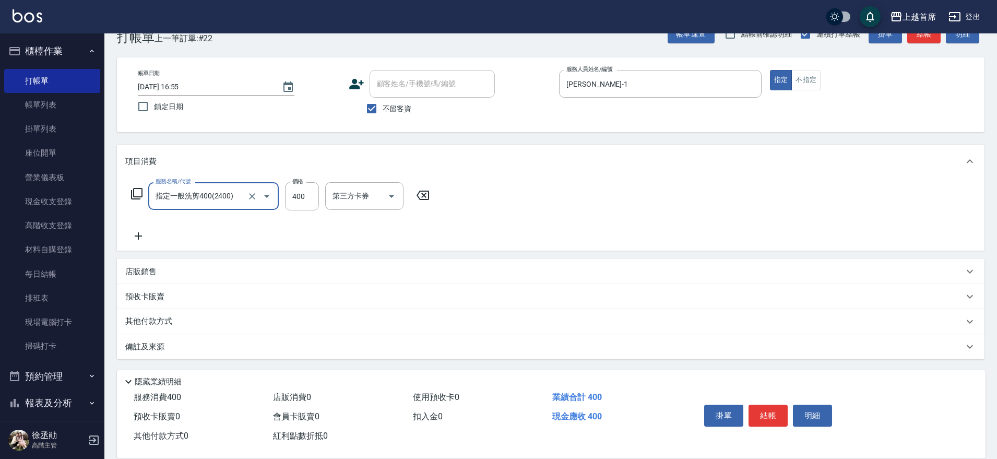
type input "指定一般洗剪400(2400)"
click at [302, 195] on input "50" at bounding box center [302, 196] width 34 height 28
type input "500"
click at [768, 406] on button "結帳" at bounding box center [767, 415] width 39 height 22
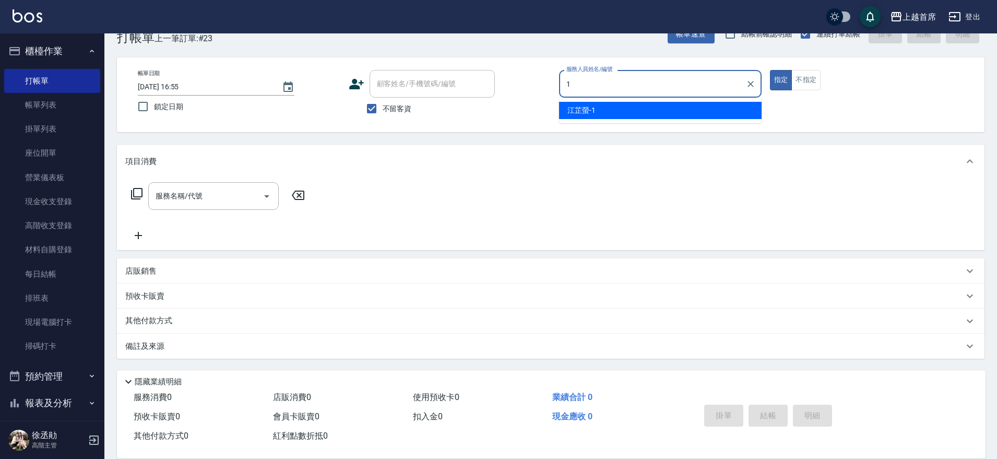
type input "江芷螢-1"
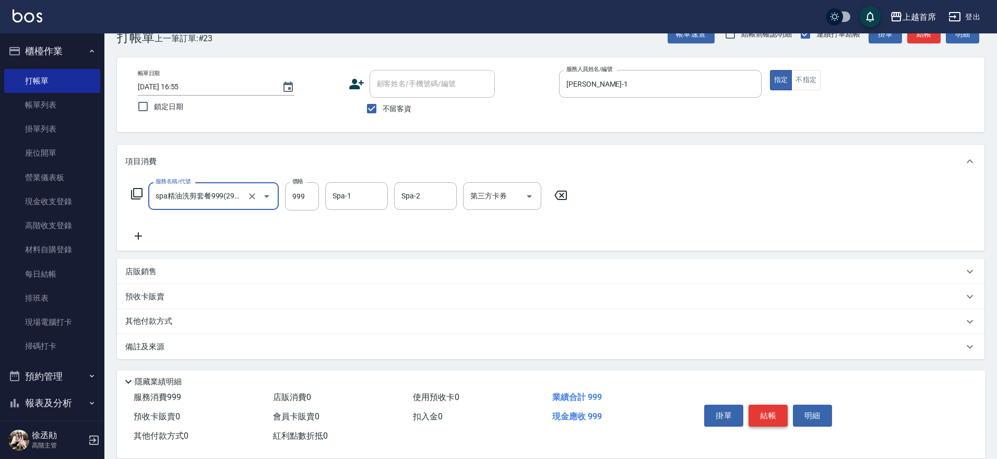
type input "spa精油洗剪套餐999(2999)"
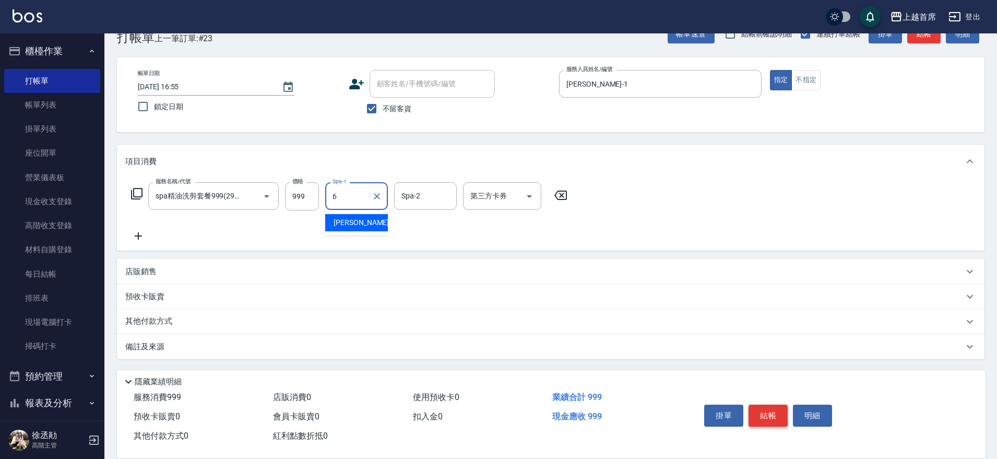
type input "Aki-6"
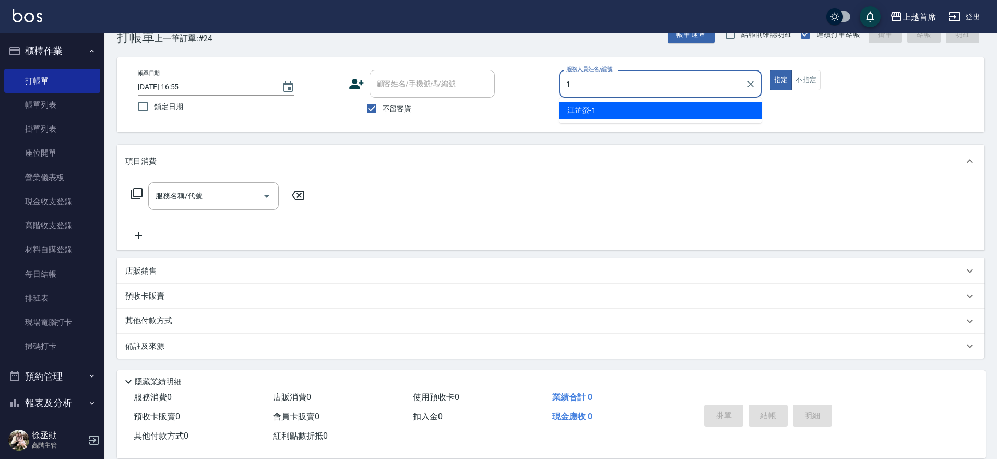
type input "江芷螢-1"
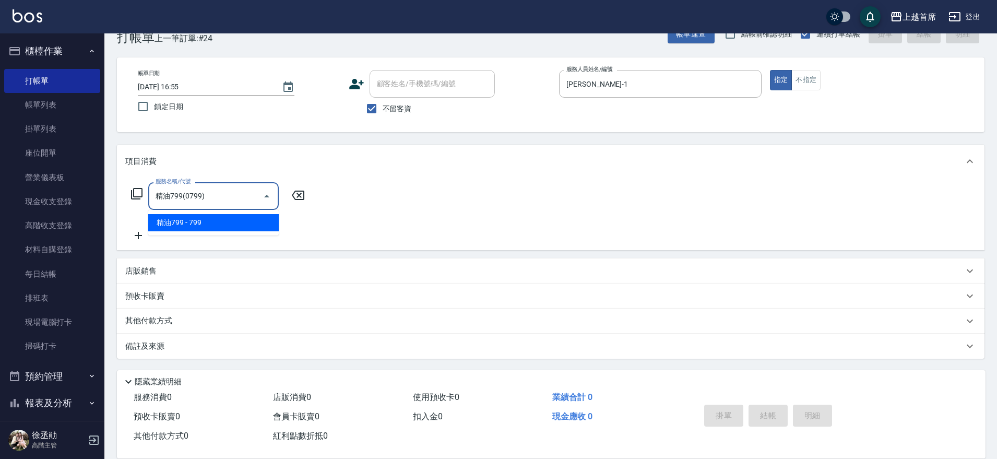
type input "精油799(0799)"
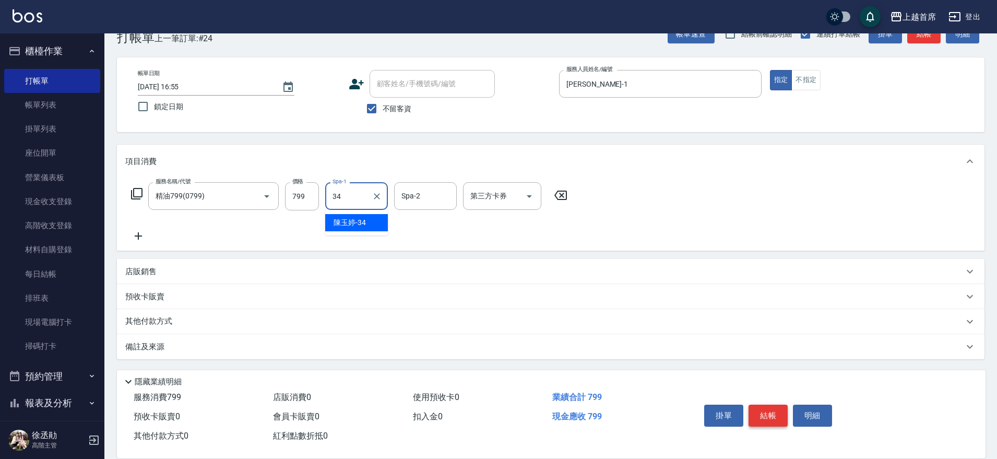
type input "陳玉婷-34"
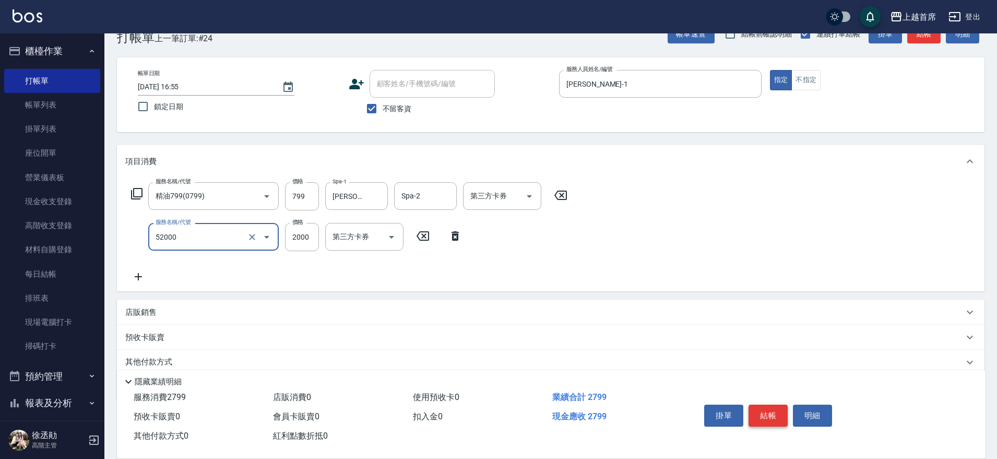
type input "黑耀光護髮(52000)"
type input "1620"
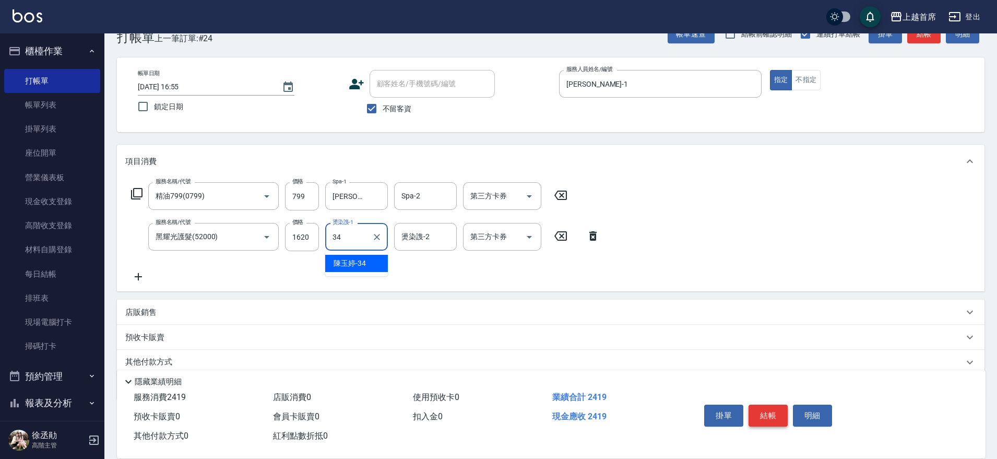
type input "陳玉婷-34"
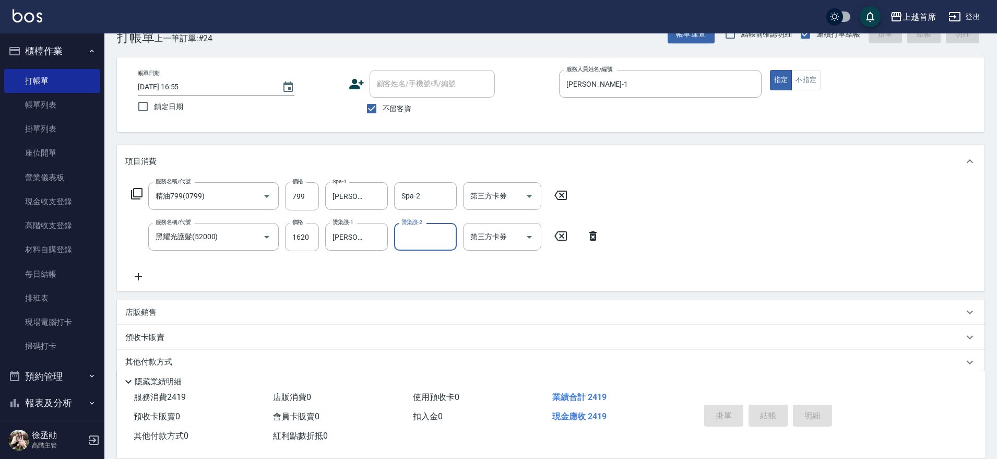
type input "2025/10/11 16:56"
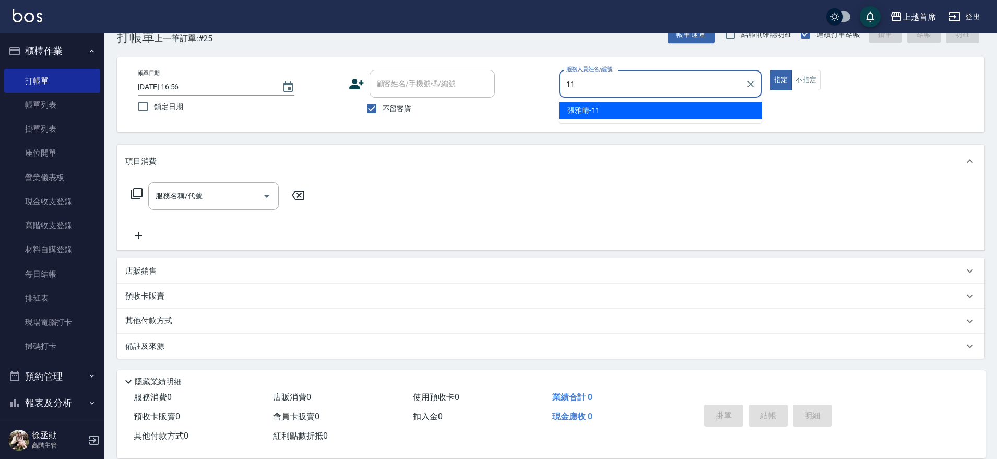
type input "張雅晴-11"
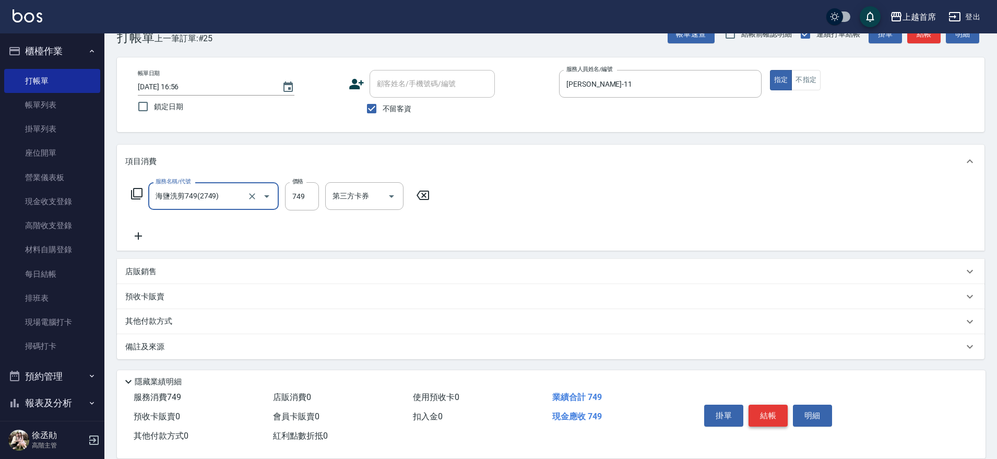
type input "海鹽洗剪749(2749)"
type input "0"
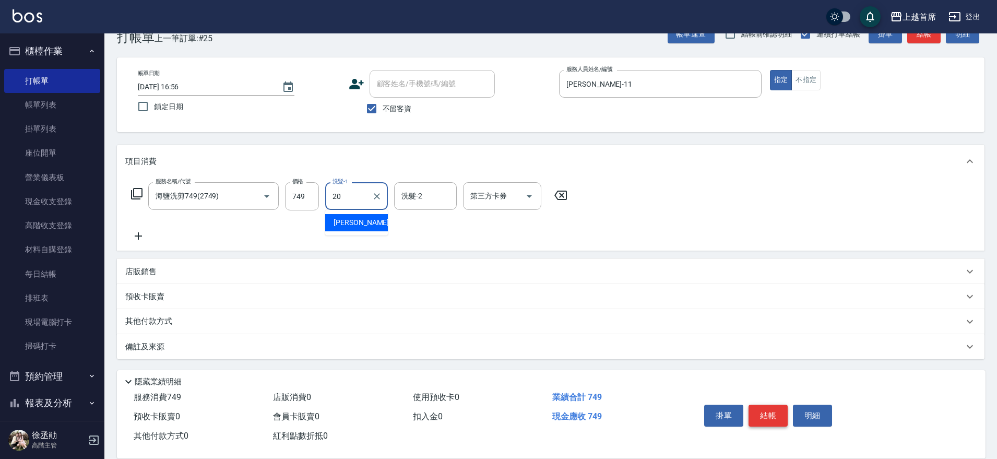
type input "鄭詩縈-20"
click at [150, 325] on p "其他付款方式" at bounding box center [151, 321] width 52 height 11
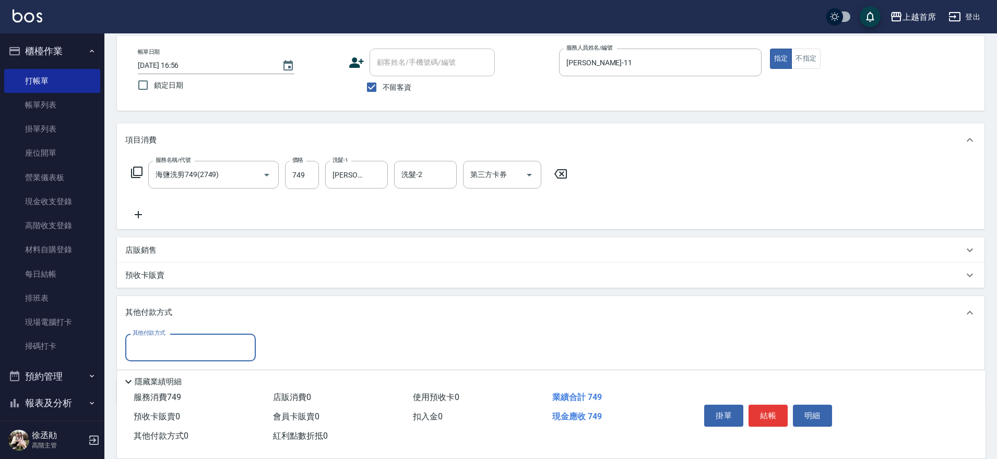
scroll to position [92, 0]
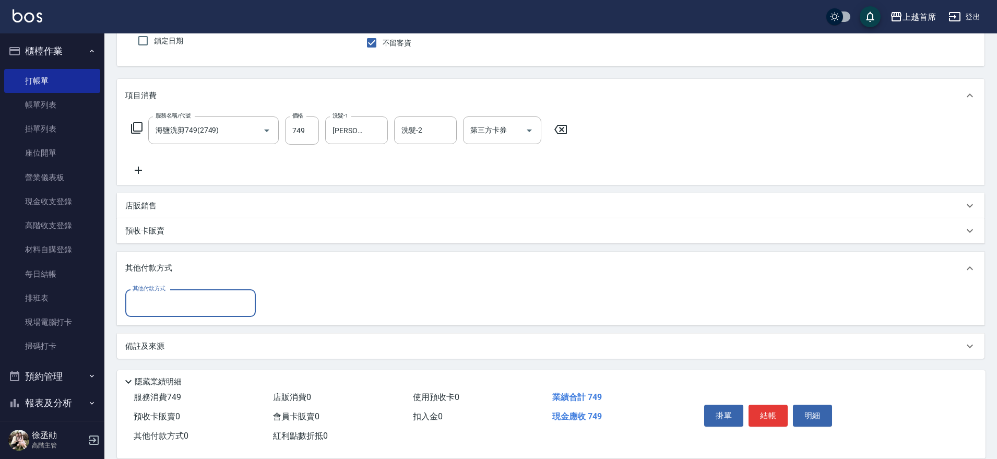
click at [203, 292] on div "其他付款方式" at bounding box center [190, 303] width 130 height 28
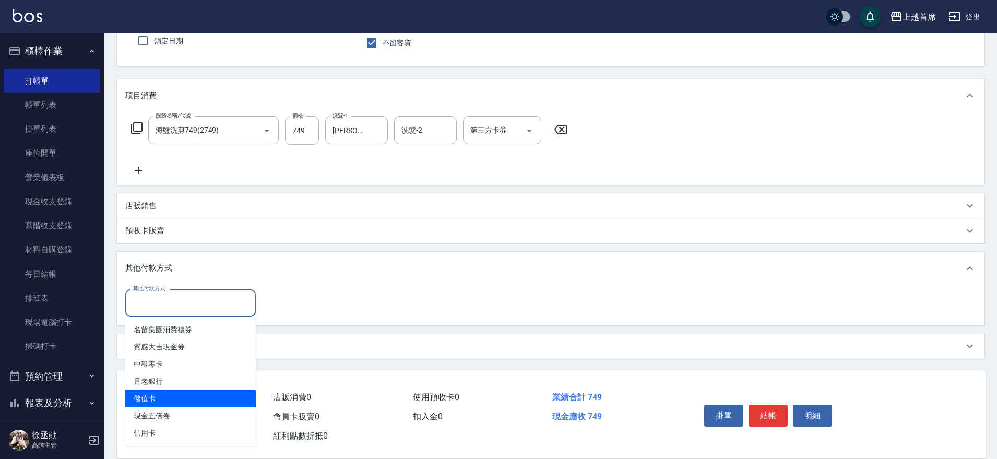
click at [163, 397] on span "儲值卡" at bounding box center [190, 398] width 130 height 17
type input "儲值卡"
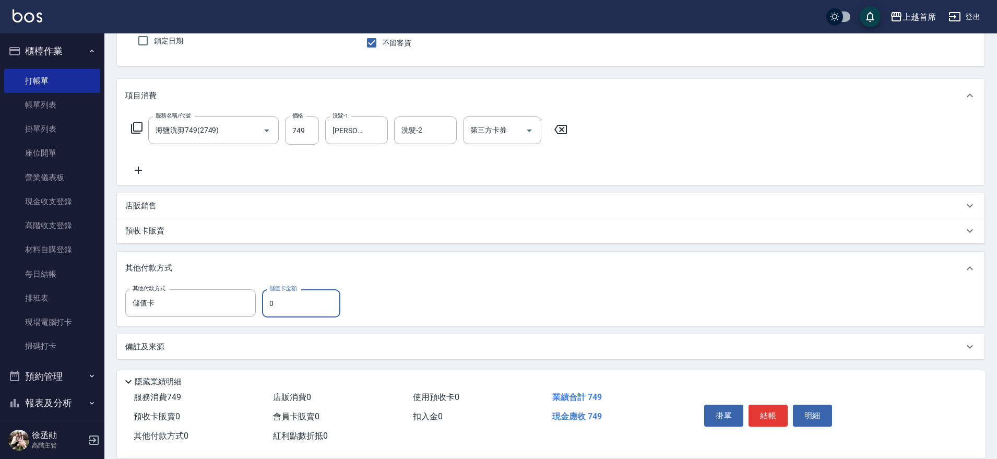
drag, startPoint x: 275, startPoint y: 302, endPoint x: 268, endPoint y: 300, distance: 7.1
click at [268, 300] on input "0" at bounding box center [301, 303] width 78 height 28
type input "435"
type input "2025/10/11 16:57"
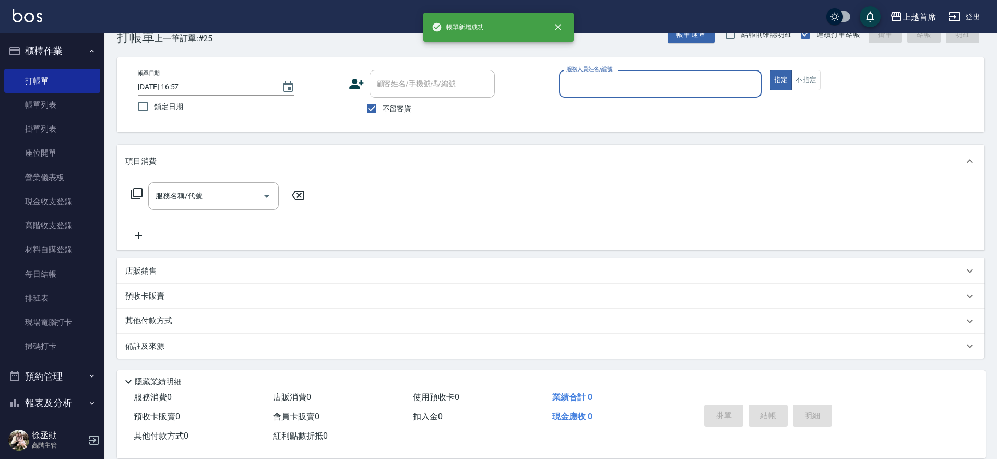
scroll to position [27, 0]
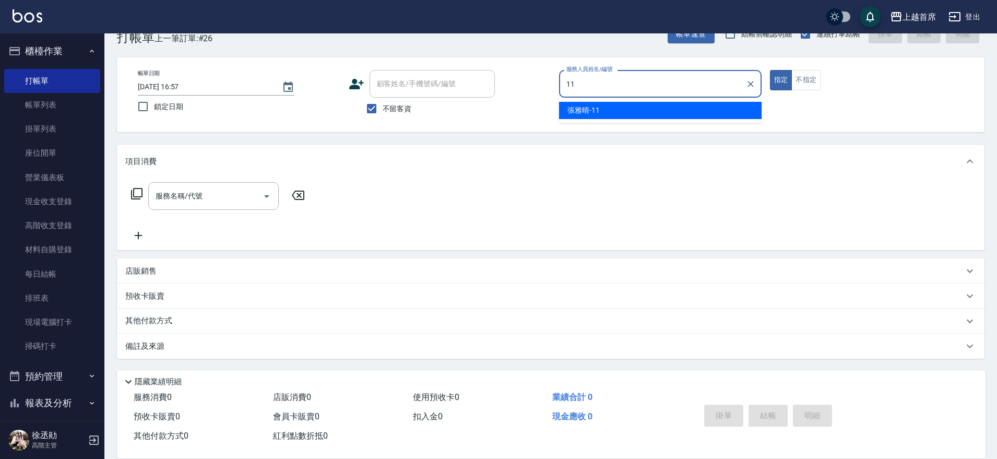
type input "張雅晴-11"
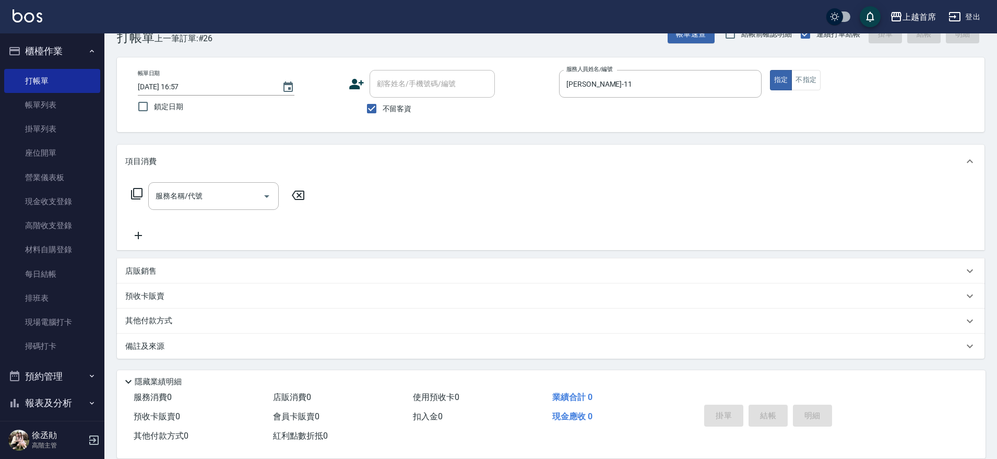
click at [139, 193] on icon at bounding box center [136, 193] width 13 height 13
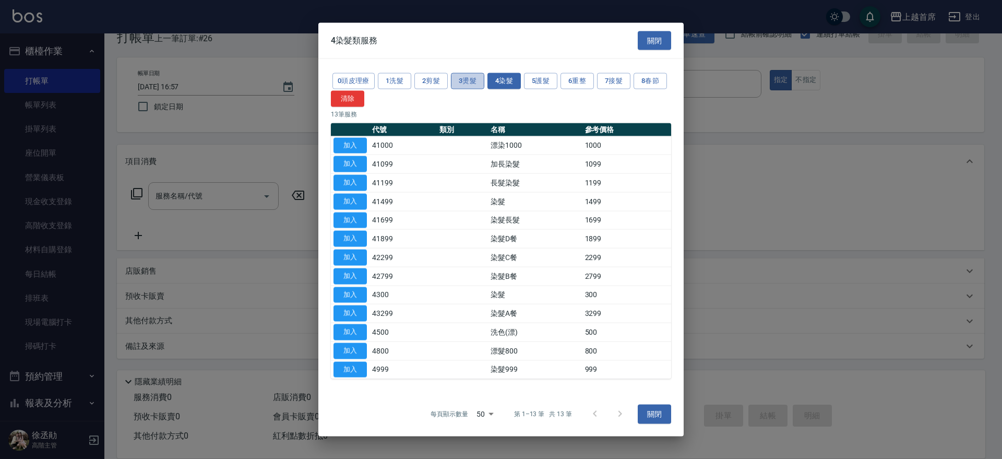
click at [470, 78] on button "3燙髮" at bounding box center [467, 81] width 33 height 16
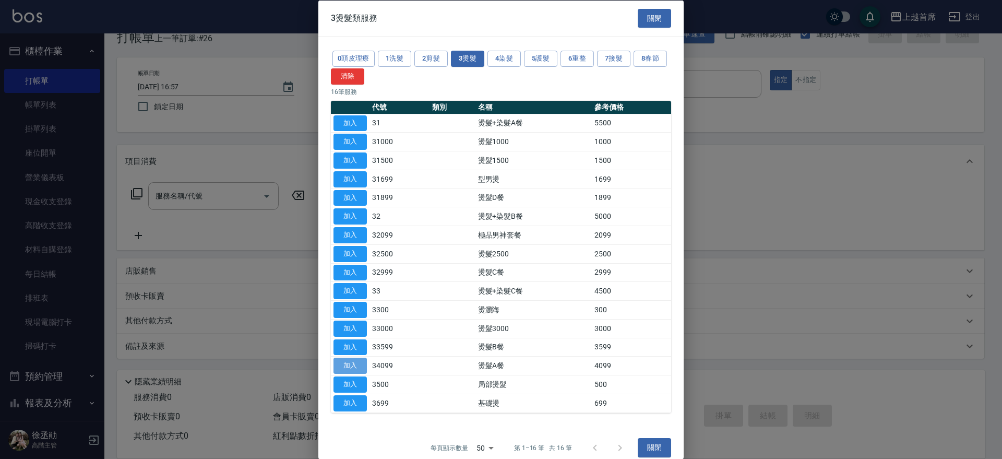
click at [338, 365] on button "加入" at bounding box center [349, 365] width 33 height 16
type input "燙髮A餐(34099)"
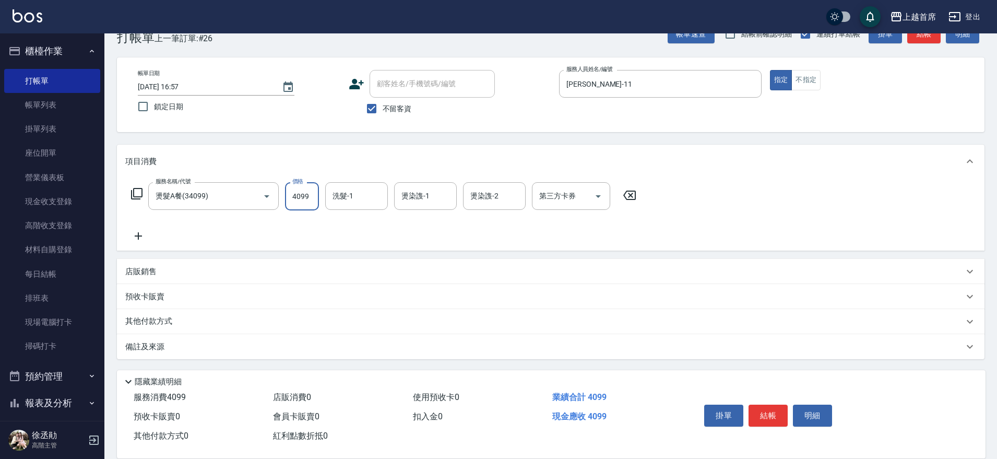
click at [312, 195] on input "4099" at bounding box center [302, 196] width 34 height 28
click at [309, 192] on input "349" at bounding box center [302, 196] width 34 height 28
type input "3499"
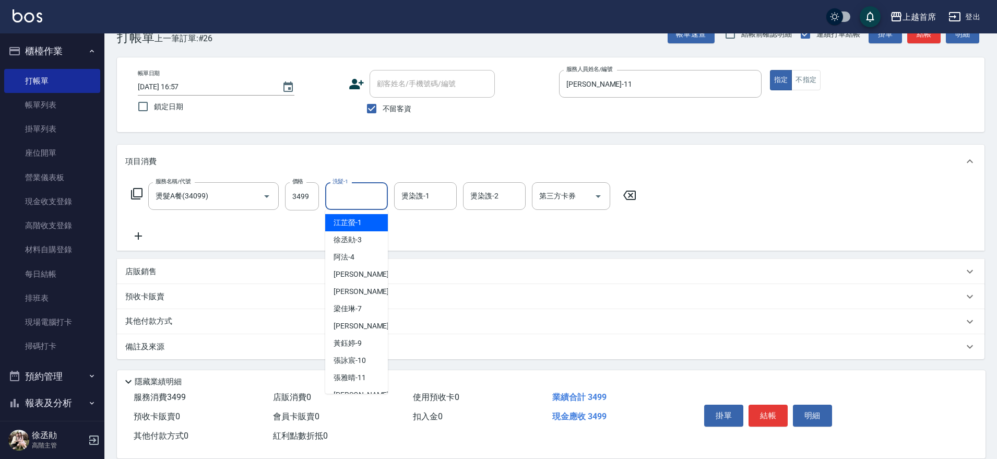
click at [354, 193] on input "洗髮-1" at bounding box center [356, 196] width 53 height 18
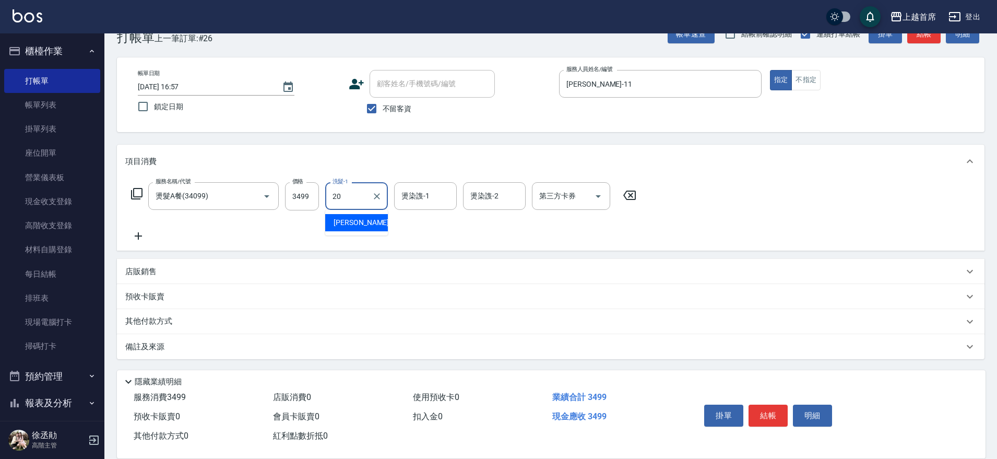
type input "鄭詩縈-20"
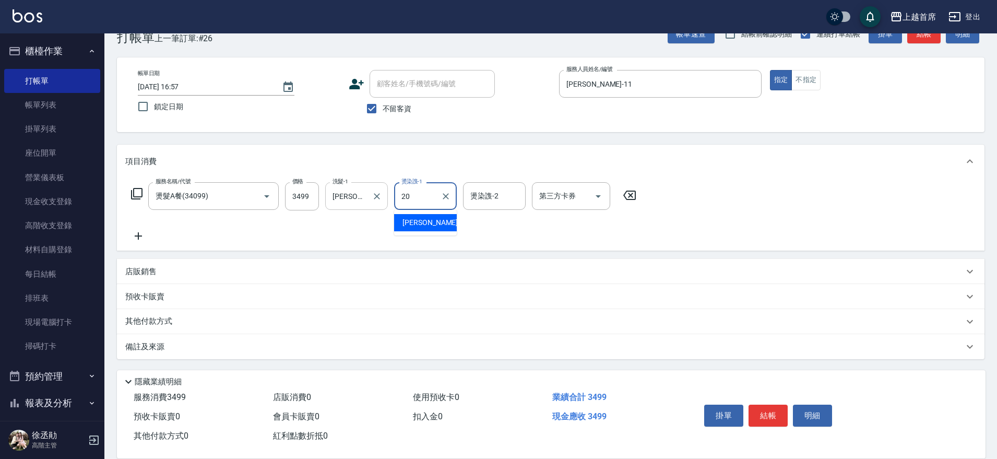
type input "鄭詩縈-20"
click at [595, 193] on icon "Open" at bounding box center [598, 196] width 13 height 13
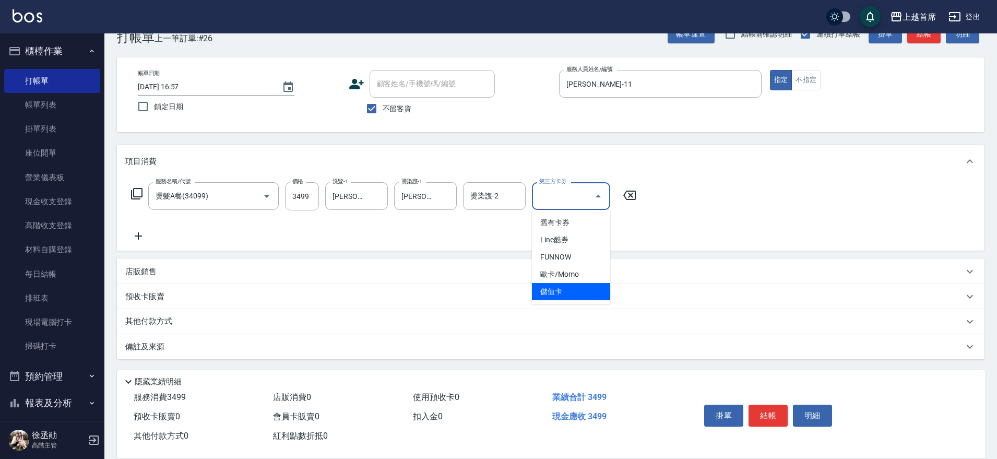
click at [590, 293] on span "儲值卡" at bounding box center [571, 291] width 78 height 17
type input "儲值卡"
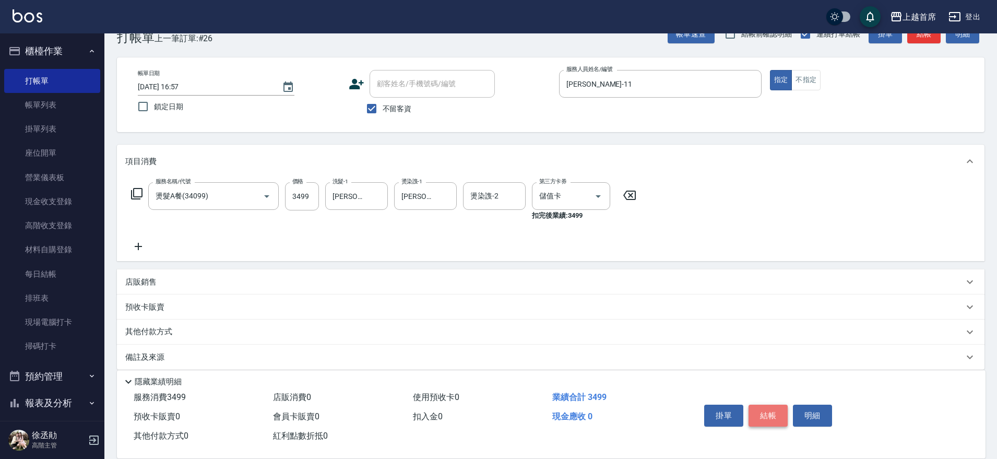
click at [766, 411] on button "結帳" at bounding box center [767, 415] width 39 height 22
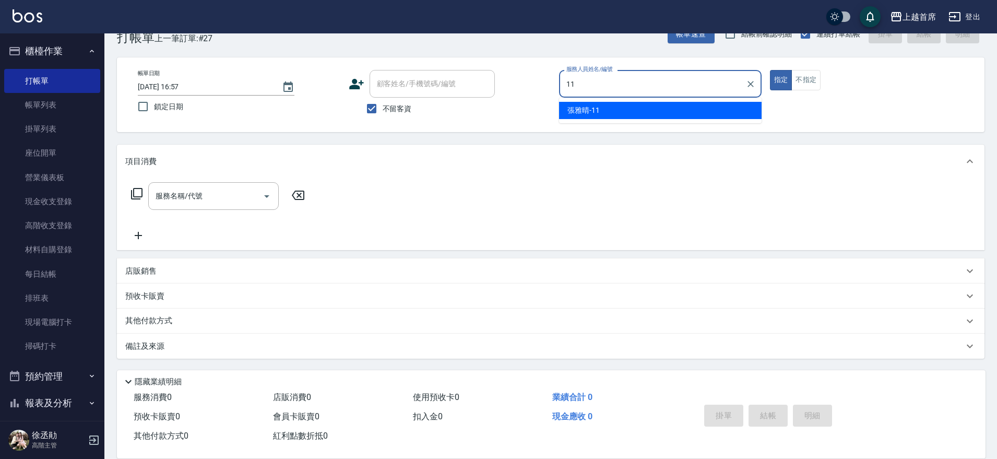
type input "張雅晴-11"
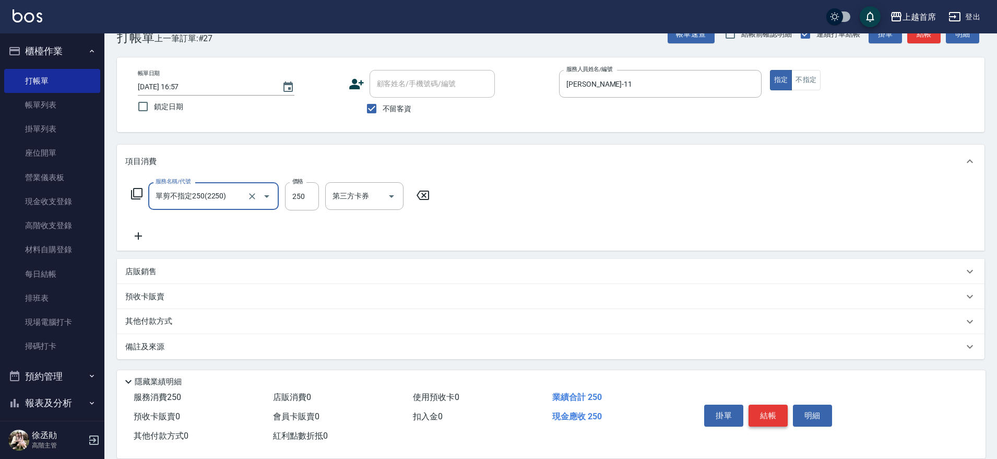
type input "單剪不指定250(2250)"
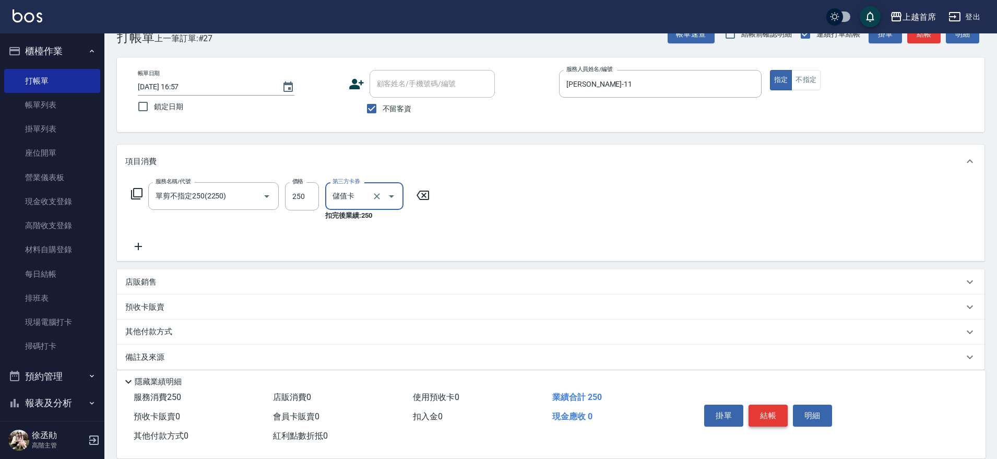
type input "儲值卡"
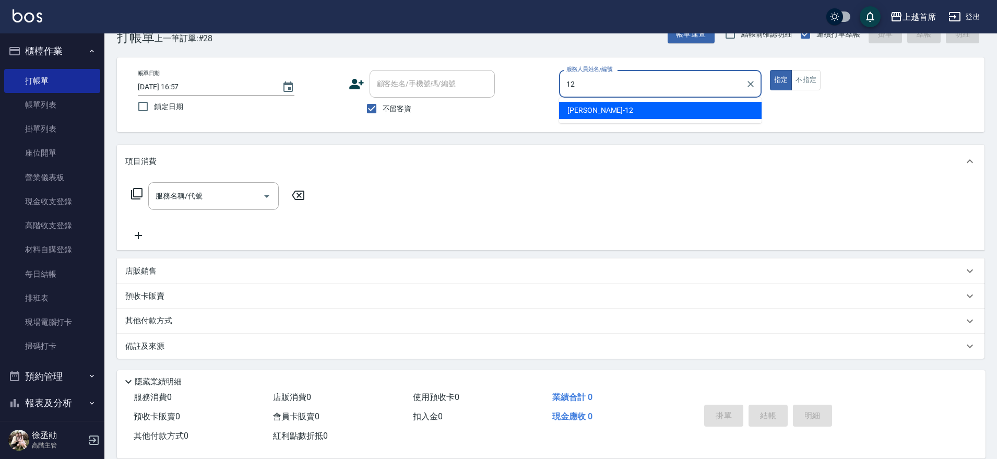
type input "許婕妤-12"
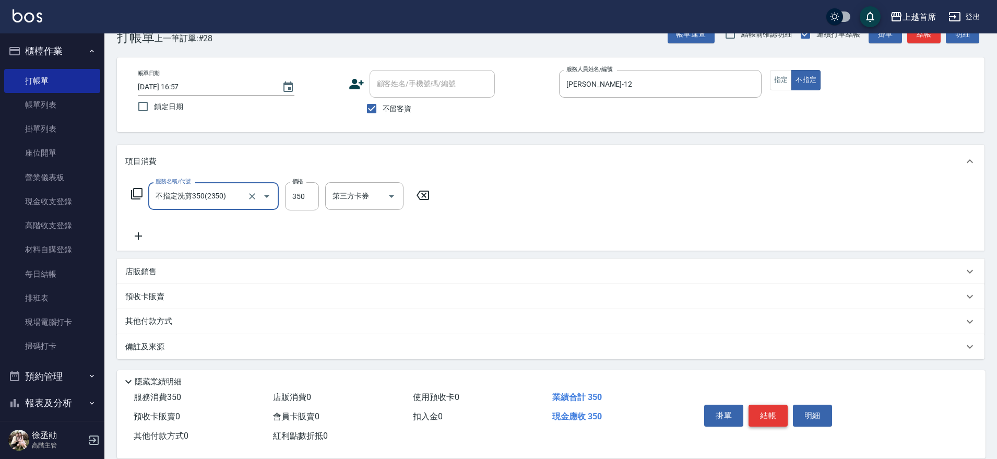
type input "不指定洗剪350(2350)"
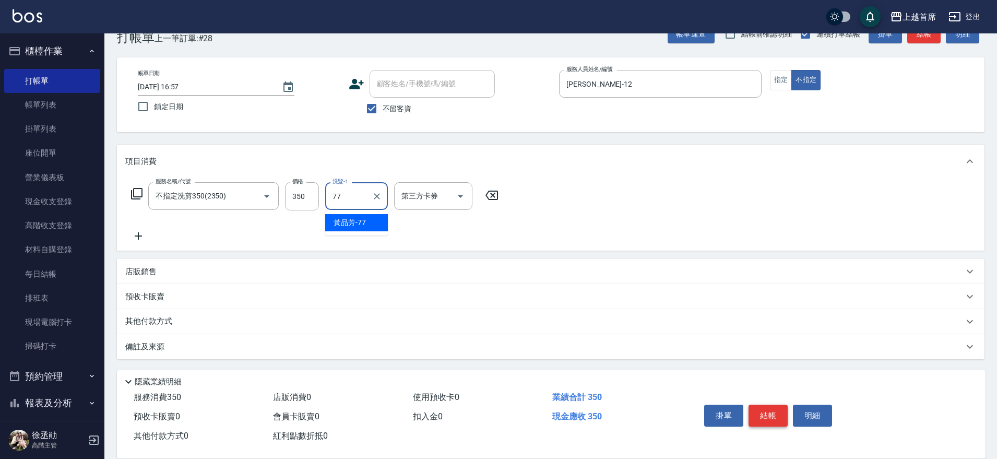
type input "黃品芳-77"
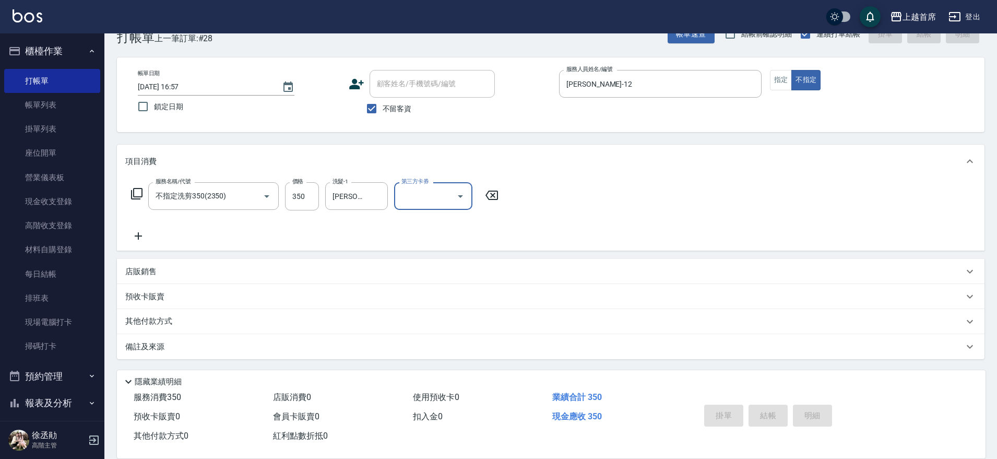
type input "2025/10/11 16:58"
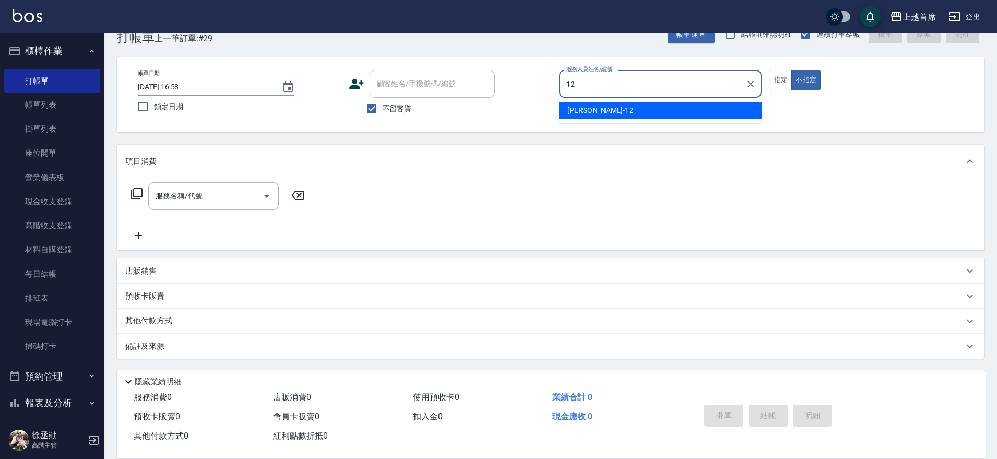
type input "許婕妤-12"
type button "false"
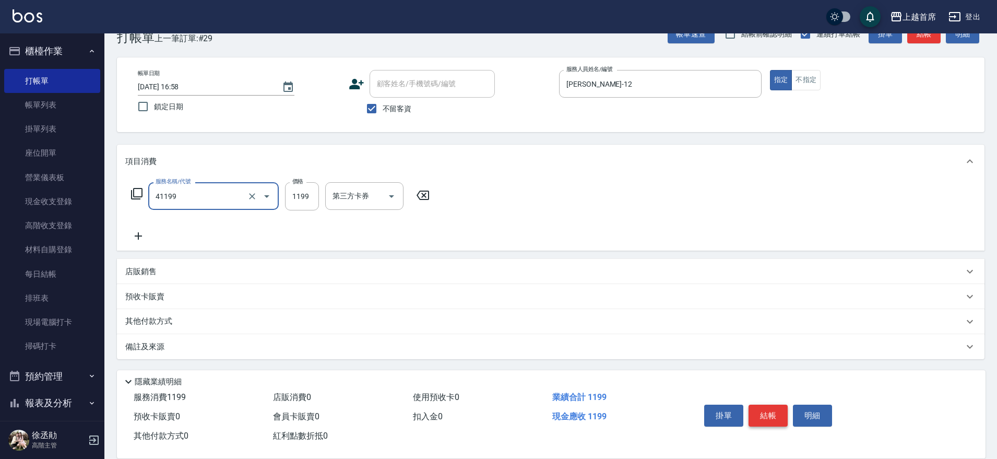
type input "長髮染髮(41199)"
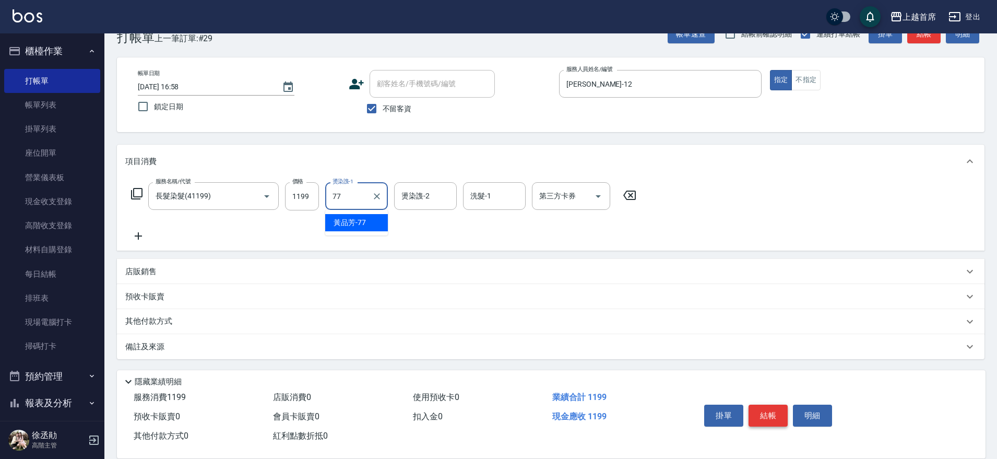
type input "黃品芳-77"
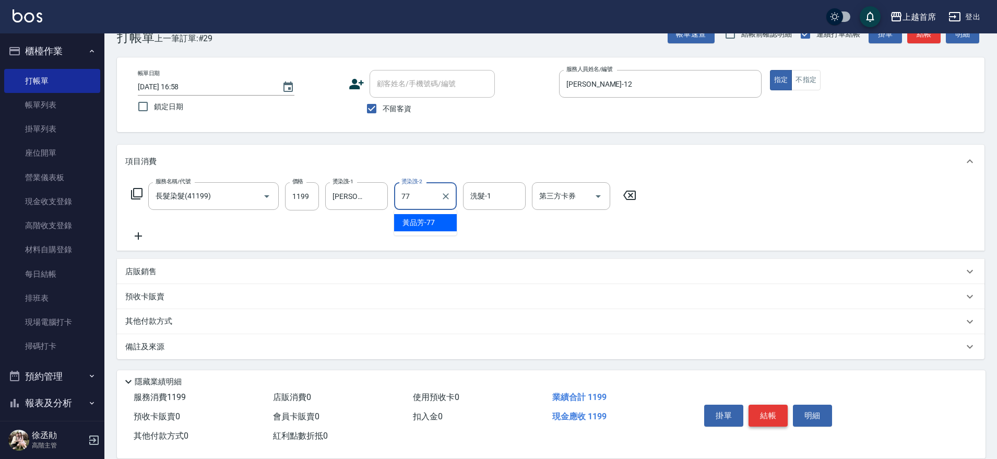
type input "黃品芳-77"
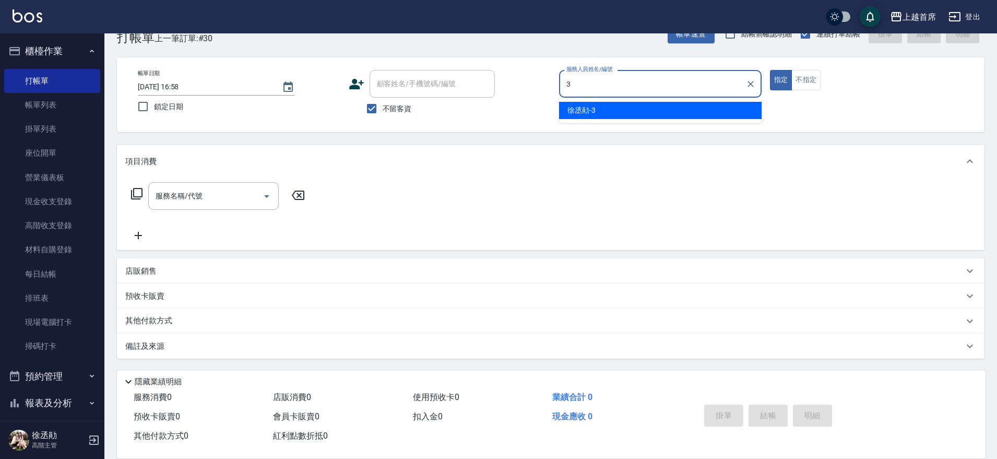
type input "徐丞勛-3"
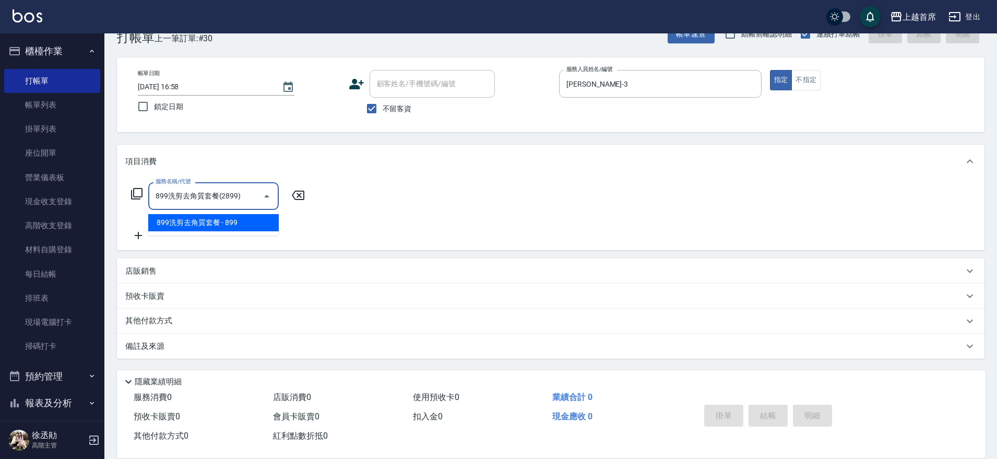
type input "899洗剪去角質套餐(2899)"
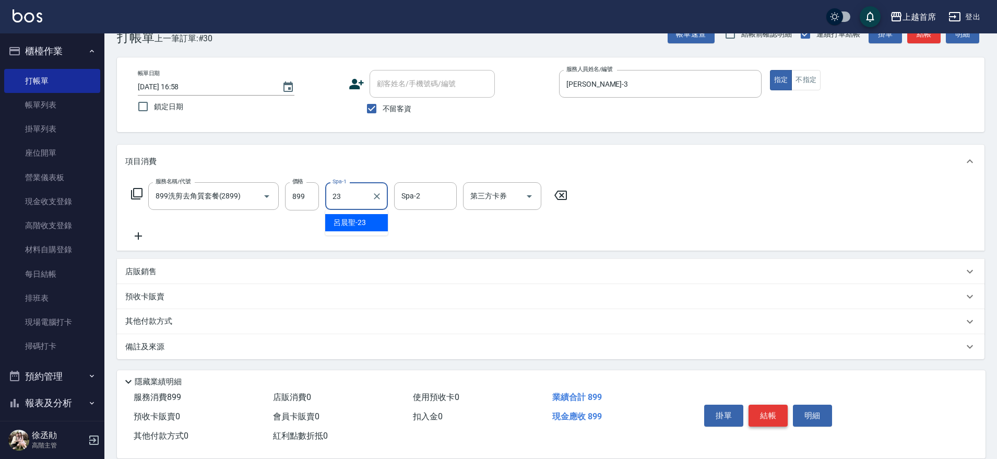
type input "呂晨聖-23"
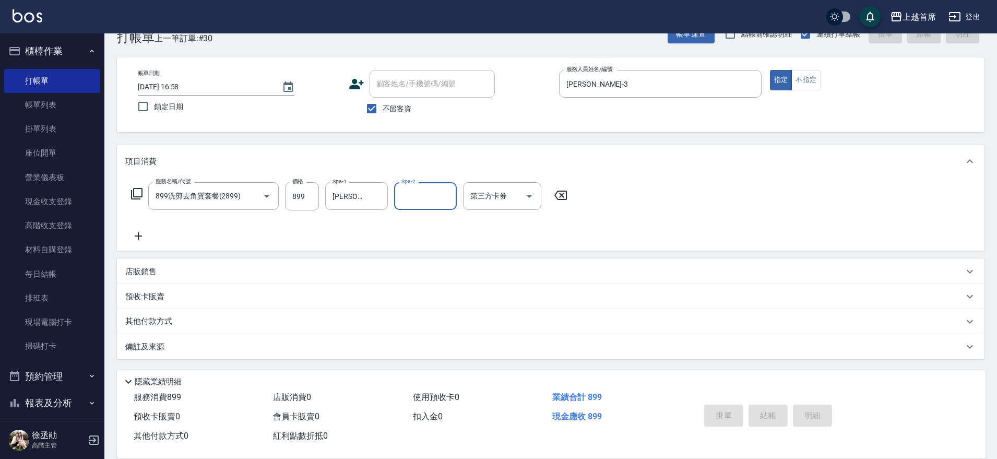
type input "2025/10/11 16:59"
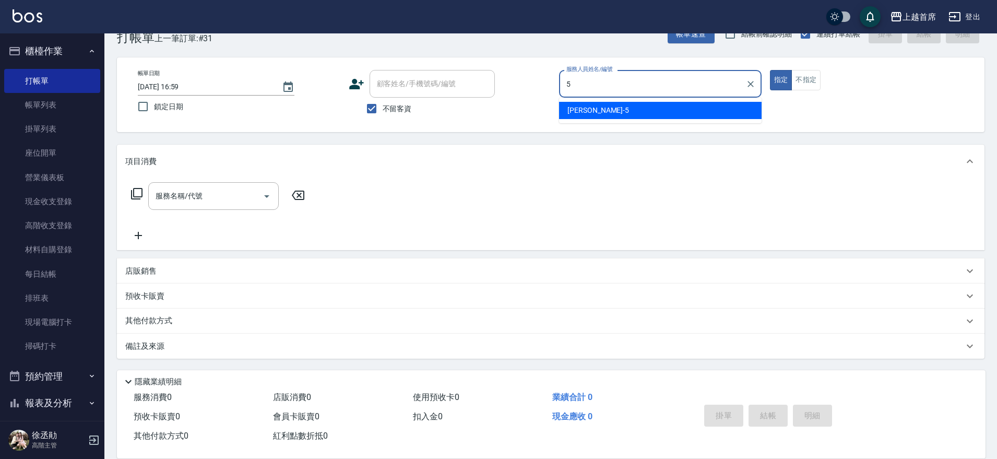
type input "Molly莫莉-5"
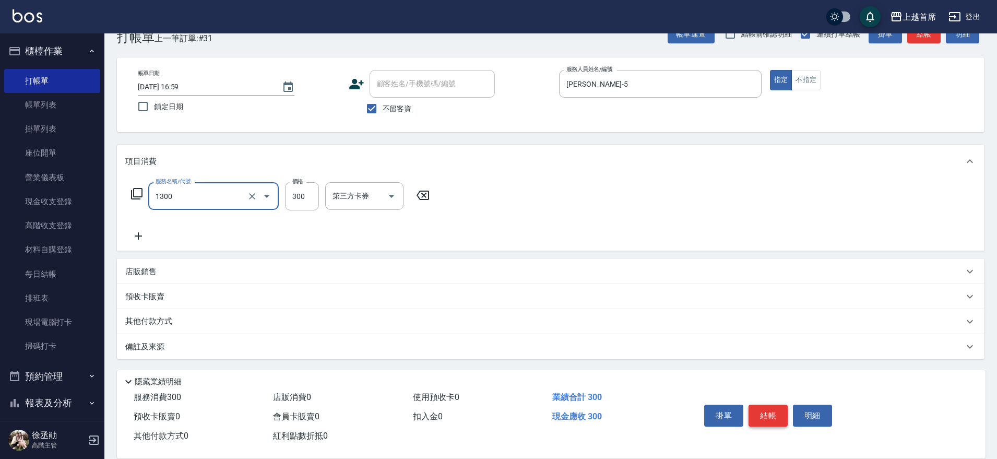
type input "洗髮(1300)"
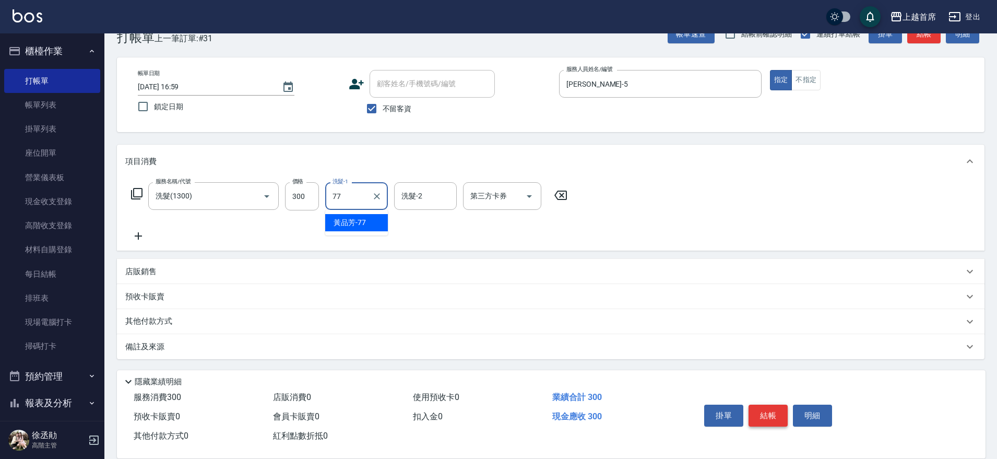
type input "黃品芳-77"
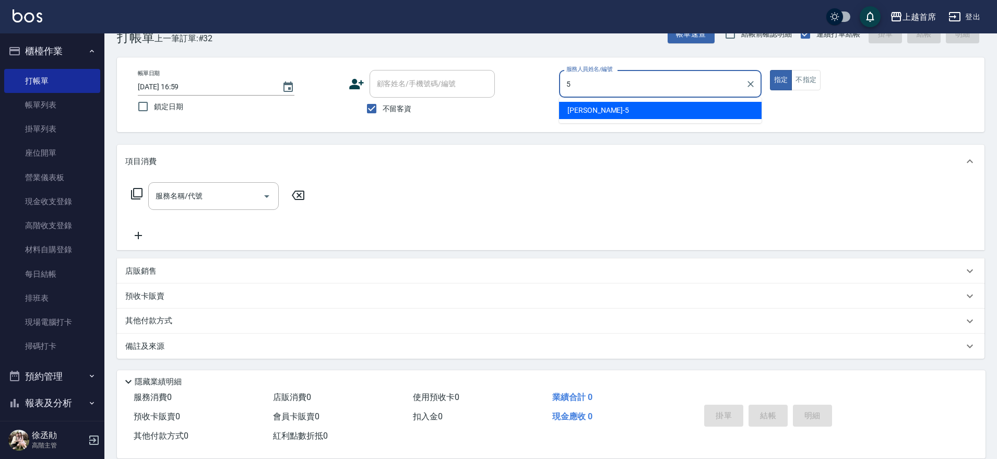
type input "Molly莫莉-5"
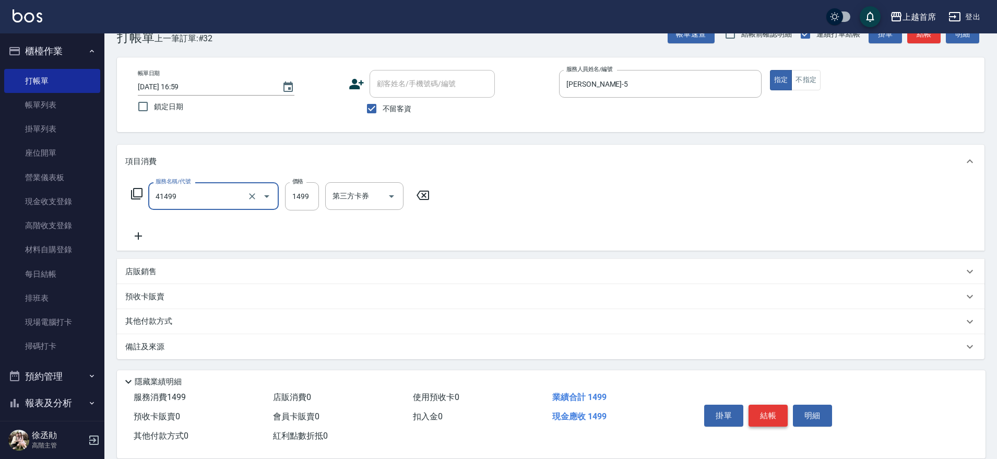
type input "染髮(41499)"
click at [304, 199] on input "139" at bounding box center [302, 196] width 34 height 28
type input "1399"
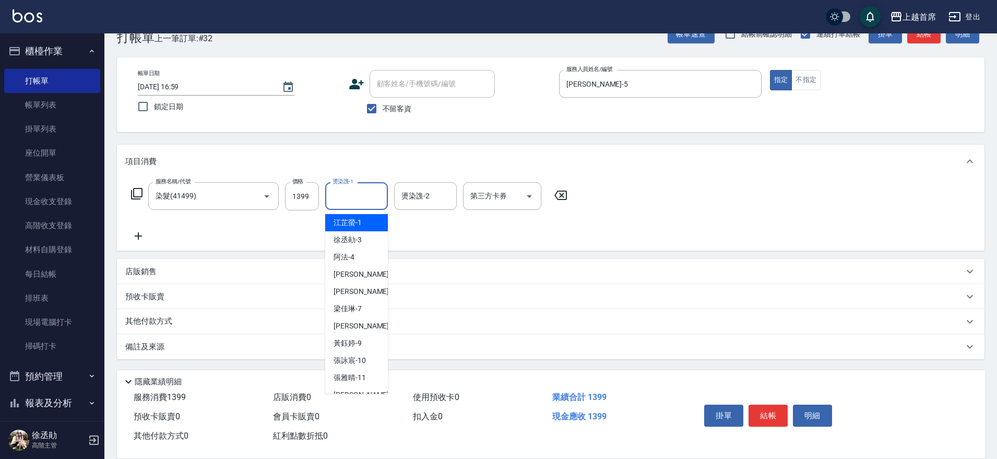
click at [351, 194] on input "燙染謢-1" at bounding box center [356, 196] width 53 height 18
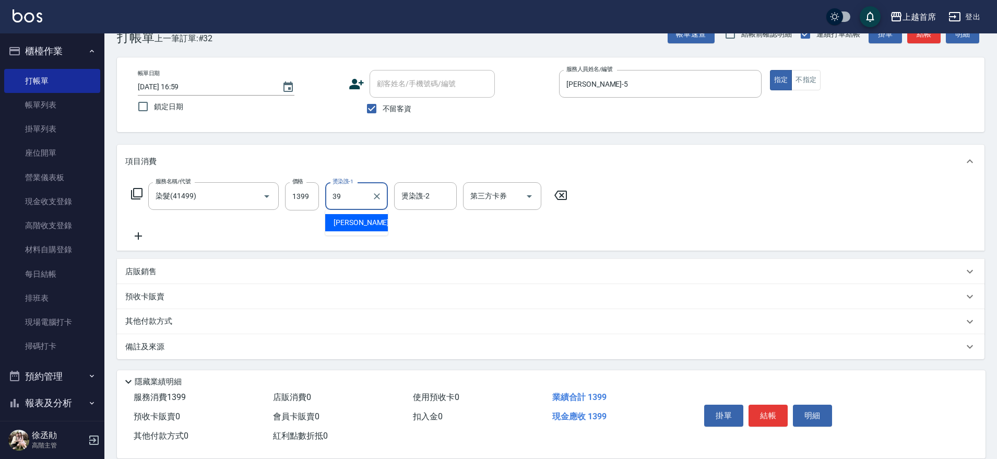
type input "唐羽彤-39"
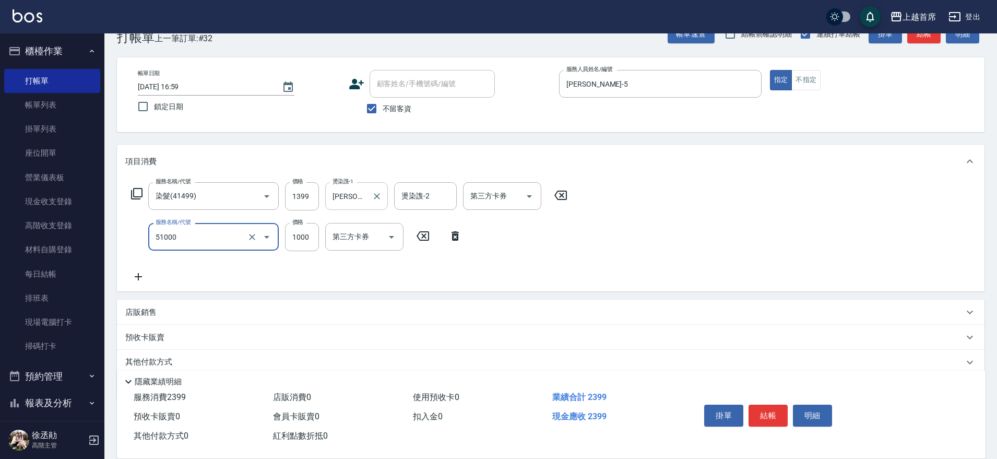
type input "酵素/紅鑽/焦糖/單噴精華液(51000)"
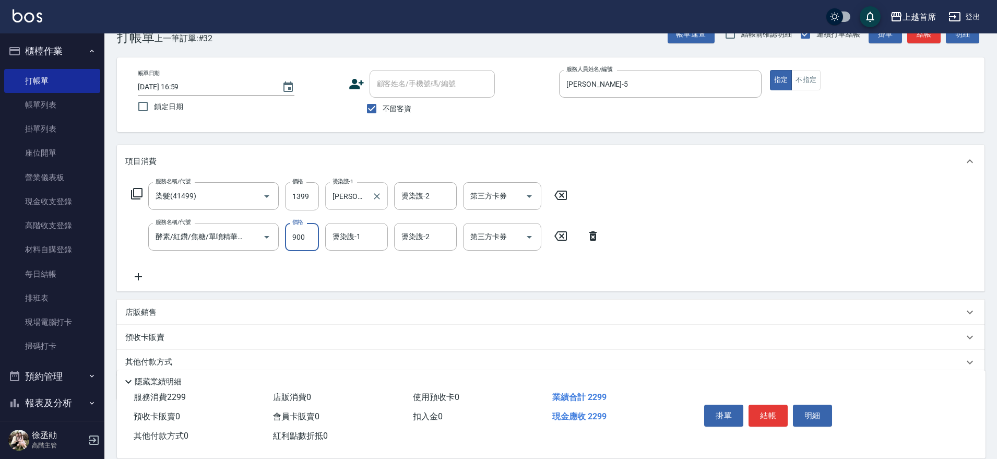
type input "900"
type input "唐羽彤-39"
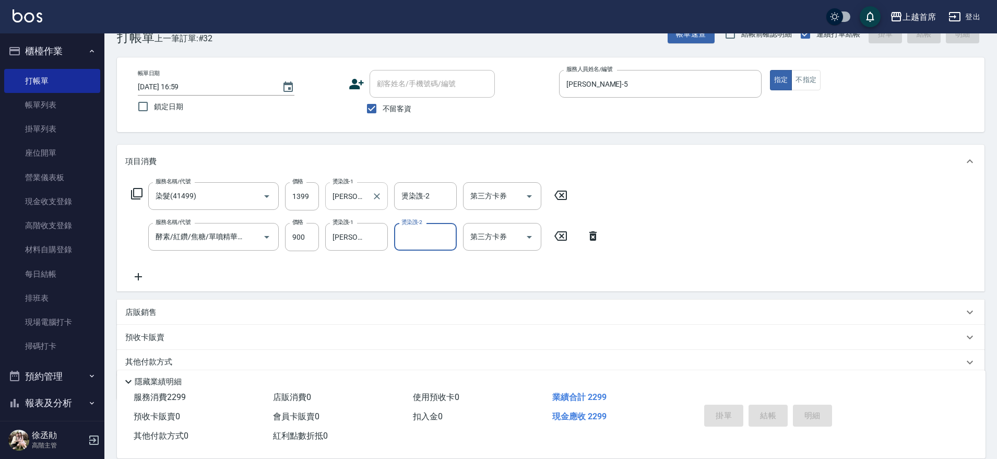
type input "2025/10/11 17:00"
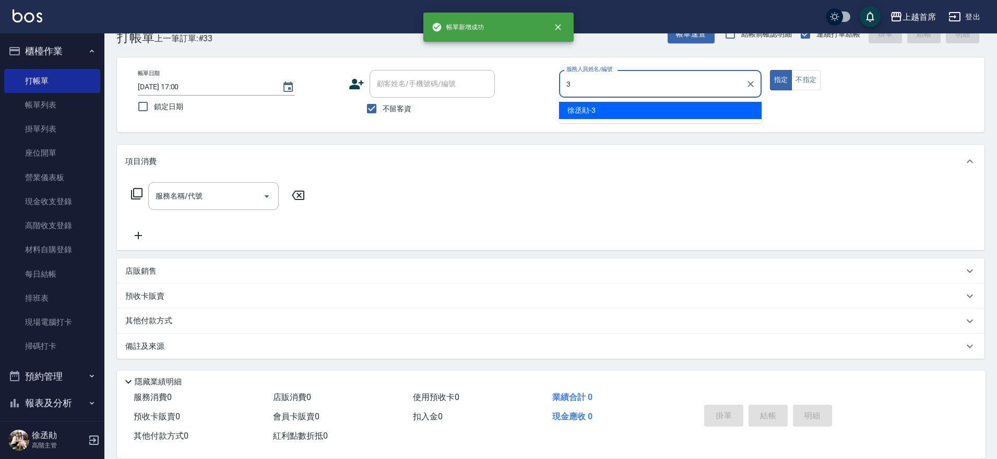
type input "徐丞勛-3"
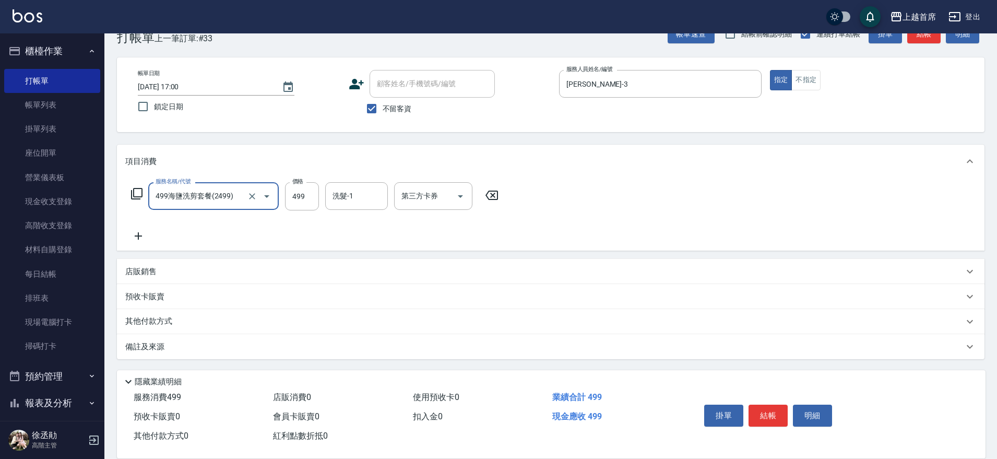
type input "499海鹽洗剪套餐(2499)"
type input "500"
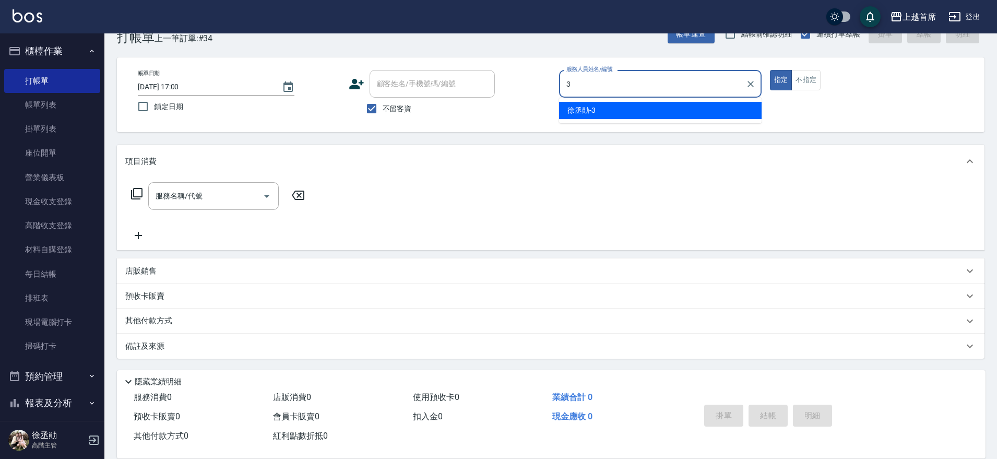
type input "徐丞勛-3"
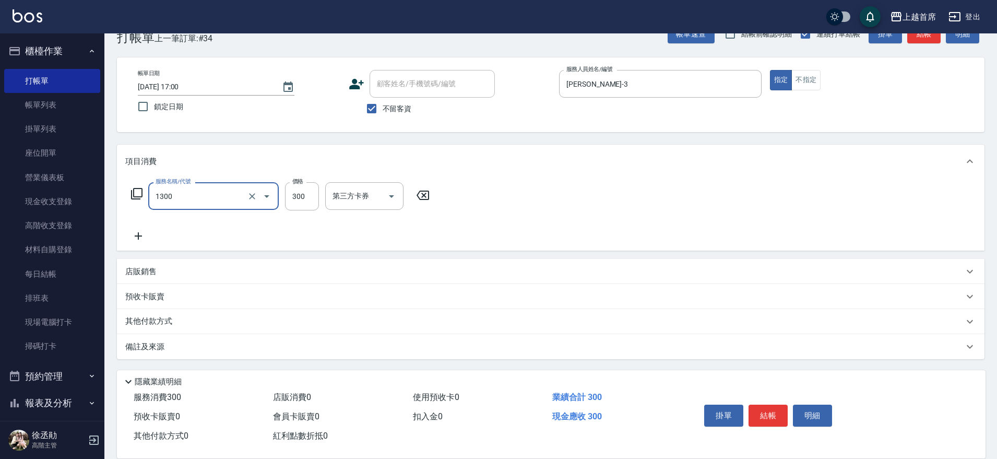
type input "洗髮(1300)"
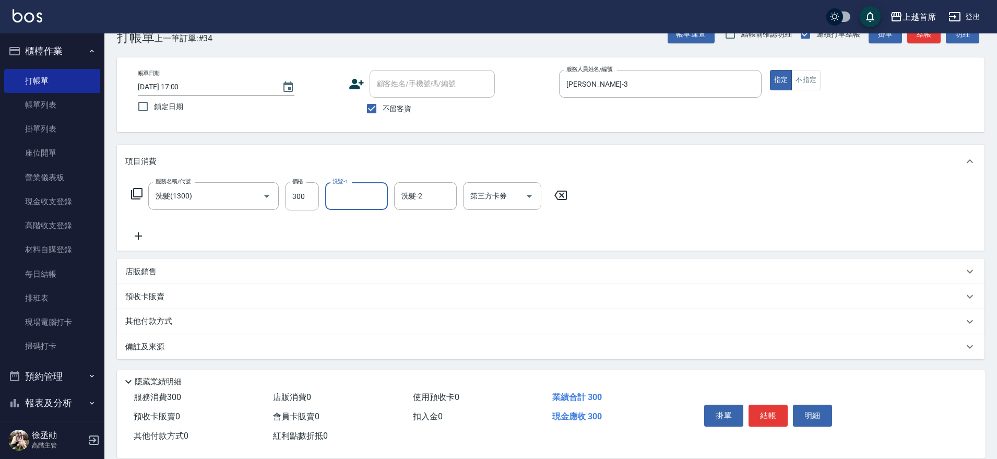
click at [351, 194] on input "洗髮-1" at bounding box center [356, 196] width 53 height 18
type input "呂晨聖-23"
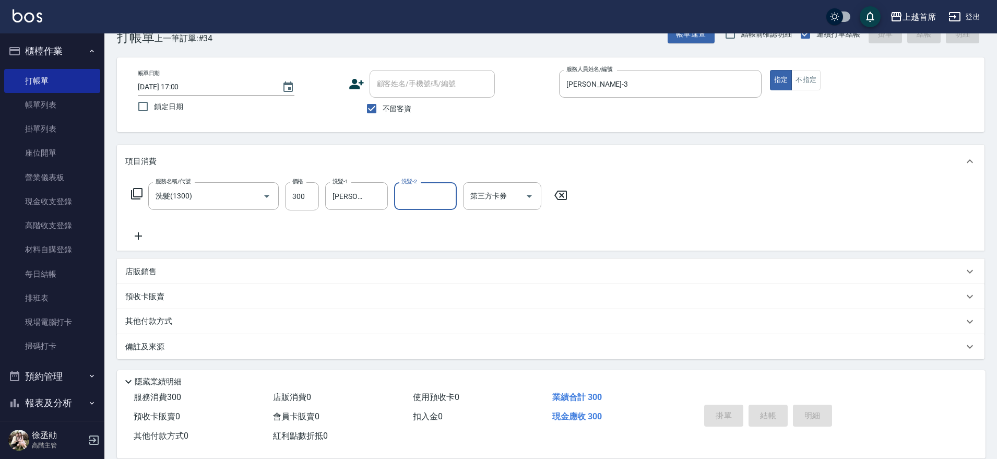
type input "2025/10/11 17:01"
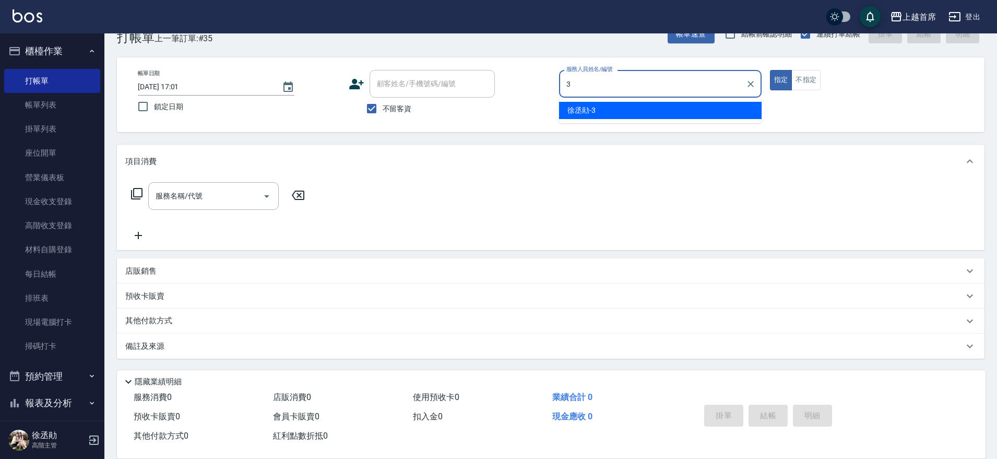
type input "徐丞勛-3"
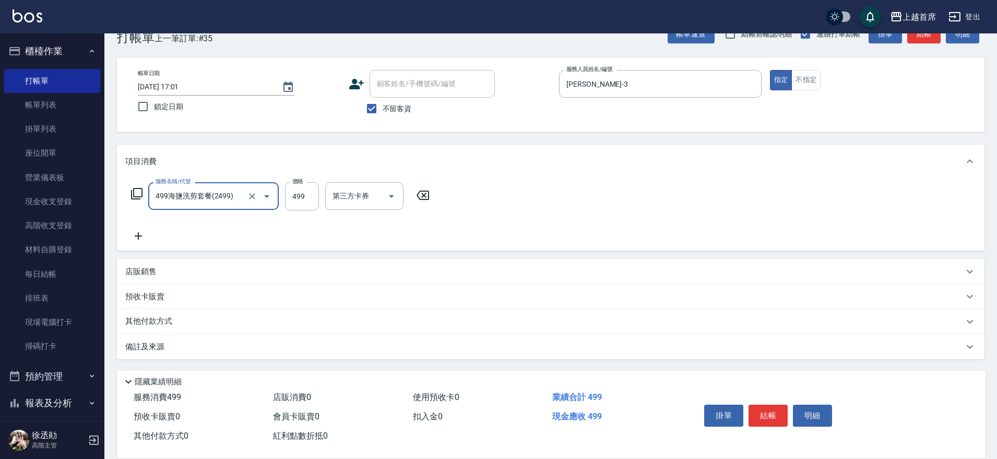
type input "499海鹽洗剪套餐(2499)"
click at [767, 407] on button "結帳" at bounding box center [767, 415] width 39 height 22
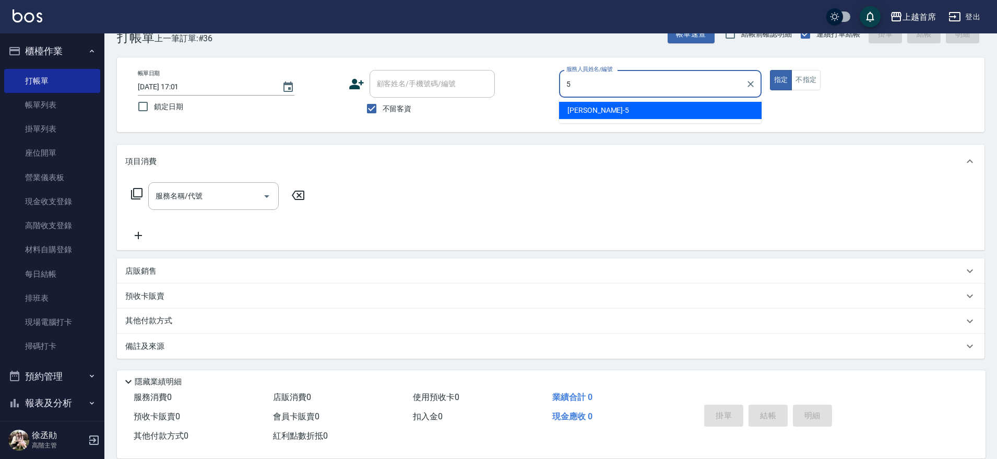
type input "Molly莫莉-5"
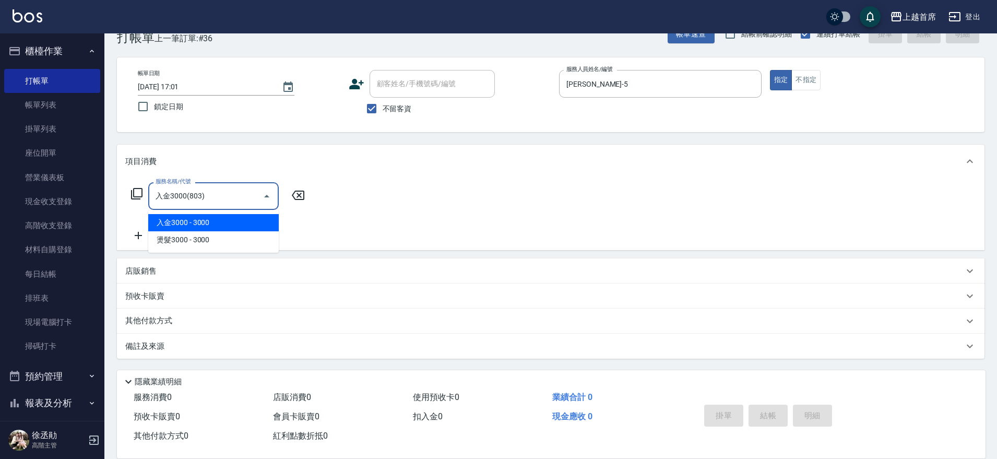
type input "入金3000(803)"
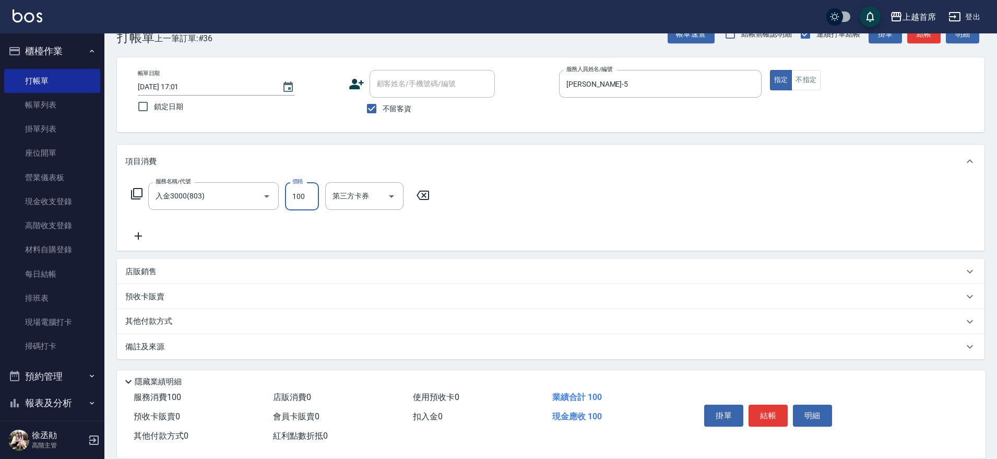
click at [308, 200] on input "100" at bounding box center [302, 196] width 34 height 28
type input "1000"
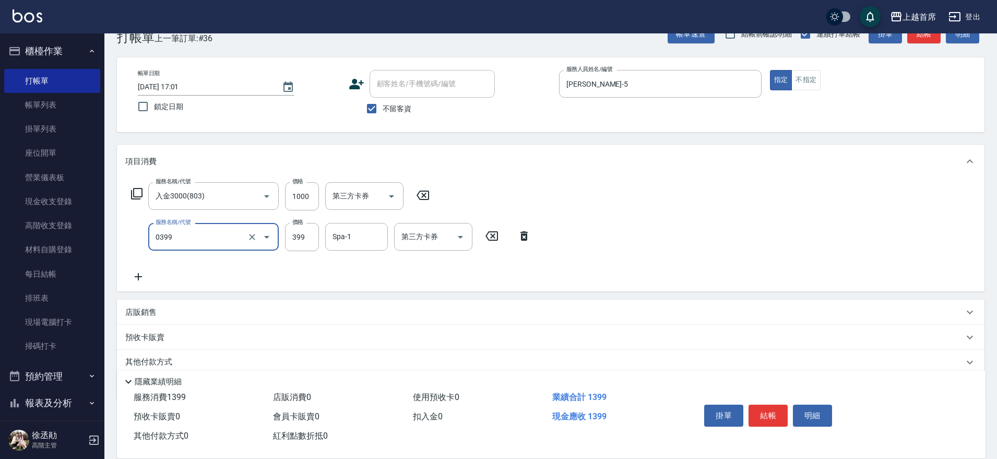
type input "海鹽洗髮(0399)"
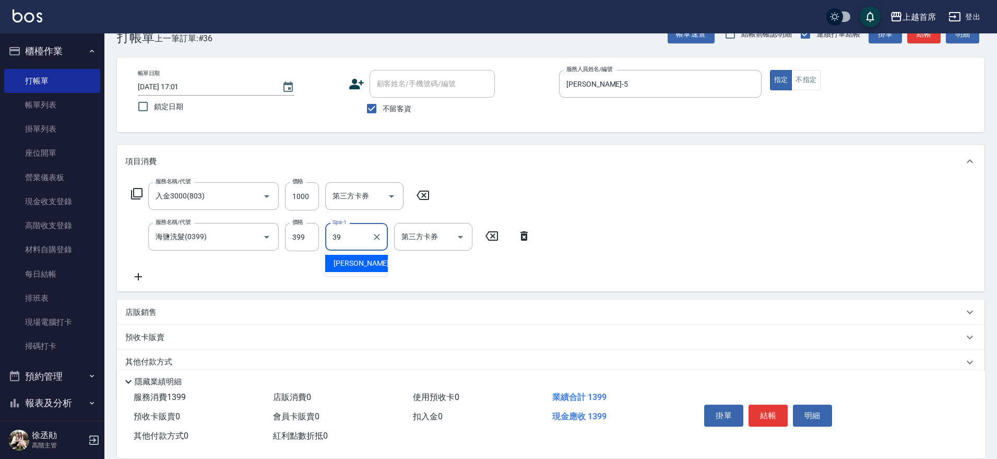
type input "唐羽彤-39"
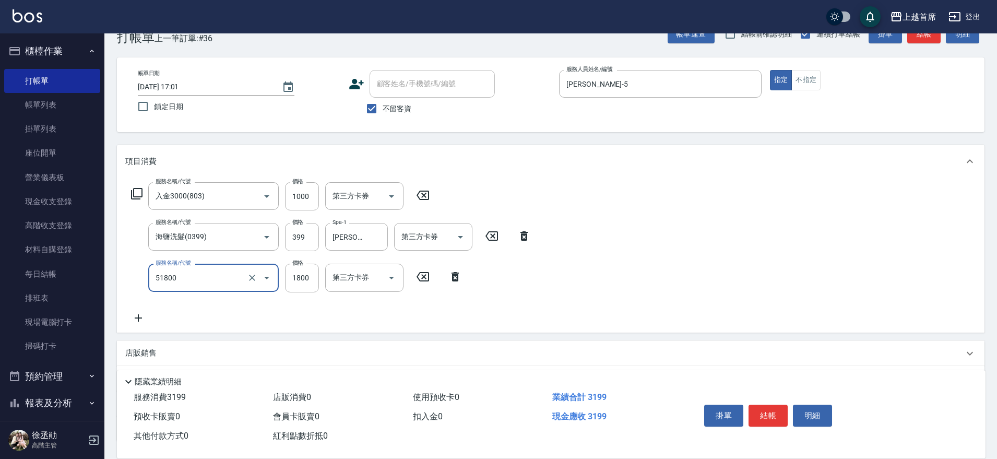
type input "鏡面護髮(51800)"
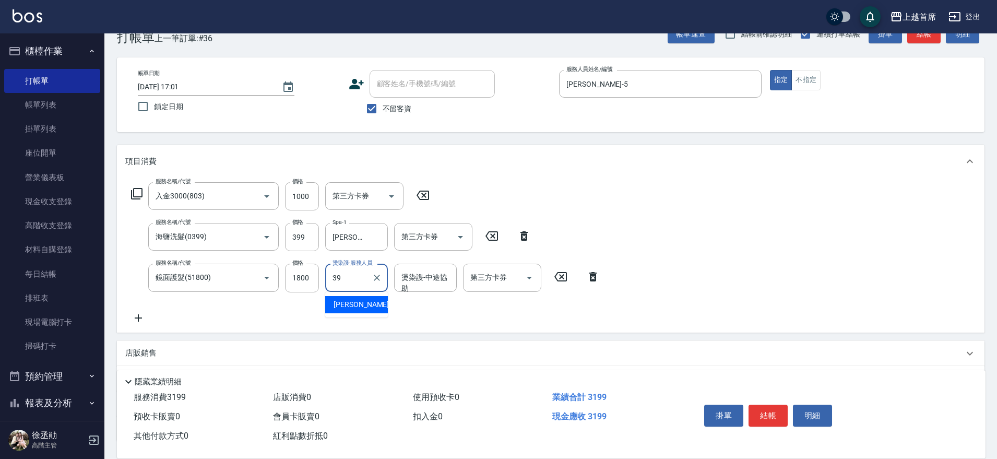
type input "唐羽彤-39"
click at [528, 277] on icon "Open" at bounding box center [529, 278] width 5 height 3
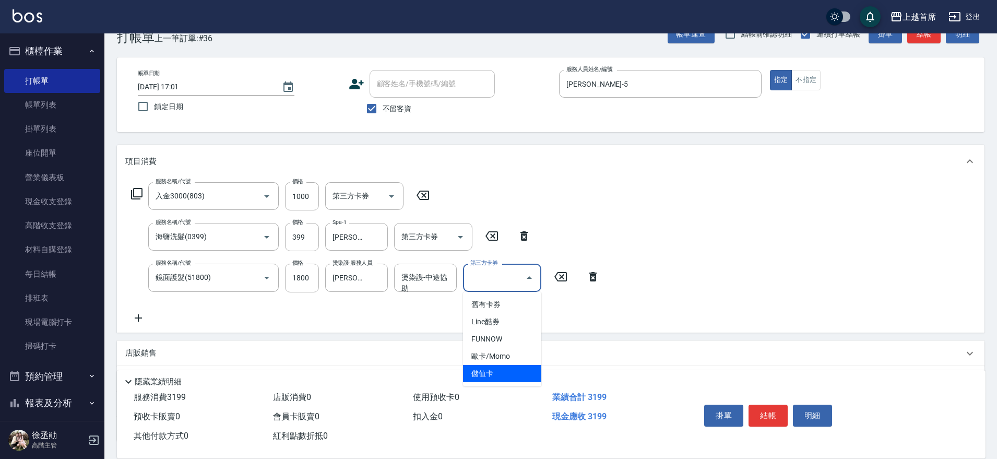
click at [491, 376] on span "儲值卡" at bounding box center [502, 373] width 78 height 17
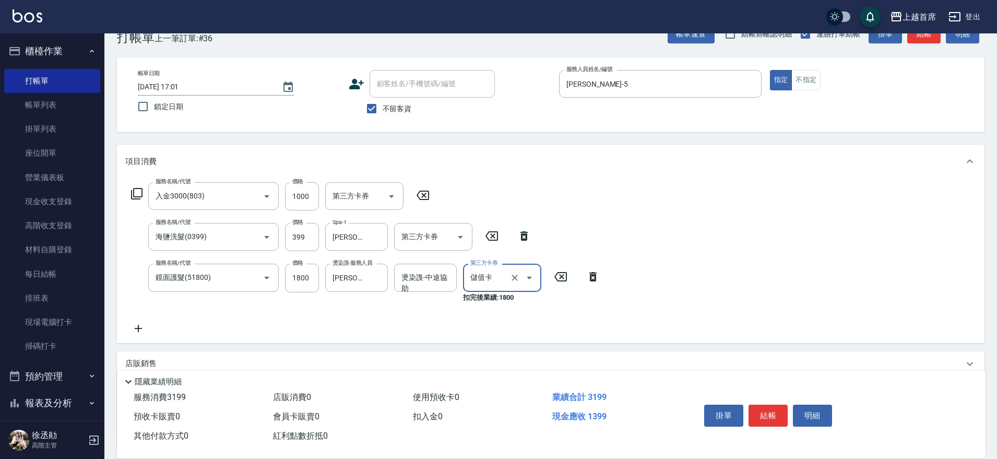
type input "儲值卡"
click at [461, 236] on icon "Open" at bounding box center [460, 237] width 5 height 3
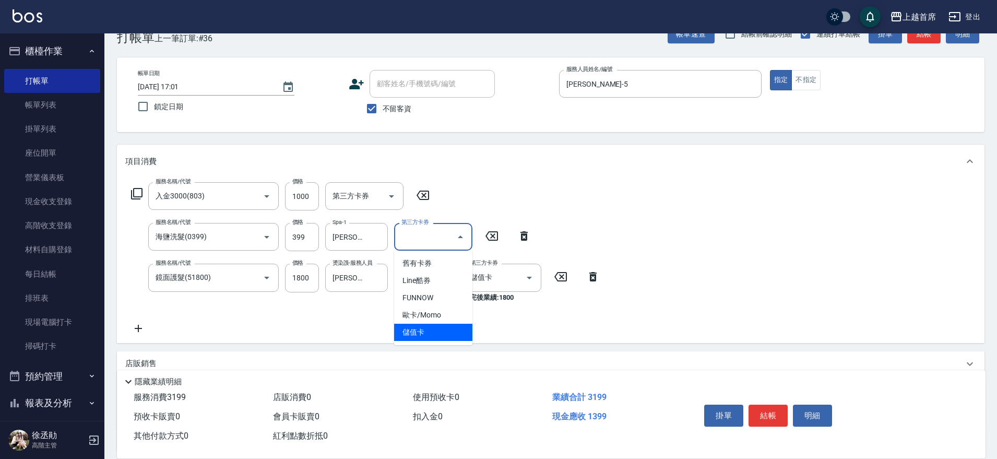
click at [432, 331] on span "儲值卡" at bounding box center [433, 332] width 78 height 17
type input "儲值卡"
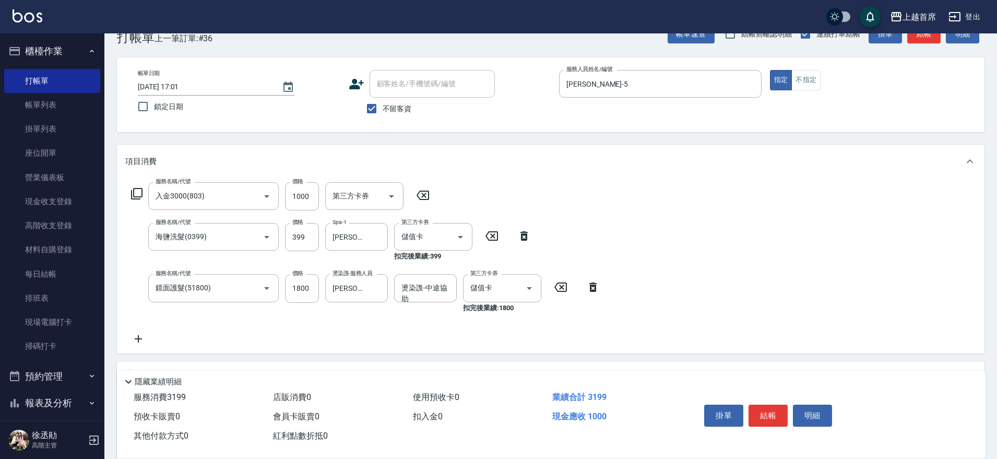
click at [578, 209] on div "服務名稱/代號 入金3000(803) 服務名稱/代號 價格 1000 價格 第三方卡券 第三方卡券 服務名稱/代號 海鹽洗髮(0399) 服務名稱/代號 價…" at bounding box center [365, 263] width 481 height 162
click at [303, 192] on input "1000" at bounding box center [302, 196] width 34 height 28
click at [304, 194] on input "1000" at bounding box center [302, 196] width 34 height 28
click at [307, 195] on input "1000" at bounding box center [302, 196] width 34 height 28
click at [867, 228] on div "服務名稱/代號 入金3000(803) 服務名稱/代號 價格 1000 價格 第三方卡券 第三方卡券 服務名稱/代號 海鹽洗髮(0399) 服務名稱/代號 價…" at bounding box center [550, 265] width 867 height 175
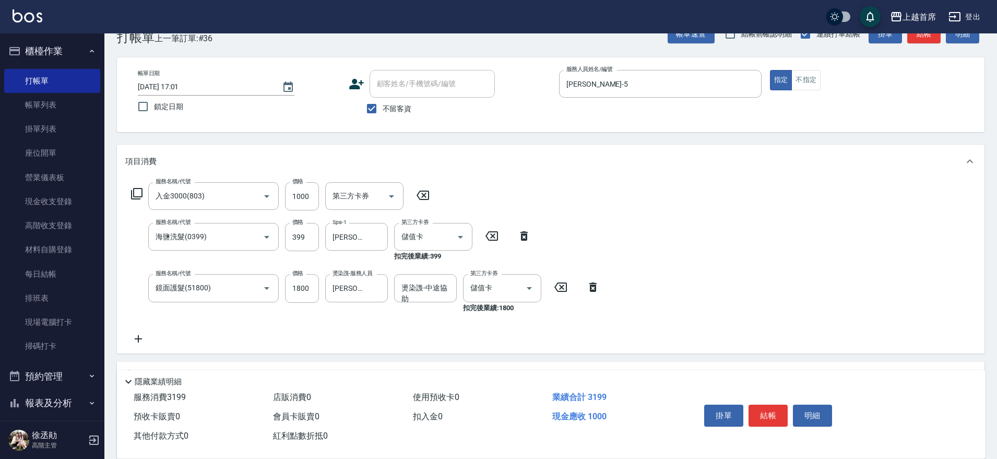
click at [867, 228] on div "服務名稱/代號 入金3000(803) 服務名稱/代號 價格 1000 價格 第三方卡券 第三方卡券 服務名稱/代號 海鹽洗髮(0399) 服務名稱/代號 價…" at bounding box center [550, 265] width 867 height 175
click at [302, 233] on input "399" at bounding box center [302, 237] width 34 height 28
type input "99"
click at [305, 288] on input "1800" at bounding box center [302, 288] width 34 height 28
type input "1300"
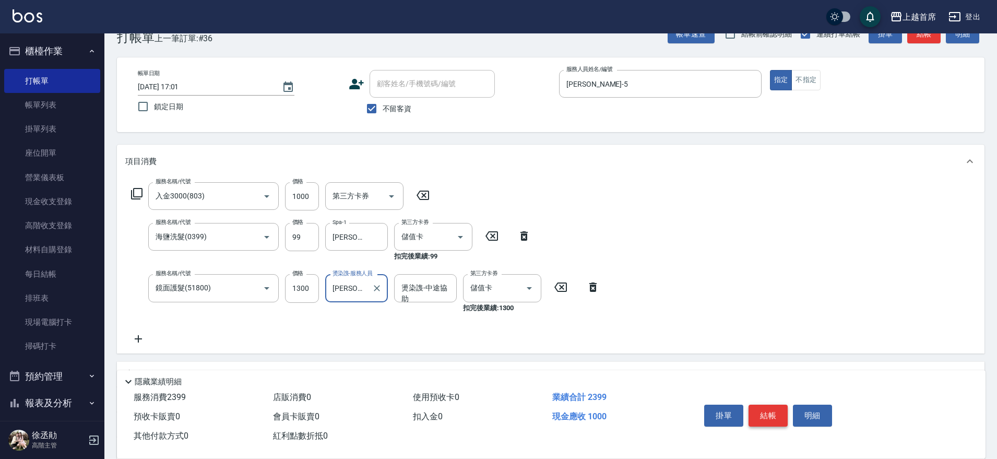
click at [768, 412] on button "結帳" at bounding box center [767, 415] width 39 height 22
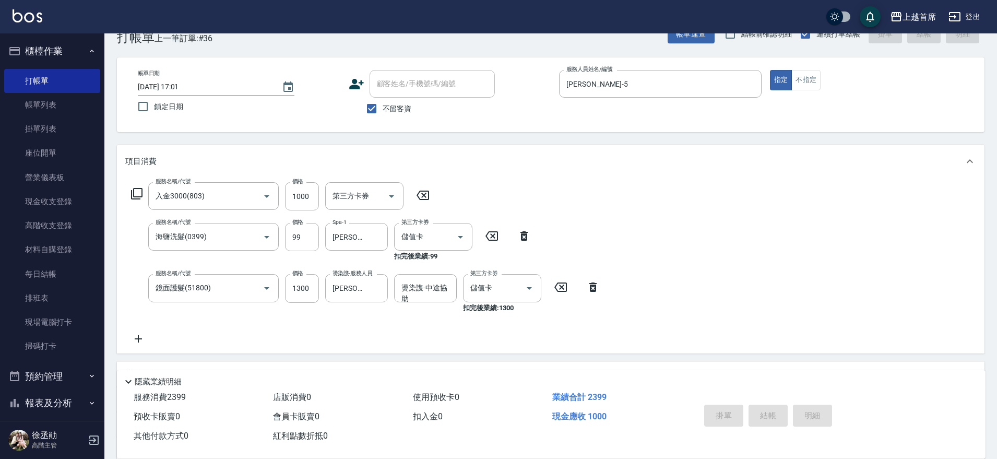
type input "2025/10/11 17:03"
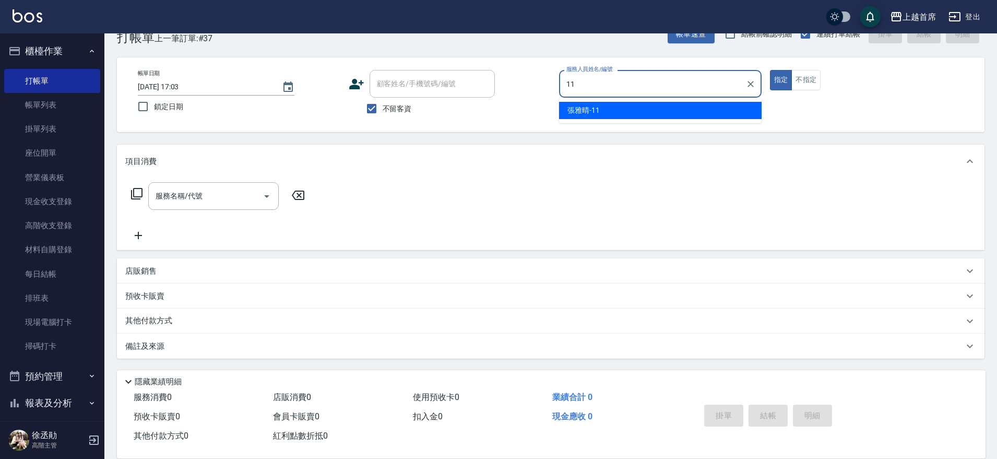
type input "張雅晴-11"
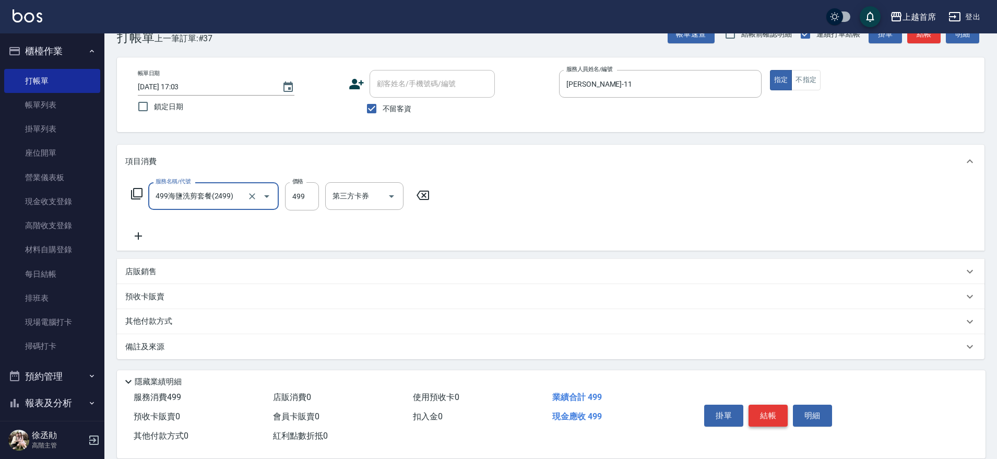
type input "499海鹽洗剪套餐(2499)"
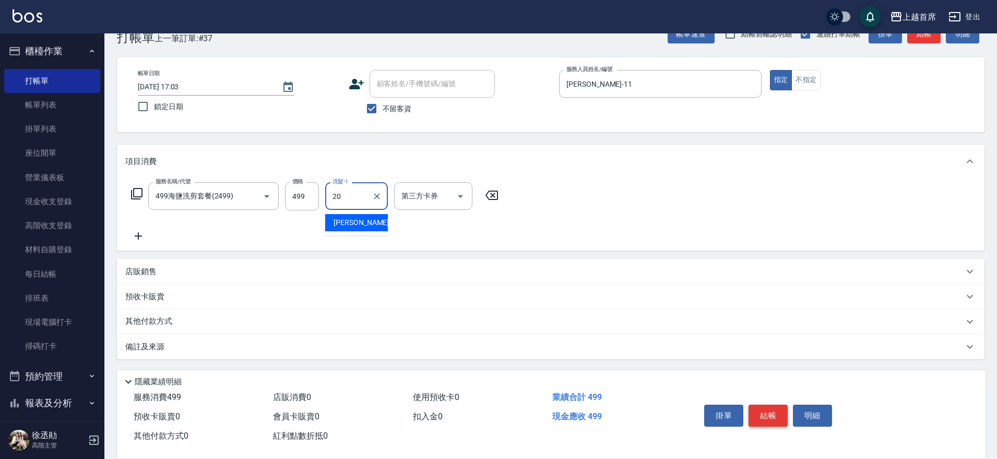
type input "鄭詩縈-20"
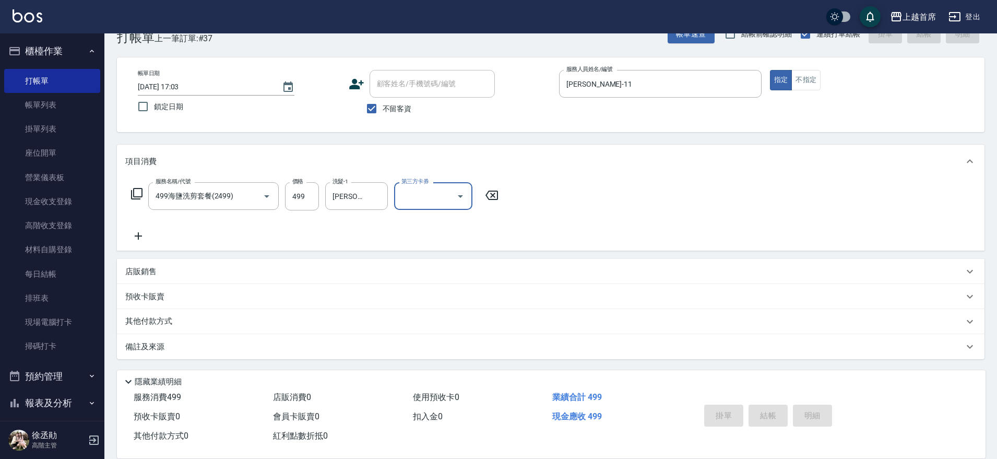
type input "2025/10/11 17:04"
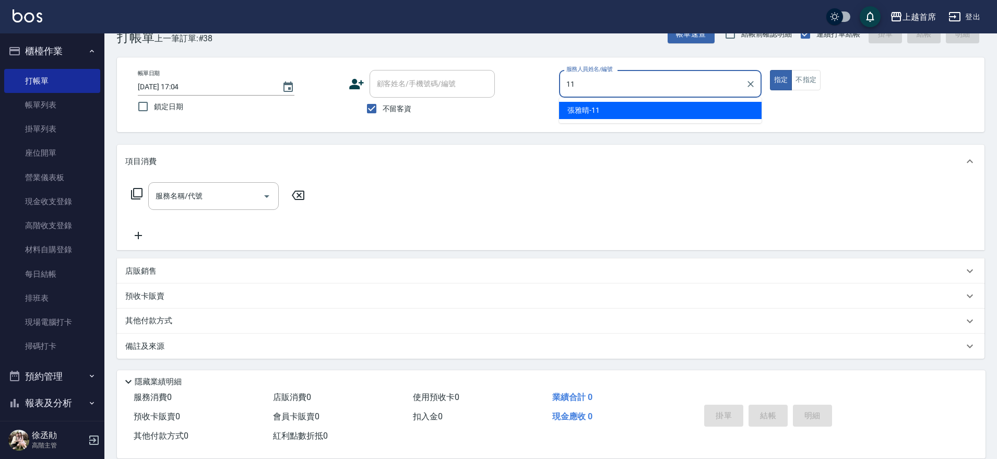
type input "張雅晴-11"
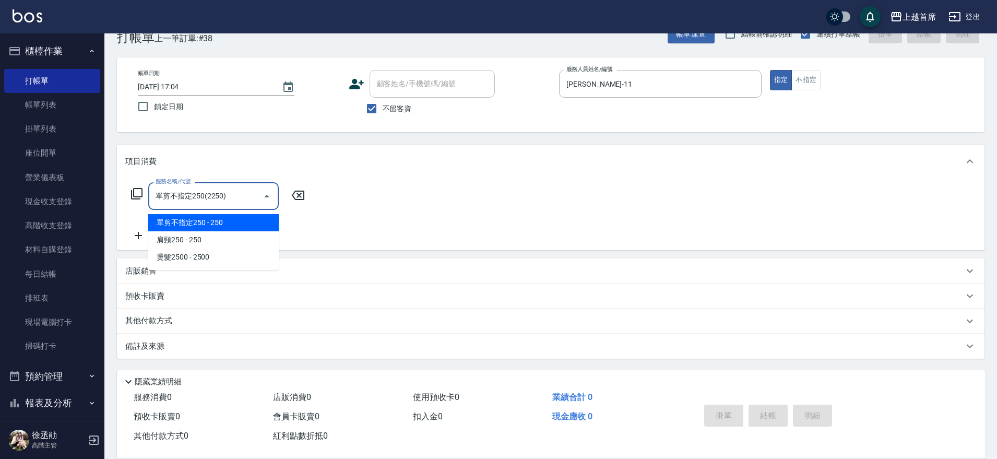
type input "單剪不指定250(2250)"
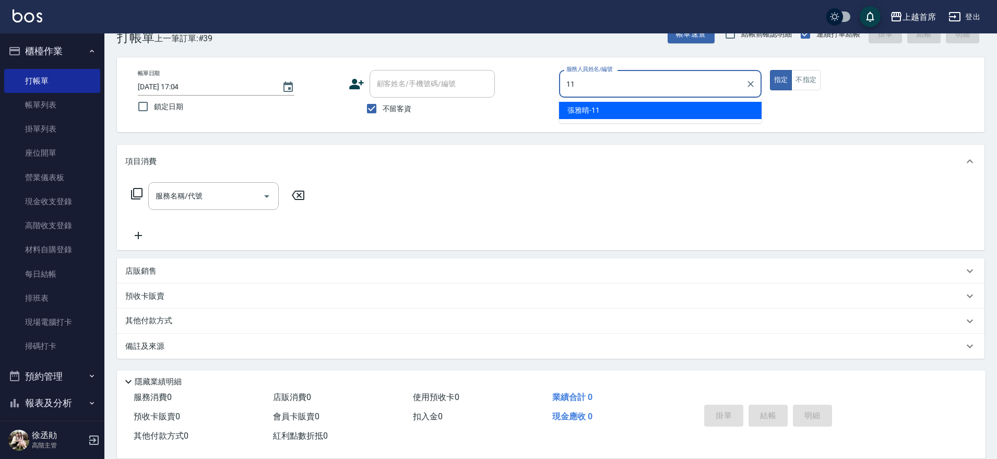
type input "張雅晴-11"
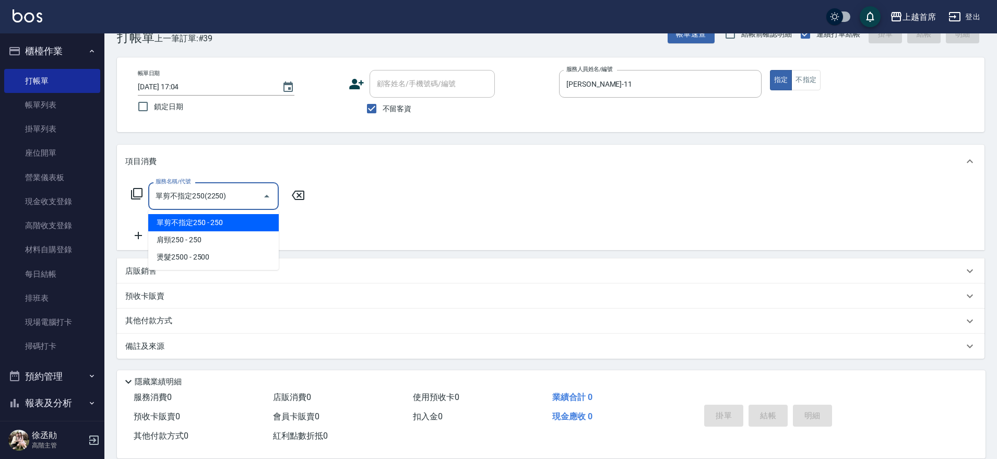
type input "單剪不指定250(2250)"
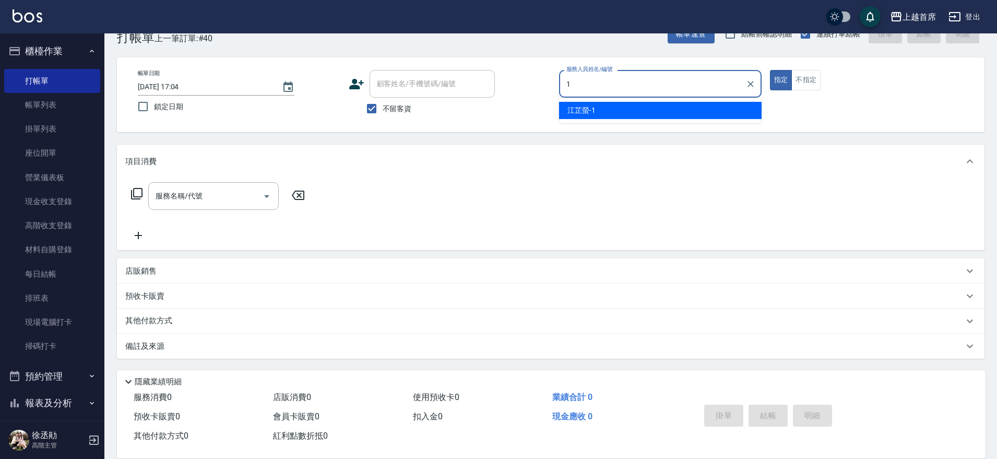
type input "江芷螢-1"
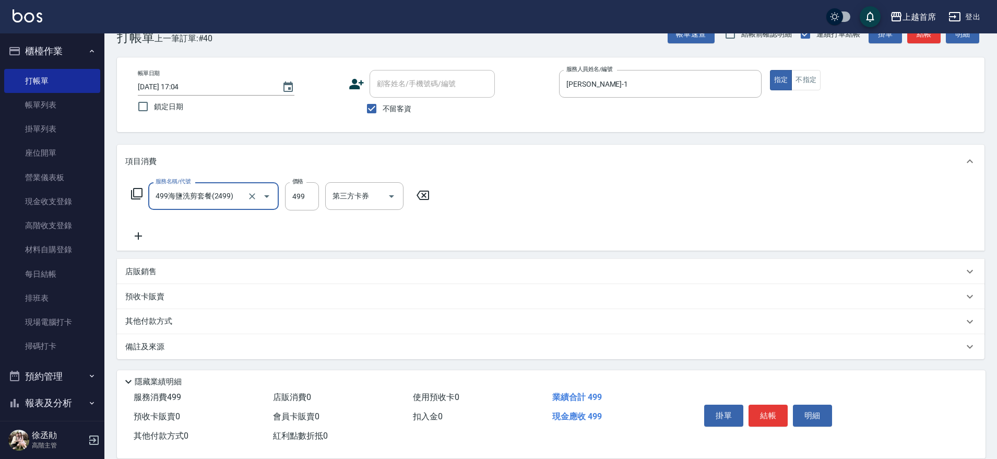
type input "499海鹽洗剪套餐(2499)"
type input "500"
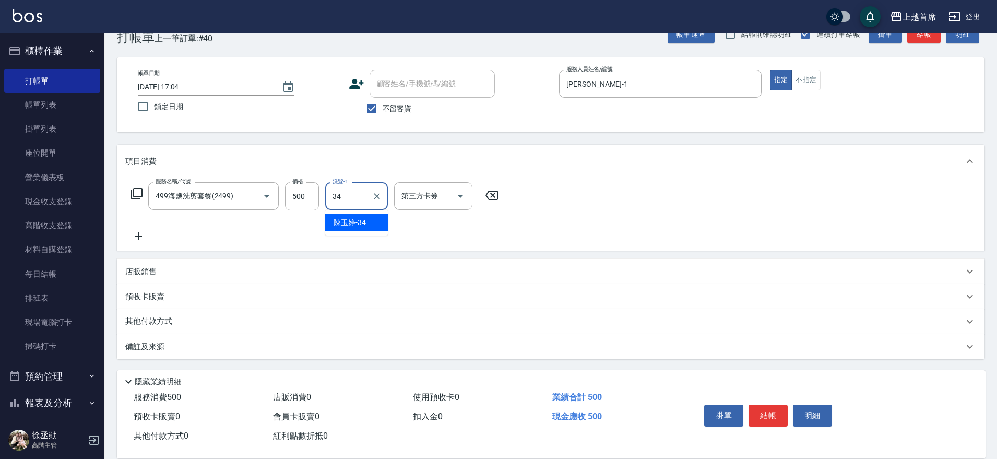
type input "陳玉婷-34"
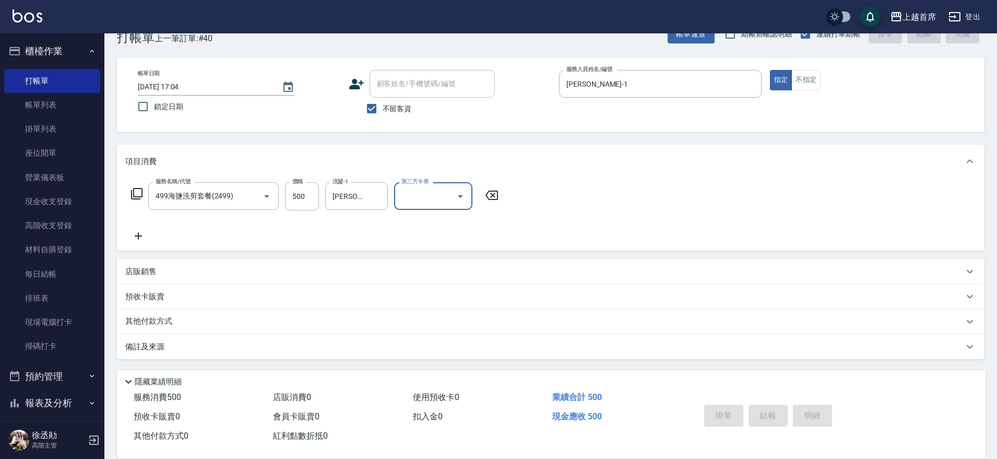
type input "2025/10/11 17:14"
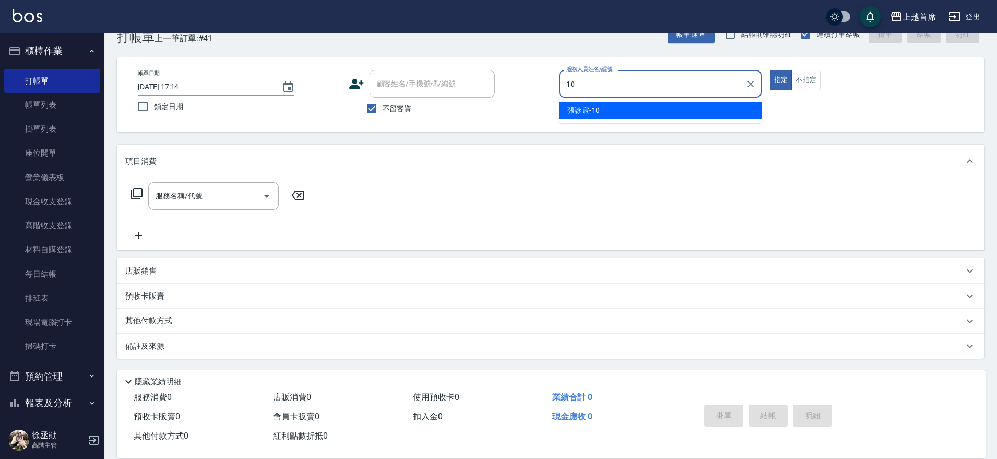
type input "張詠宸-10"
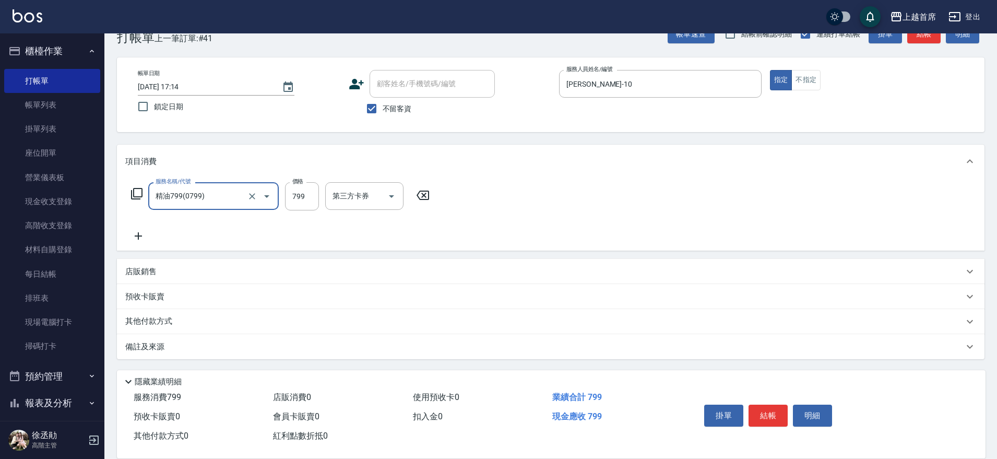
type input "精油799(0799)"
type input "800"
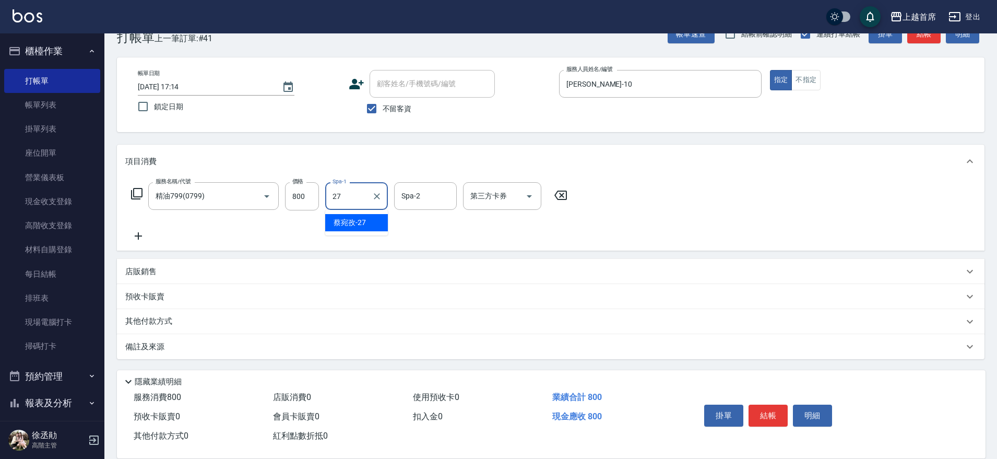
type input "蔡宛孜-27"
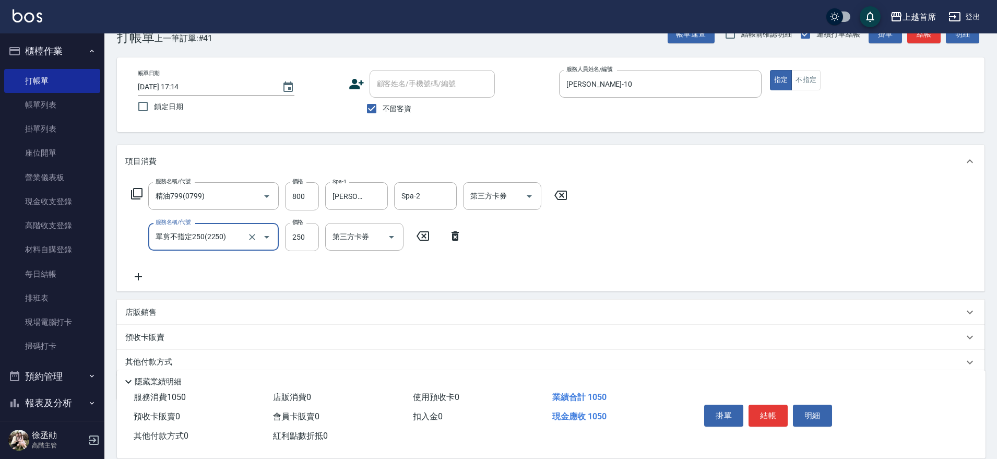
type input "單剪不指定250(2250)"
type input "300"
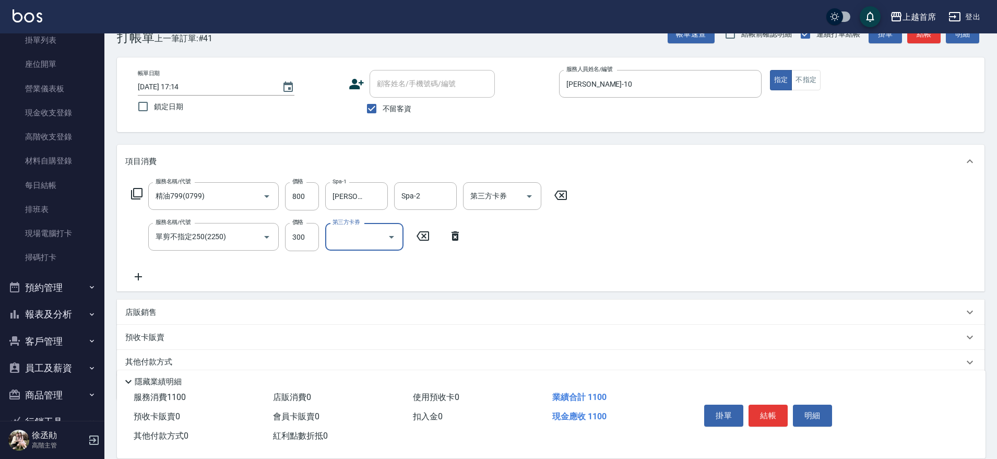
scroll to position [142, 0]
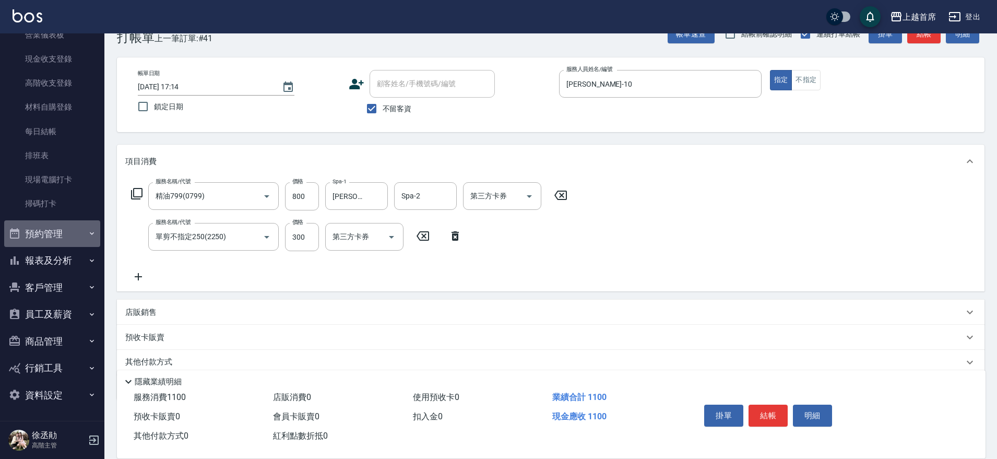
click at [84, 227] on button "預約管理" at bounding box center [52, 233] width 96 height 27
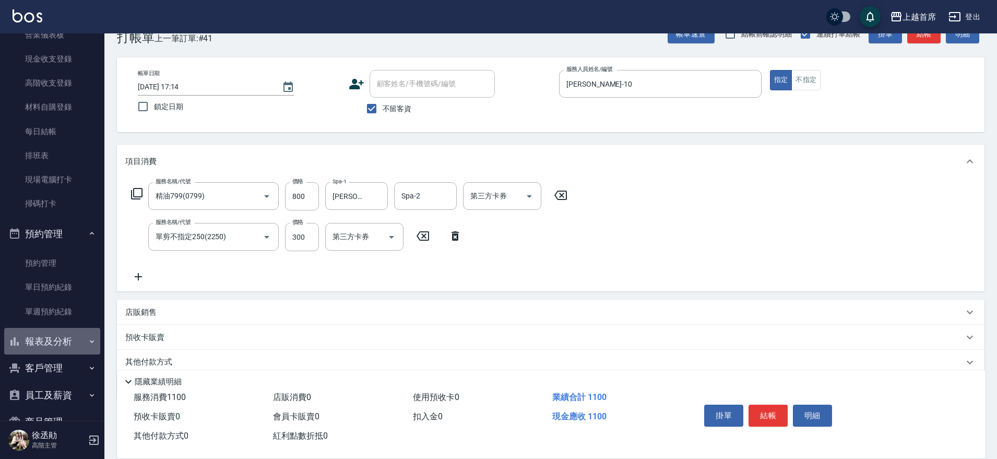
click at [92, 341] on button "報表及分析" at bounding box center [52, 341] width 96 height 27
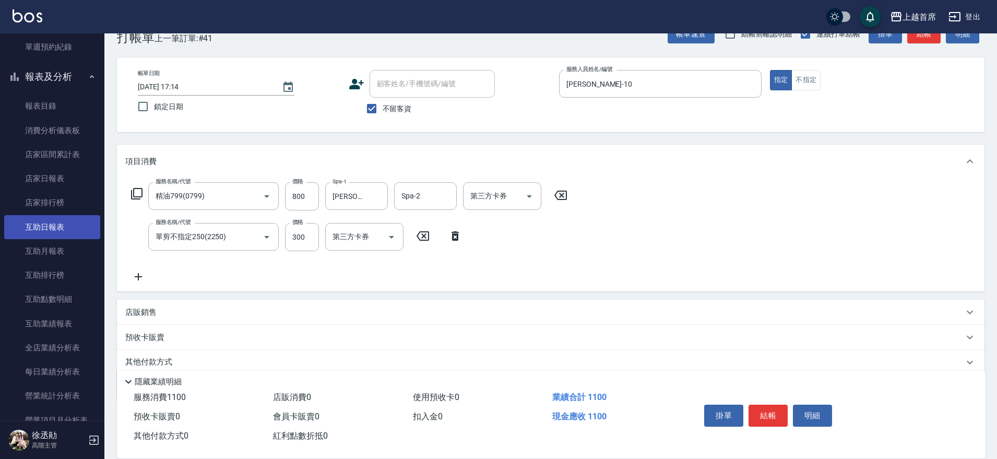
scroll to position [422, 0]
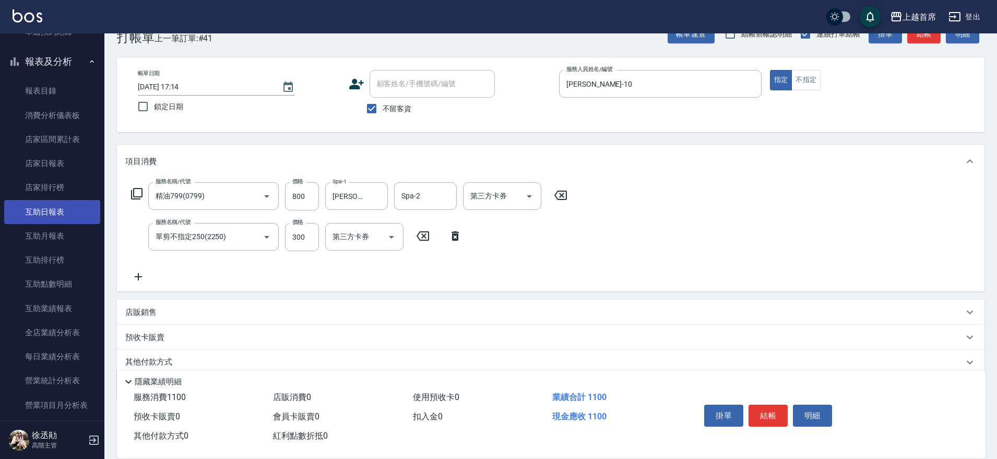
click at [53, 206] on link "互助日報表" at bounding box center [52, 212] width 96 height 24
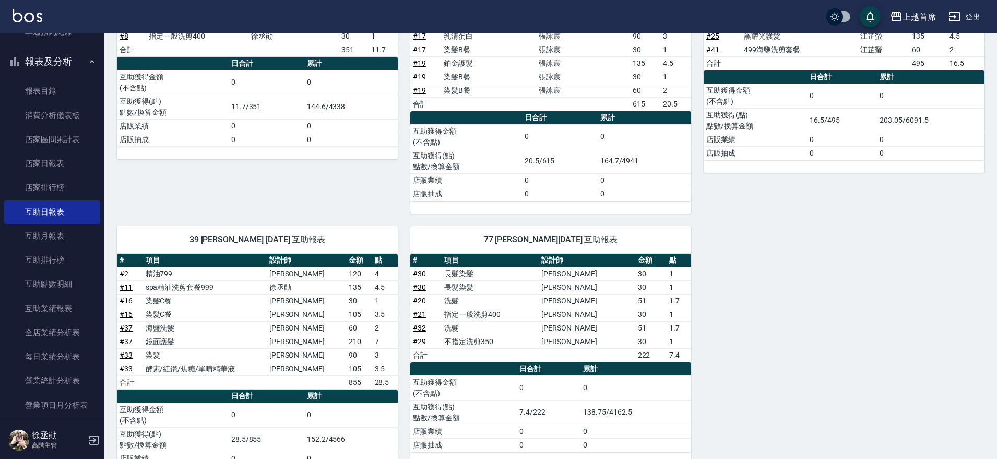
scroll to position [527, 0]
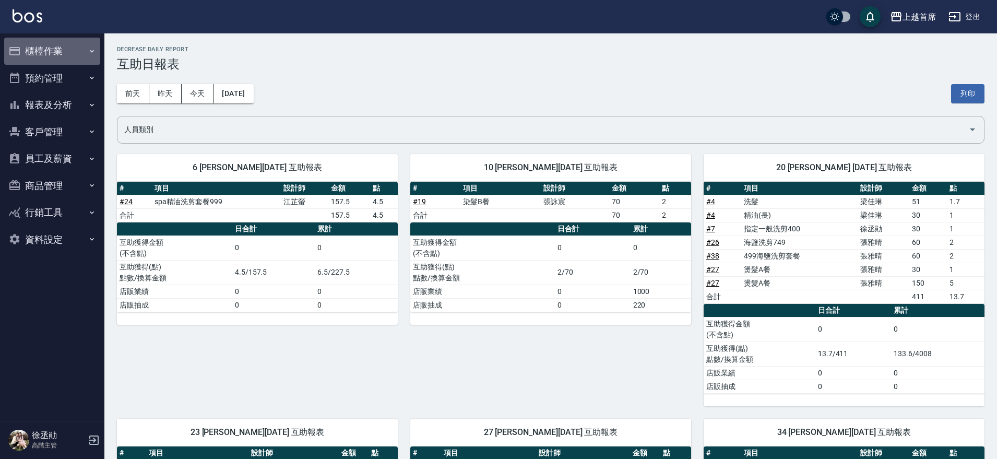
click at [42, 49] on button "櫃檯作業" at bounding box center [52, 51] width 96 height 27
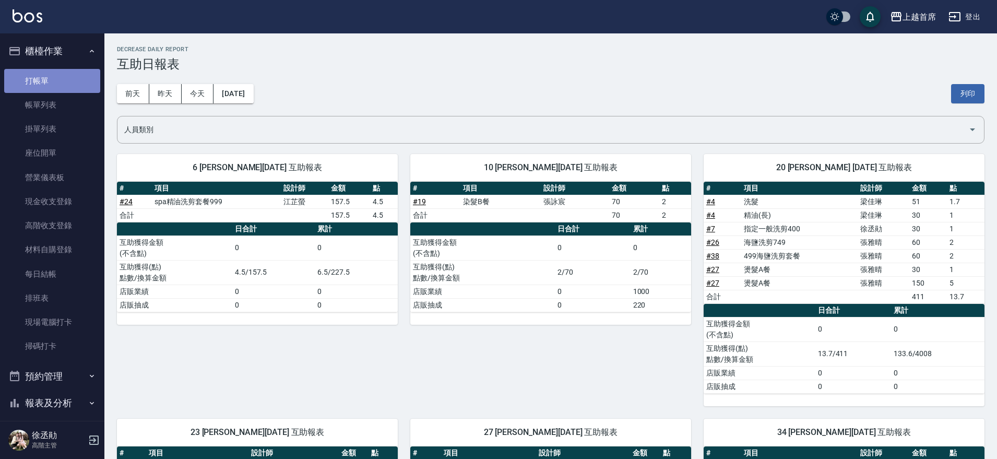
click at [56, 82] on link "打帳單" at bounding box center [52, 81] width 96 height 24
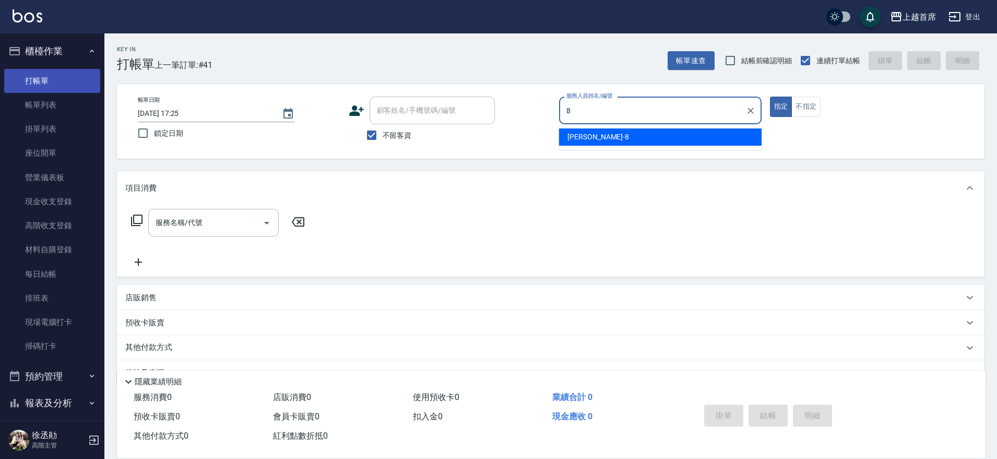
type input "謝凉好-8"
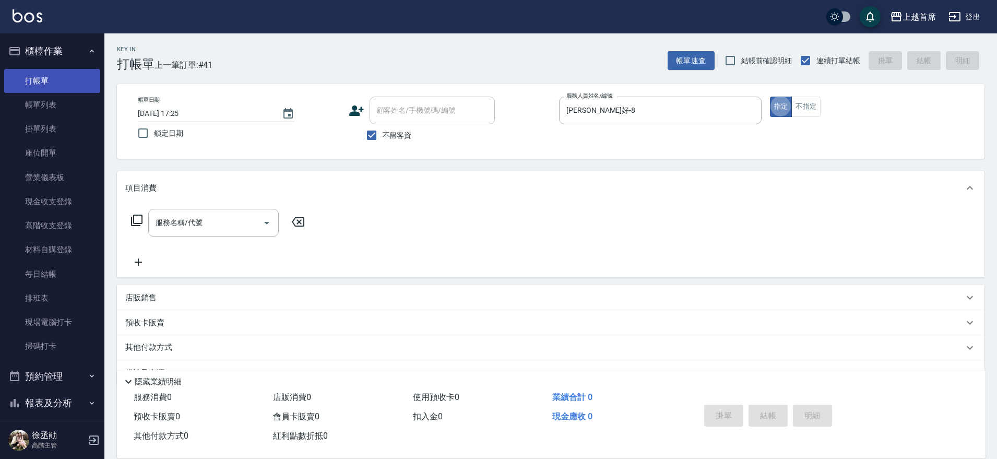
type button "true"
click at [138, 221] on icon at bounding box center [136, 220] width 13 height 13
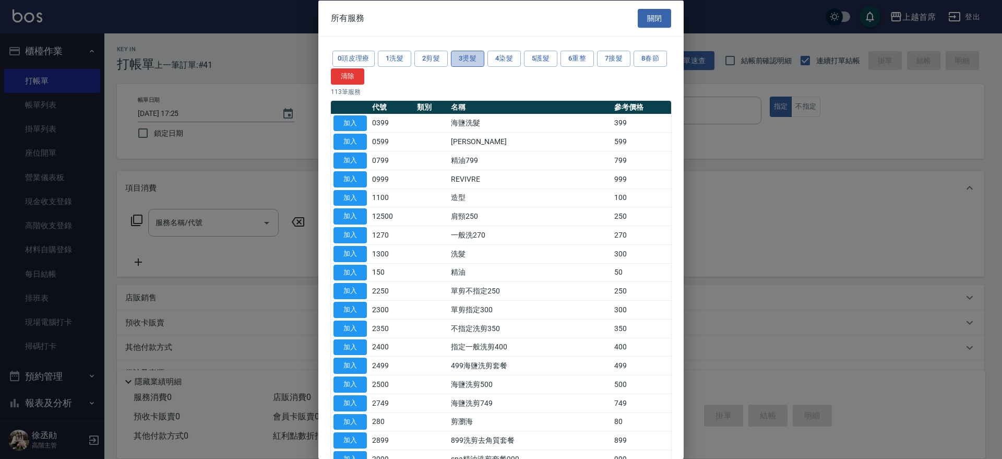
click at [463, 55] on button "3燙髮" at bounding box center [467, 59] width 33 height 16
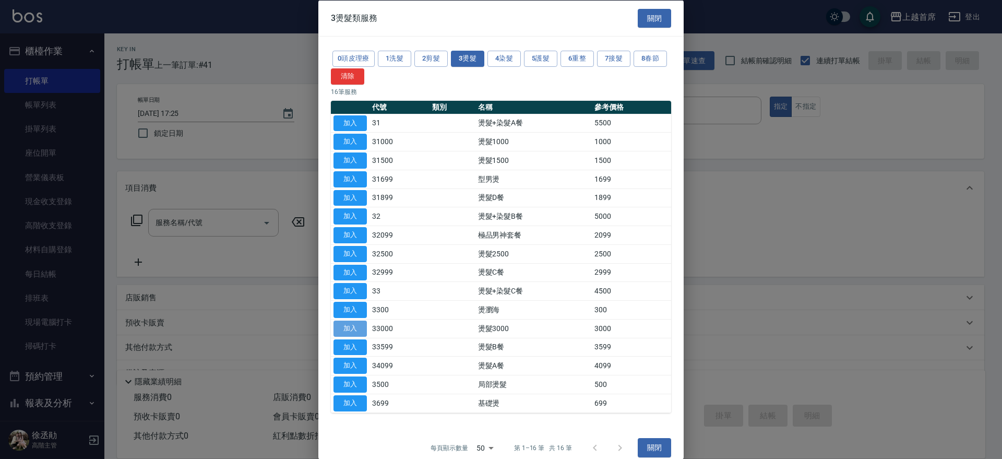
click at [360, 336] on button "加入" at bounding box center [349, 328] width 33 height 16
type input "燙髮3000(33000)"
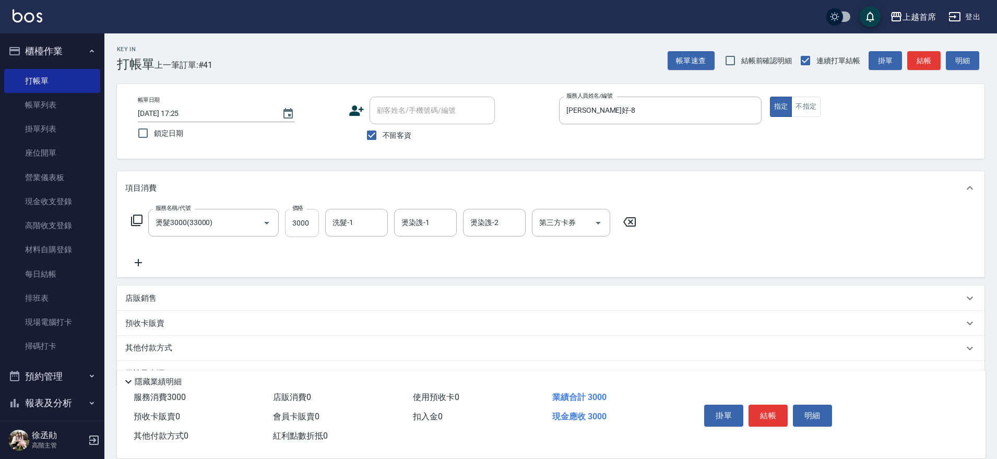
click at [294, 224] on input "3000" at bounding box center [302, 223] width 34 height 28
type input "3200"
type input "黃品芳-77"
click at [777, 409] on button "結帳" at bounding box center [767, 415] width 39 height 22
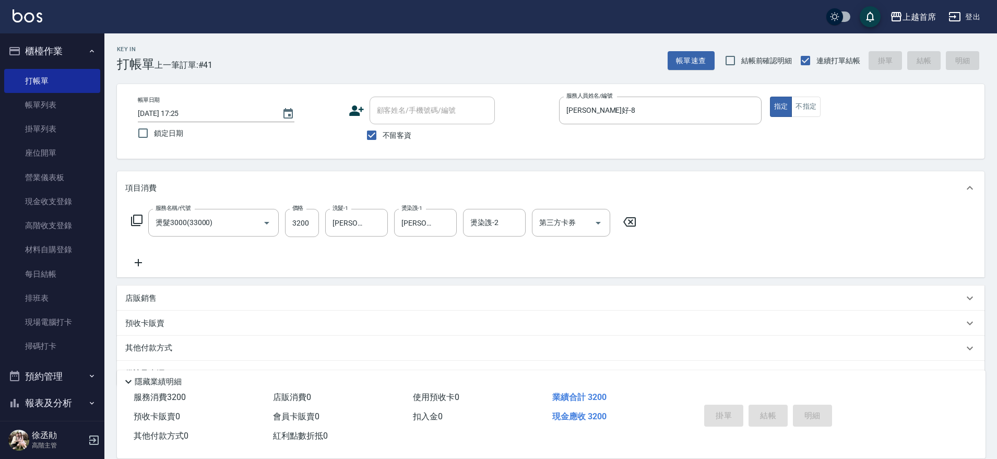
type input "2025/10/11 17:26"
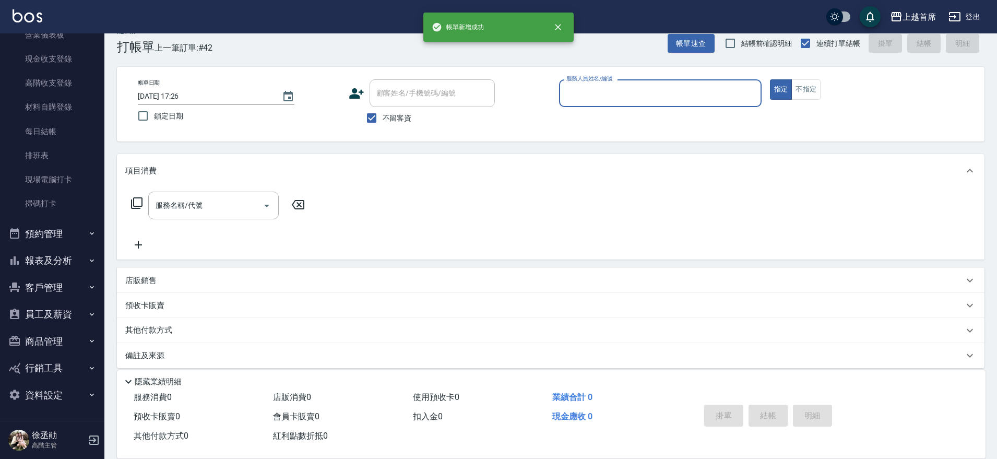
scroll to position [27, 0]
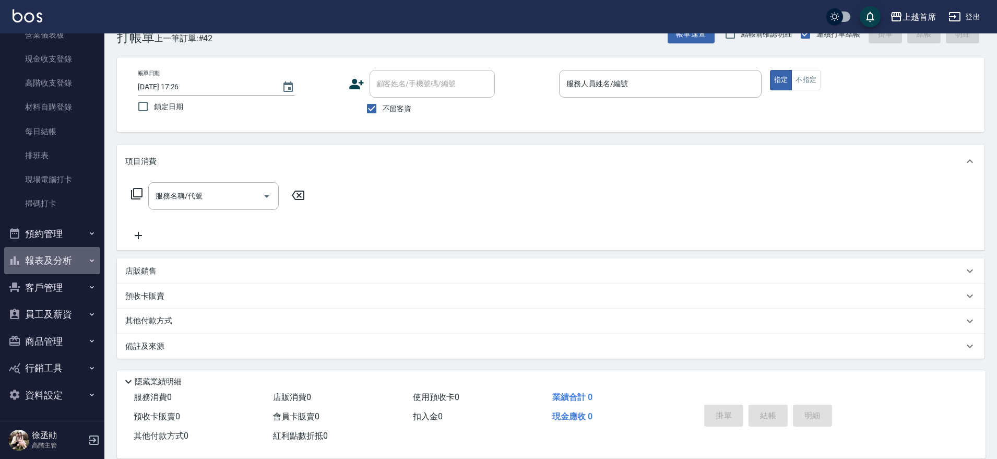
click at [59, 261] on button "報表及分析" at bounding box center [52, 260] width 96 height 27
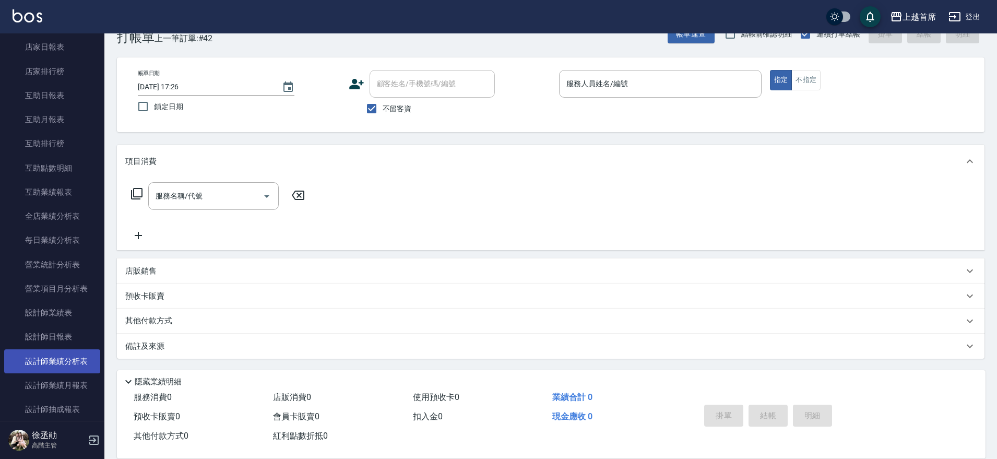
scroll to position [464, 0]
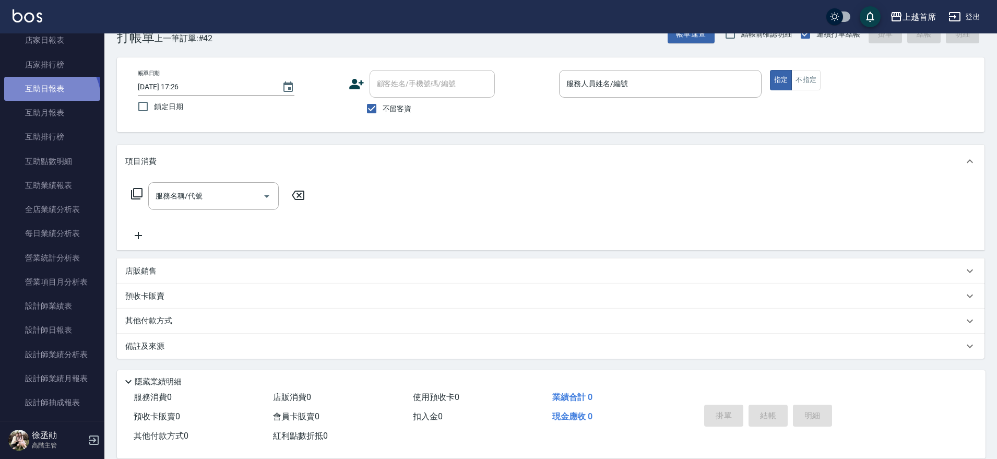
click at [48, 99] on link "互助日報表" at bounding box center [52, 89] width 96 height 24
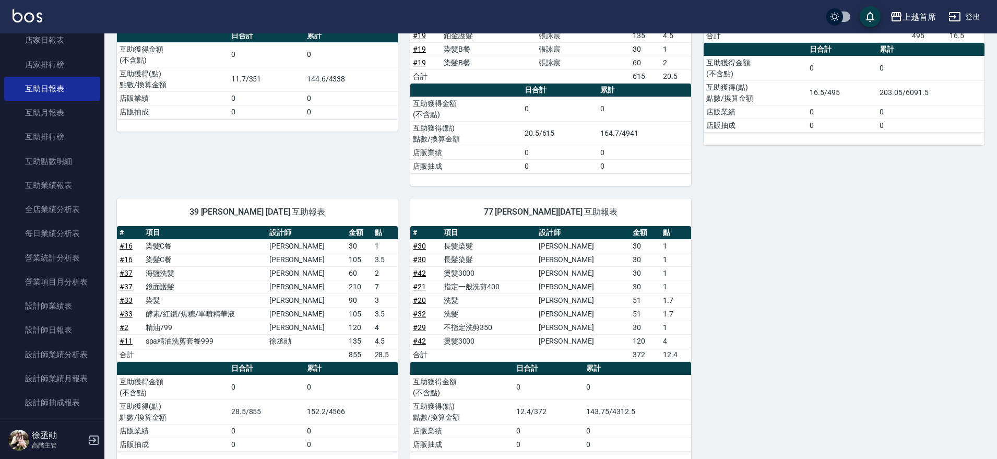
scroll to position [530, 0]
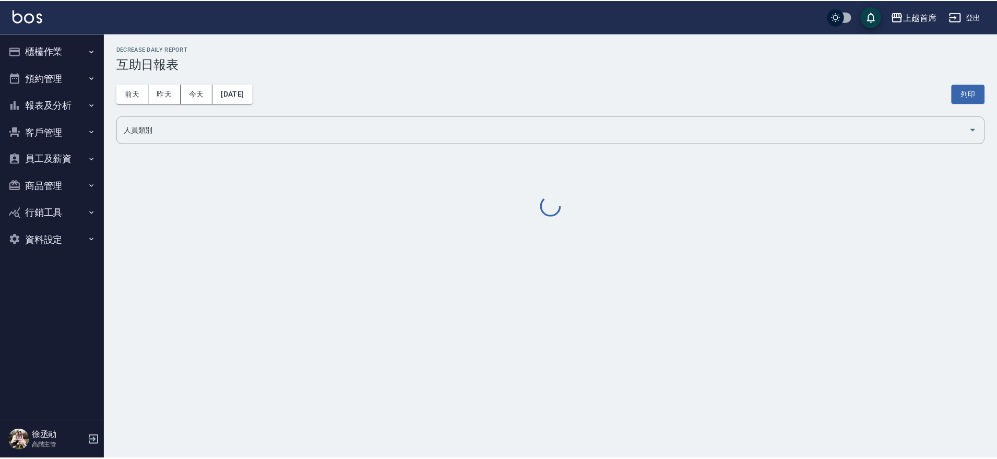
scroll to position [527, 0]
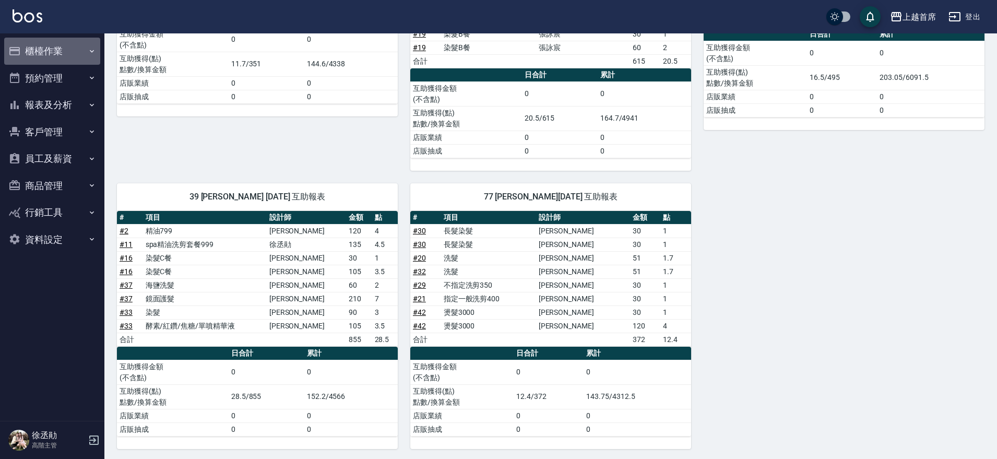
click at [80, 47] on button "櫃檯作業" at bounding box center [52, 51] width 96 height 27
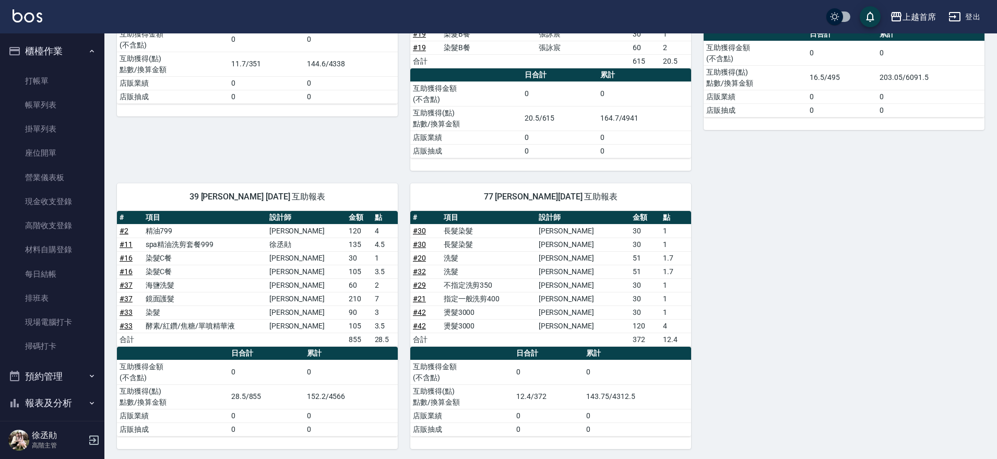
click at [4, 38] on button "櫃檯作業" at bounding box center [52, 51] width 96 height 27
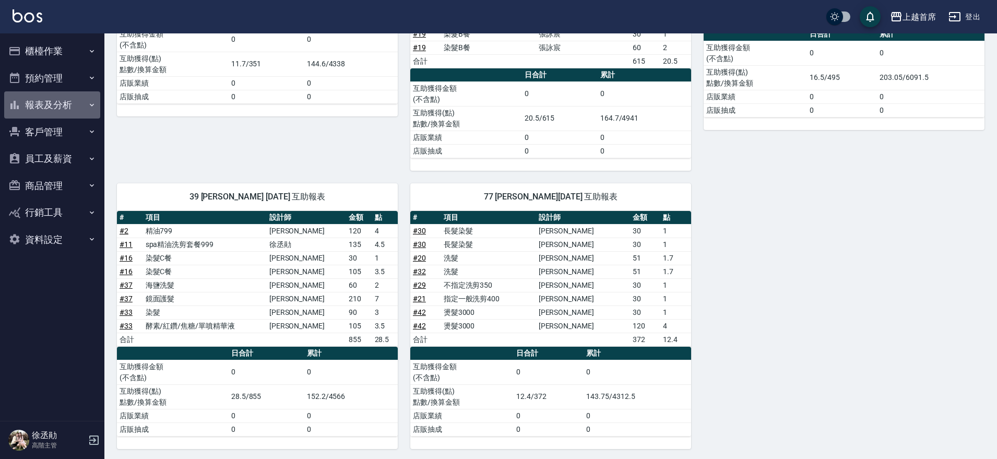
click at [91, 105] on icon "button" at bounding box center [92, 105] width 8 height 8
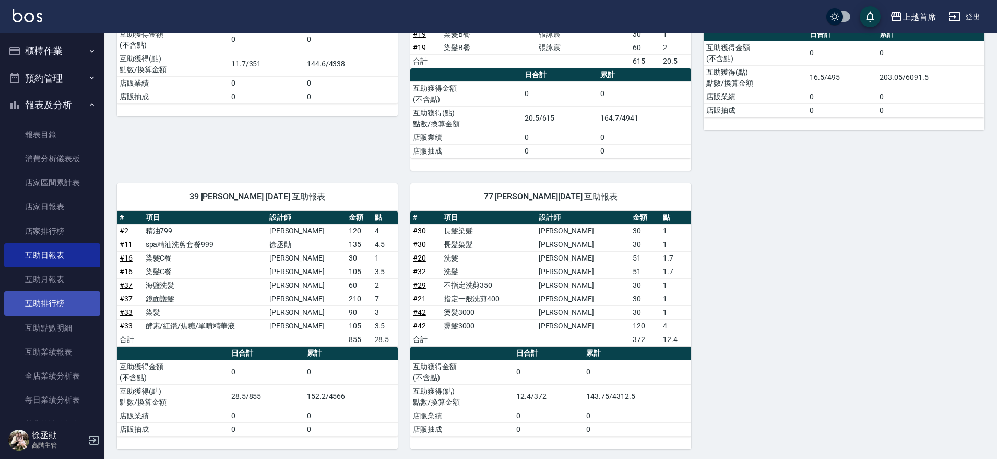
click at [51, 299] on link "互助排行榜" at bounding box center [52, 303] width 96 height 24
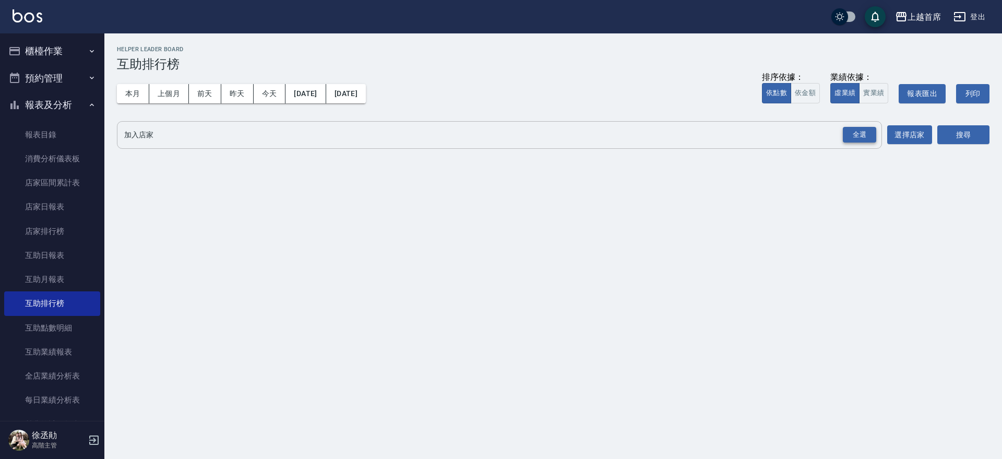
click at [861, 139] on div "全選" at bounding box center [859, 135] width 33 height 16
click at [948, 134] on button "搜尋" at bounding box center [963, 135] width 52 height 19
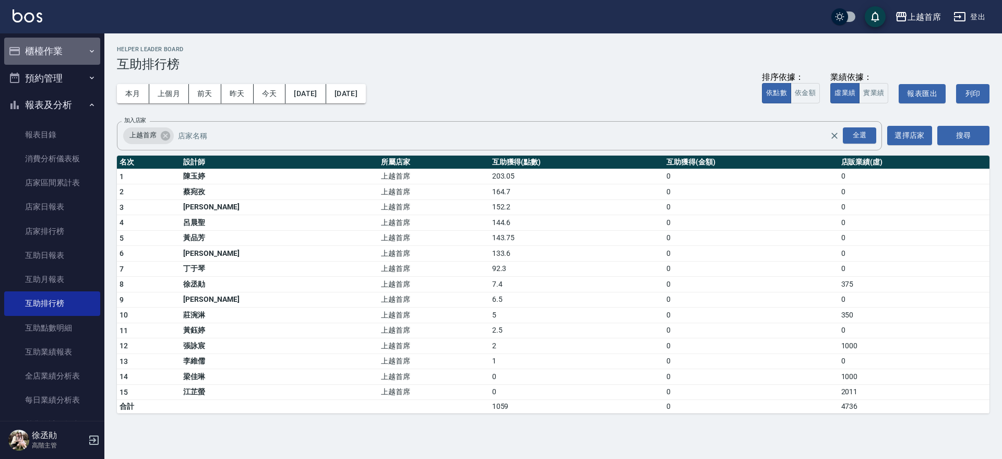
click at [92, 55] on button "櫃檯作業" at bounding box center [52, 51] width 96 height 27
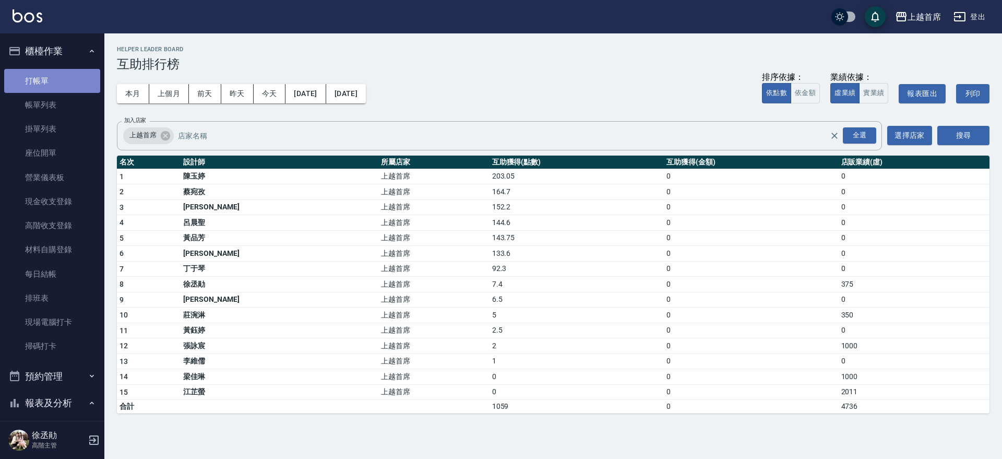
click at [63, 81] on link "打帳單" at bounding box center [52, 81] width 96 height 24
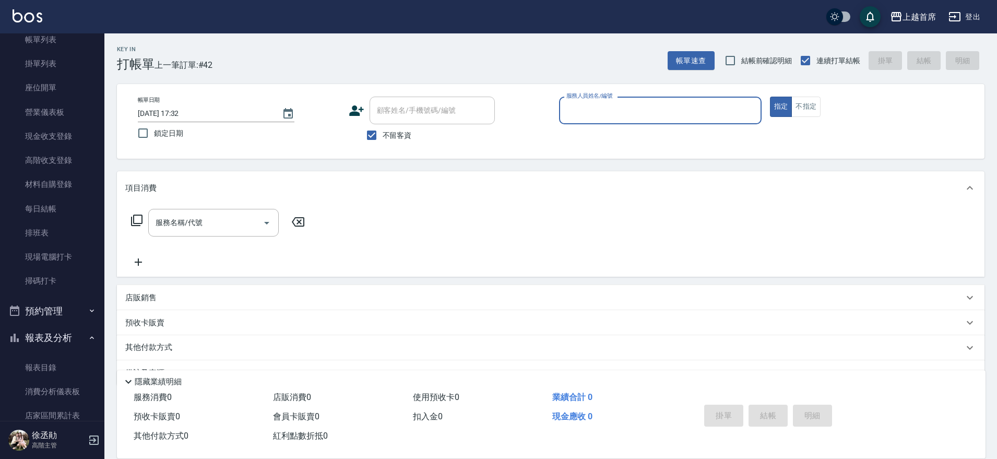
scroll to position [261, 0]
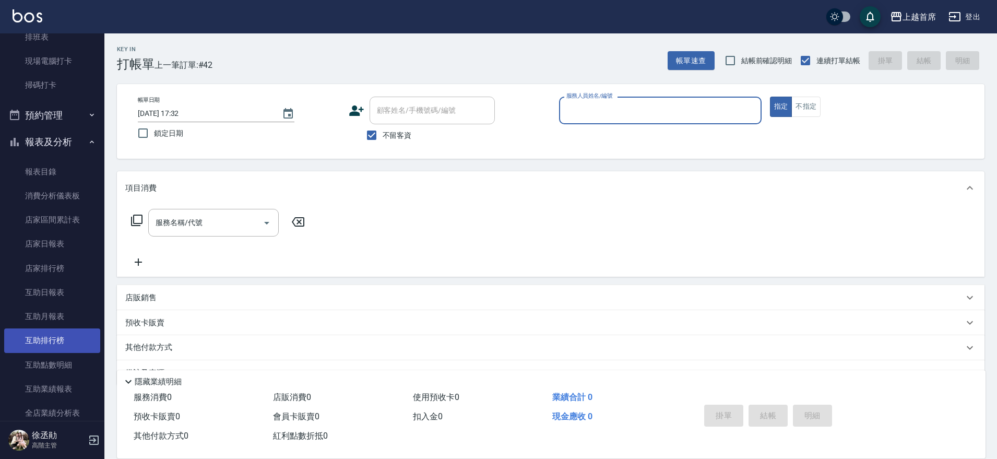
click at [63, 341] on link "互助排行榜" at bounding box center [52, 340] width 96 height 24
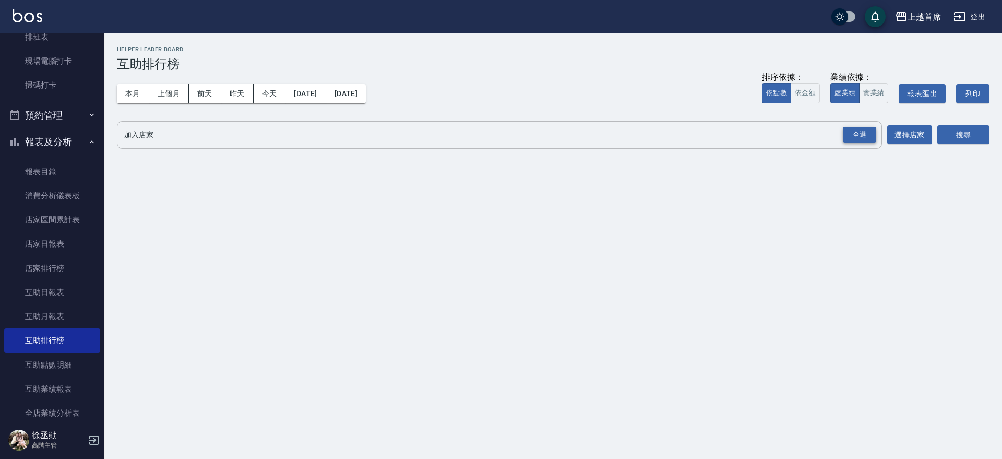
click at [845, 132] on div "全選" at bounding box center [859, 135] width 33 height 16
click at [967, 137] on button "搜尋" at bounding box center [963, 135] width 52 height 19
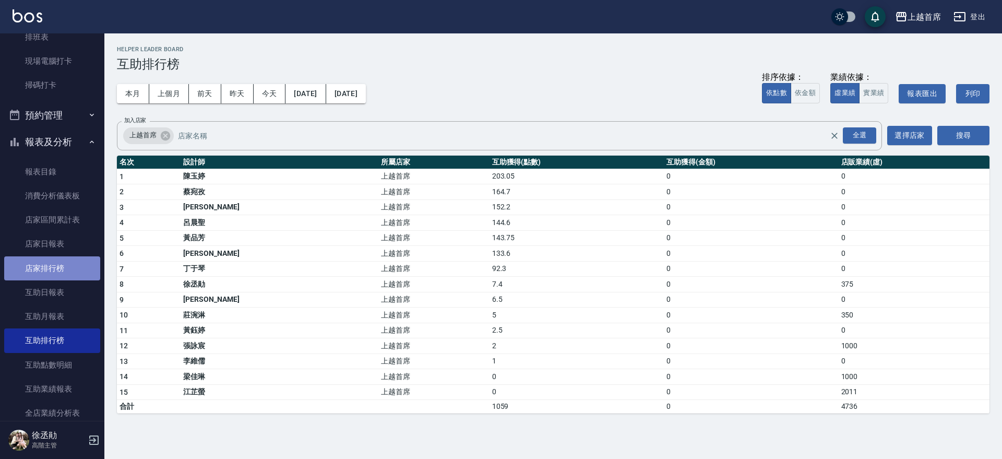
click at [64, 269] on link "店家排行榜" at bounding box center [52, 268] width 96 height 24
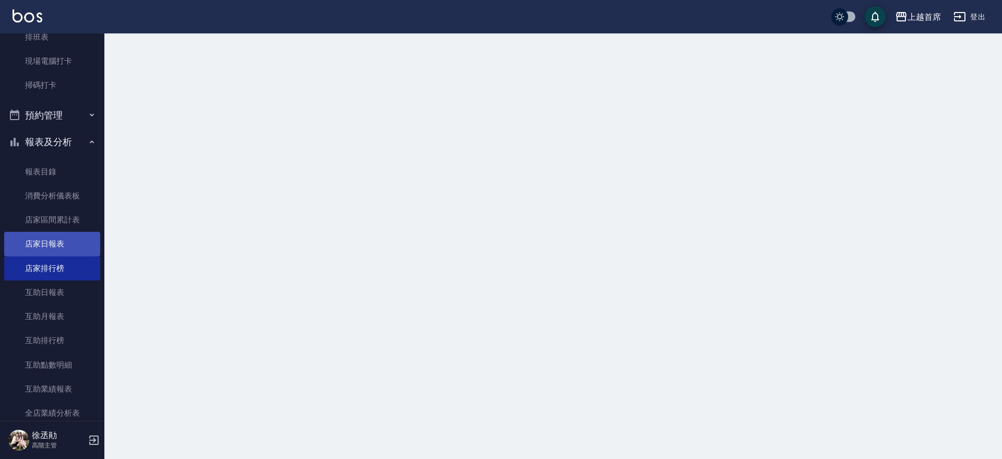
click at [57, 249] on link "店家日報表" at bounding box center [52, 244] width 96 height 24
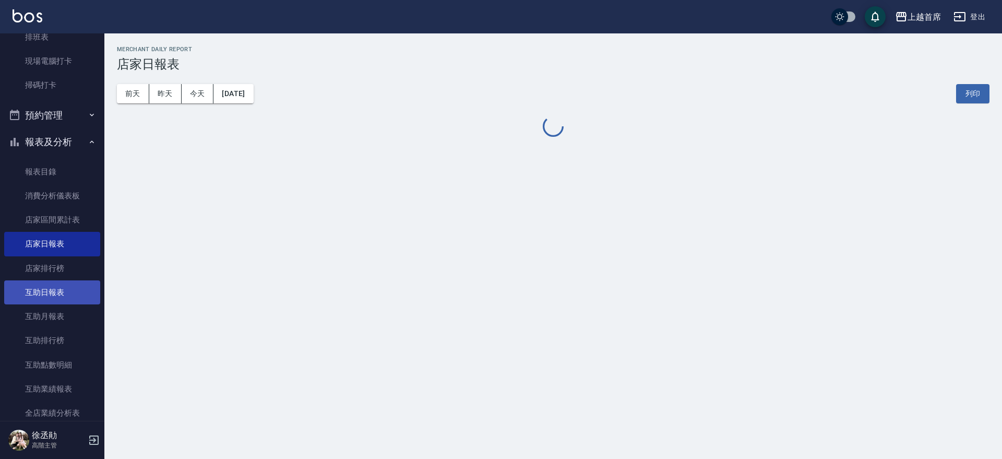
click at [79, 291] on link "互助日報表" at bounding box center [52, 292] width 96 height 24
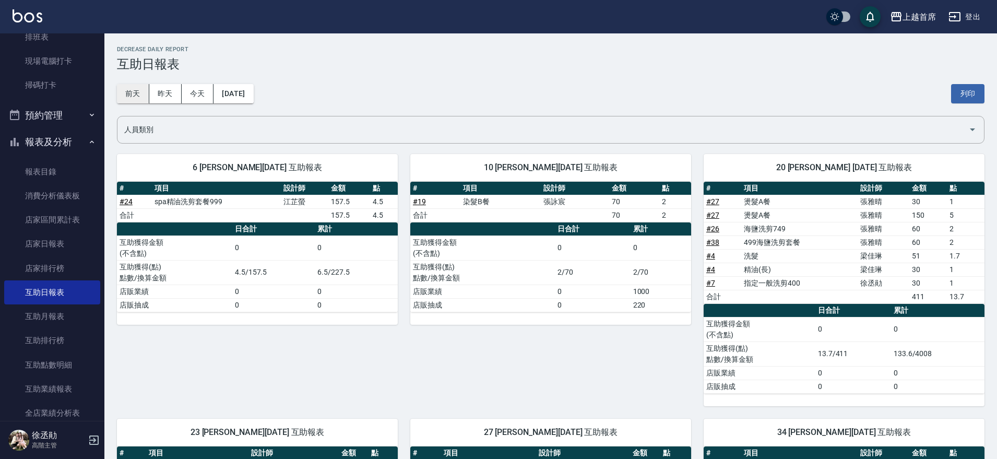
click at [146, 97] on button "前天" at bounding box center [133, 93] width 32 height 19
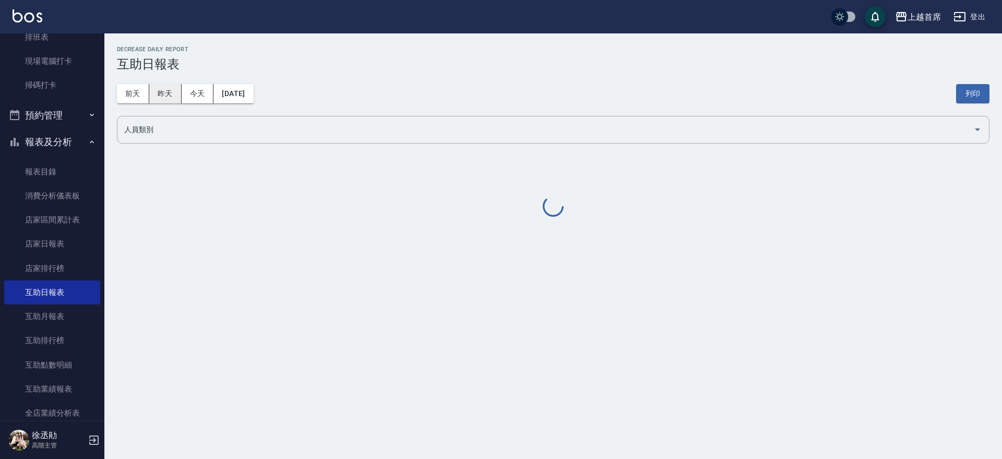
click at [170, 96] on button "昨天" at bounding box center [165, 93] width 32 height 19
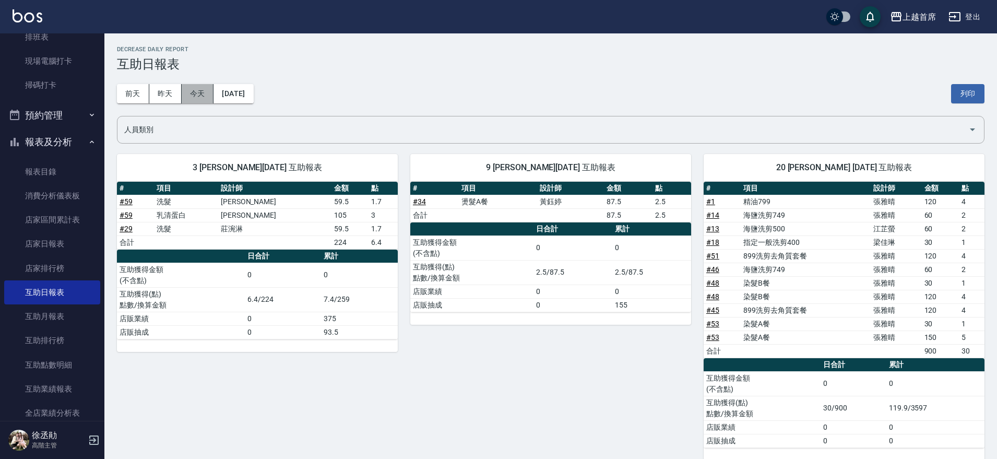
click at [184, 98] on button "今天" at bounding box center [198, 93] width 32 height 19
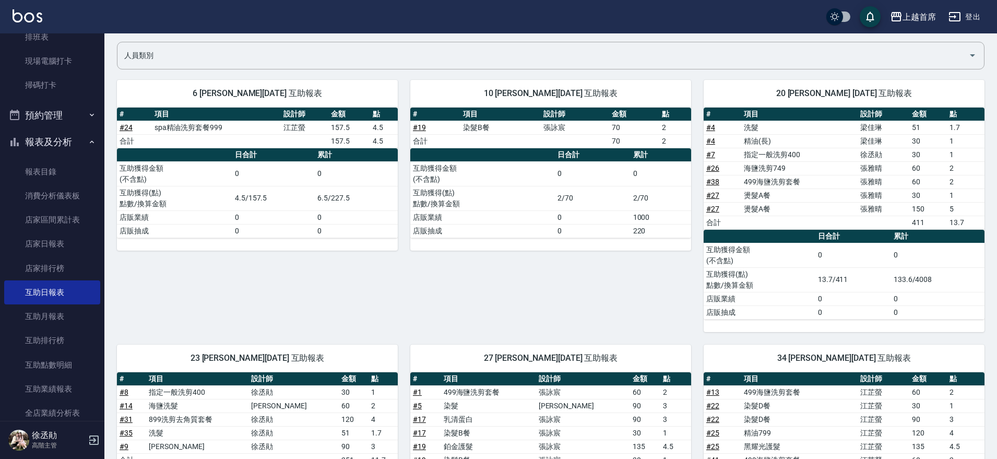
scroll to position [72, 0]
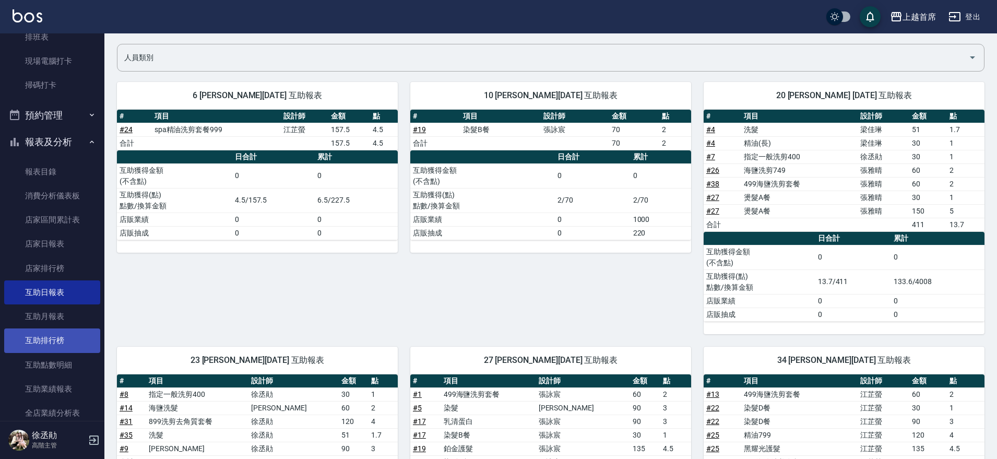
click at [68, 348] on link "互助排行榜" at bounding box center [52, 340] width 96 height 24
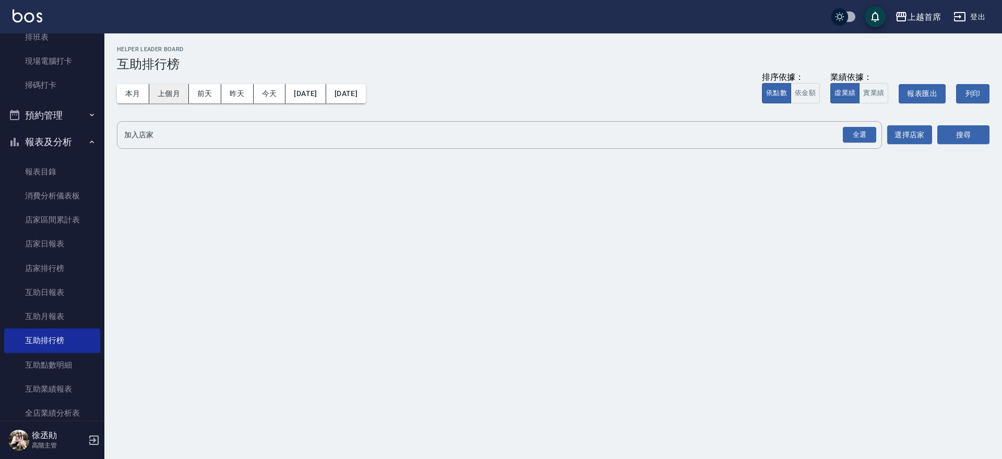
drag, startPoint x: 139, startPoint y: 96, endPoint x: 161, endPoint y: 97, distance: 22.5
click at [143, 95] on button "本月" at bounding box center [133, 93] width 32 height 19
click at [855, 133] on div "全選" at bounding box center [859, 135] width 33 height 16
click at [965, 138] on button "搜尋" at bounding box center [963, 135] width 52 height 19
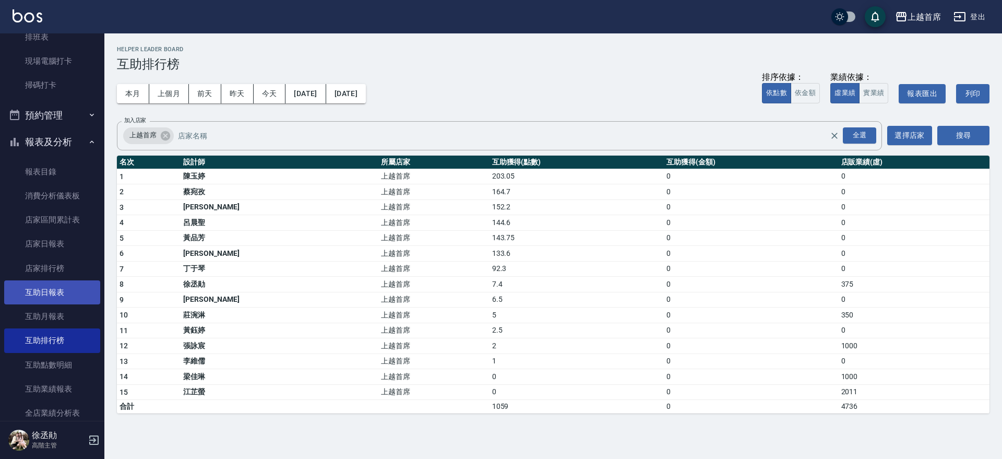
click at [69, 290] on link "互助日報表" at bounding box center [52, 292] width 96 height 24
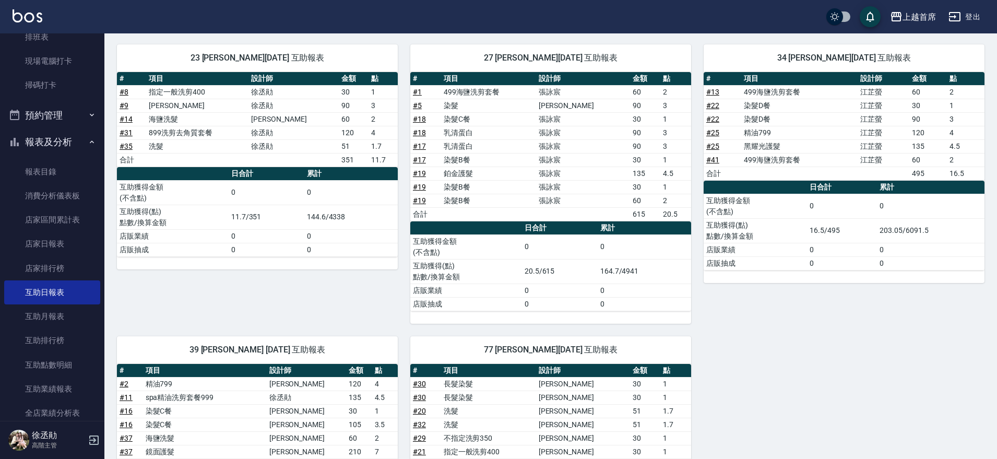
scroll to position [530, 0]
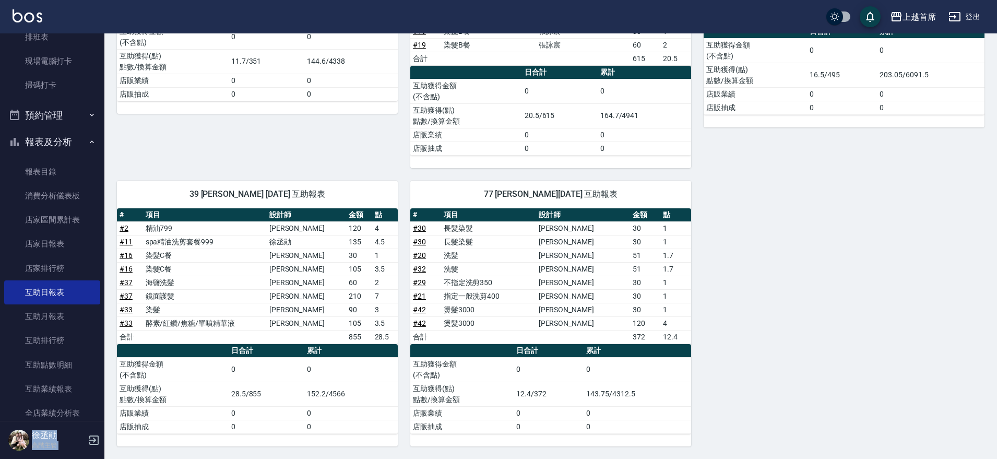
drag, startPoint x: 99, startPoint y: 182, endPoint x: 113, endPoint y: 134, distance: 49.7
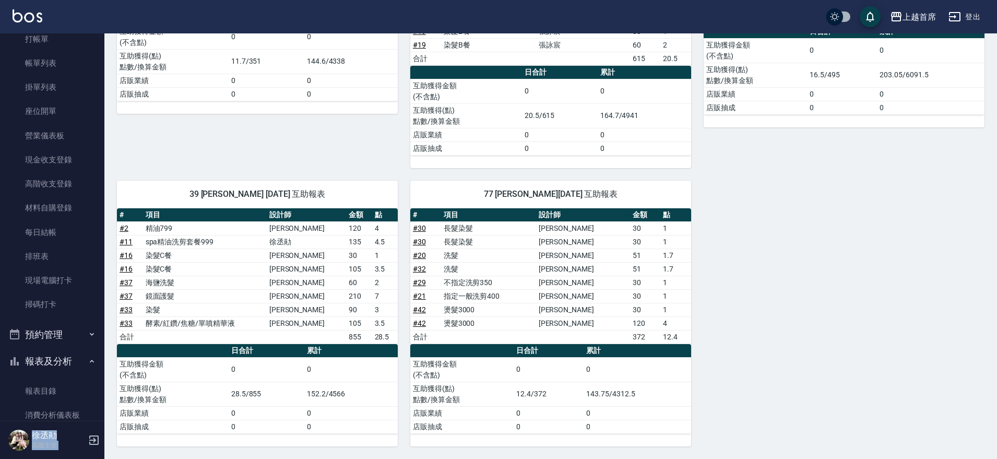
scroll to position [0, 0]
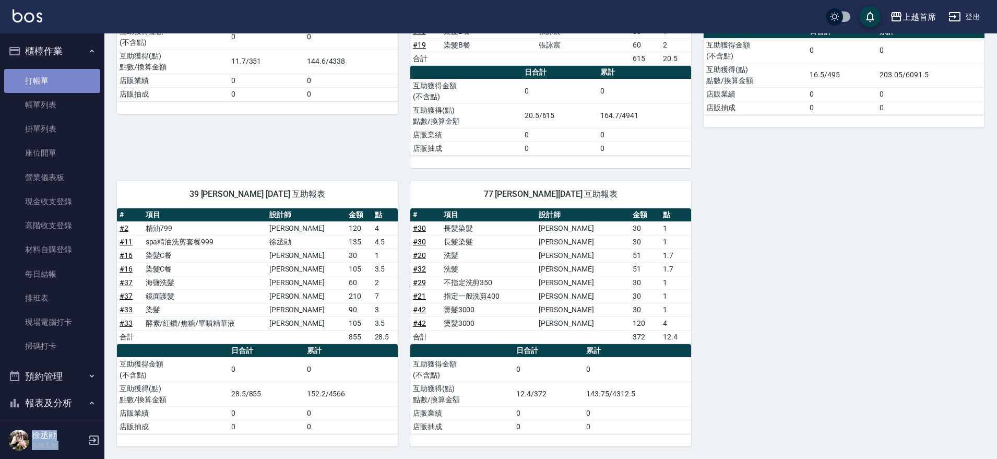
click at [70, 88] on link "打帳單" at bounding box center [52, 81] width 96 height 24
